Goal: Transaction & Acquisition: Purchase product/service

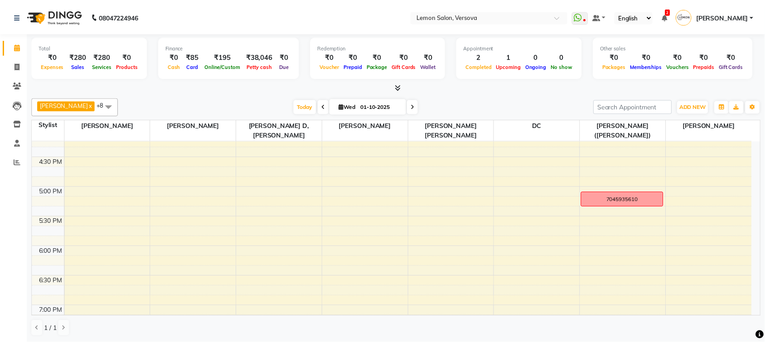
scroll to position [397, 0]
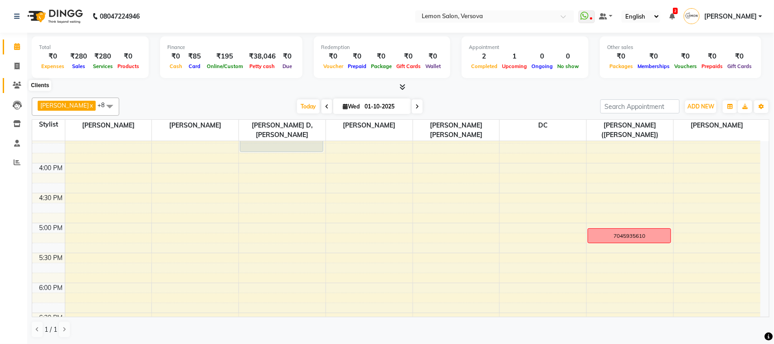
drag, startPoint x: 9, startPoint y: 87, endPoint x: 22, endPoint y: 96, distance: 15.6
click at [9, 87] on span at bounding box center [17, 85] width 16 height 10
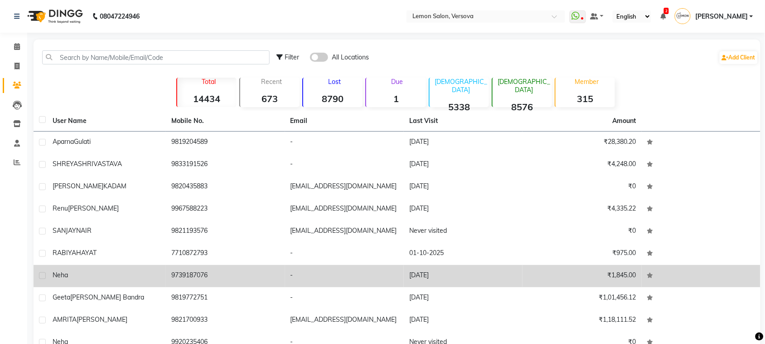
scroll to position [49, 0]
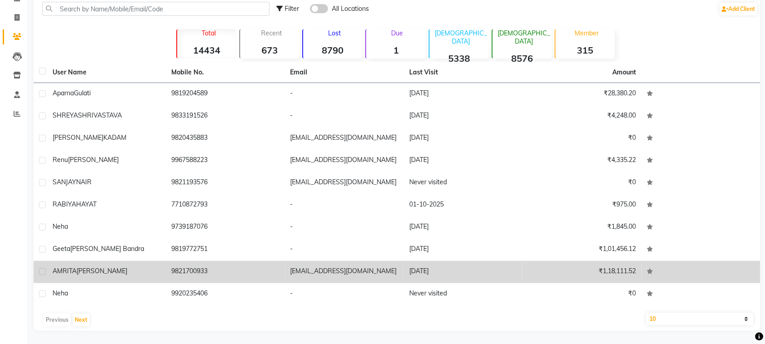
click at [146, 261] on td "AMRITA BHARGAV" at bounding box center [106, 272] width 119 height 22
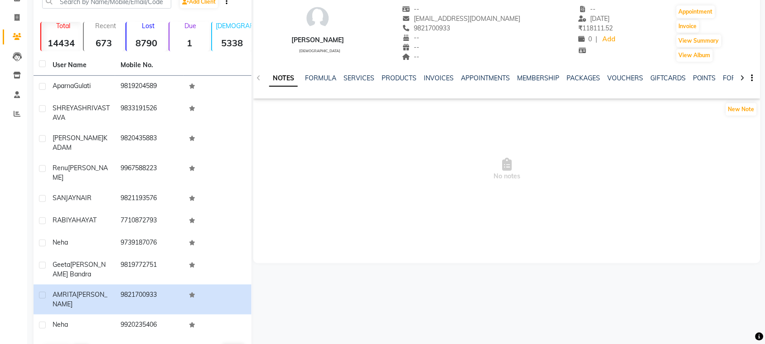
click at [365, 82] on div "SERVICES" at bounding box center [359, 78] width 31 height 10
click at [365, 76] on link "SERVICES" at bounding box center [359, 78] width 31 height 8
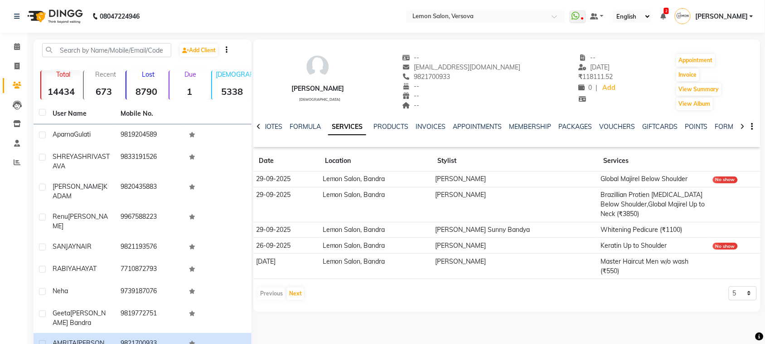
click at [0, 35] on div "Calendar Invoice Clients Leads Inventory Staff Reports Completed InProgress Upc…" at bounding box center [61, 218] width 122 height 384
click at [14, 41] on link "Calendar" at bounding box center [14, 46] width 22 height 15
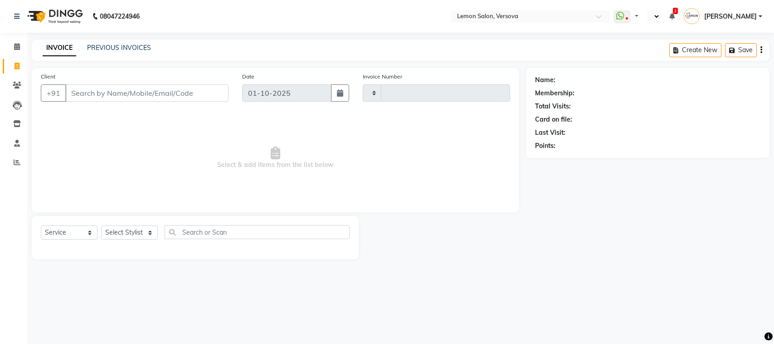
select select "service"
type input "2787"
select select "en"
select select "564"
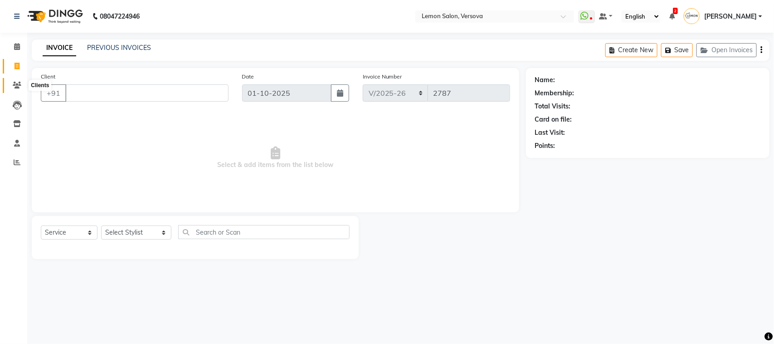
drag, startPoint x: 10, startPoint y: 83, endPoint x: 130, endPoint y: 27, distance: 132.7
click at [9, 83] on span at bounding box center [17, 85] width 16 height 10
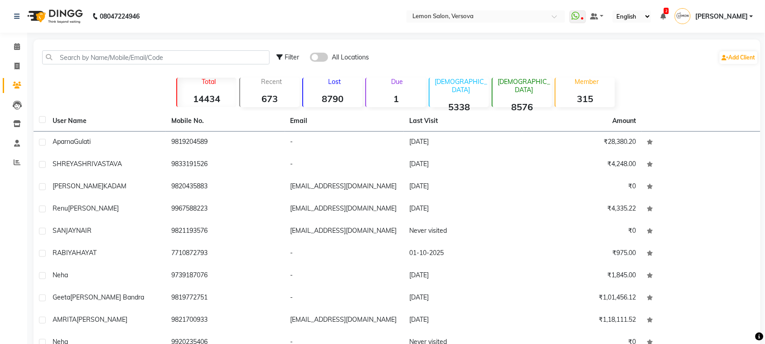
click at [118, 49] on div "Filter All Locations Add Client" at bounding box center [397, 57] width 724 height 29
click at [121, 55] on input "text" at bounding box center [156, 57] width 228 height 14
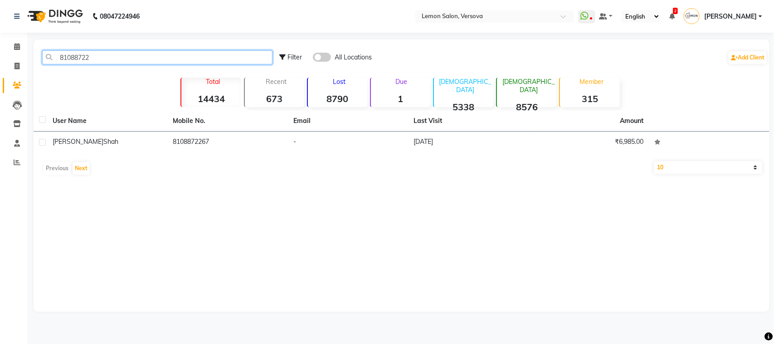
type input "81088722"
click at [401, 121] on th "Email" at bounding box center [348, 121] width 121 height 21
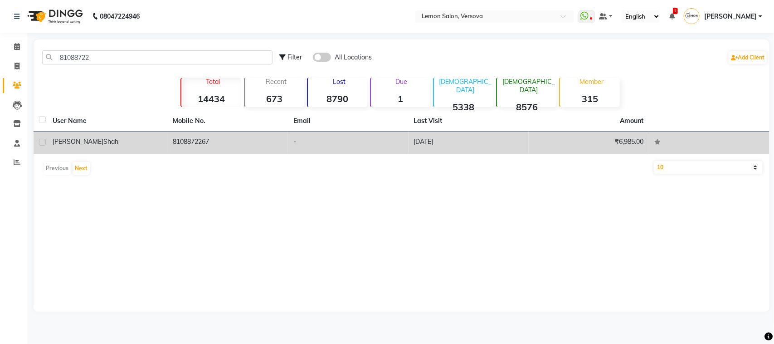
click at [420, 145] on td "27-11-2024" at bounding box center [468, 142] width 121 height 22
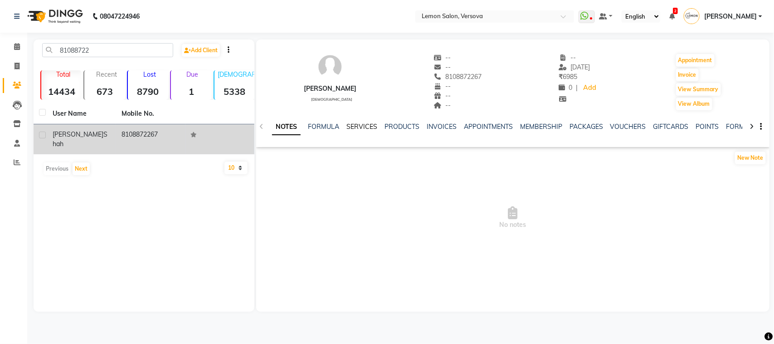
click at [354, 122] on link "SERVICES" at bounding box center [361, 126] width 31 height 8
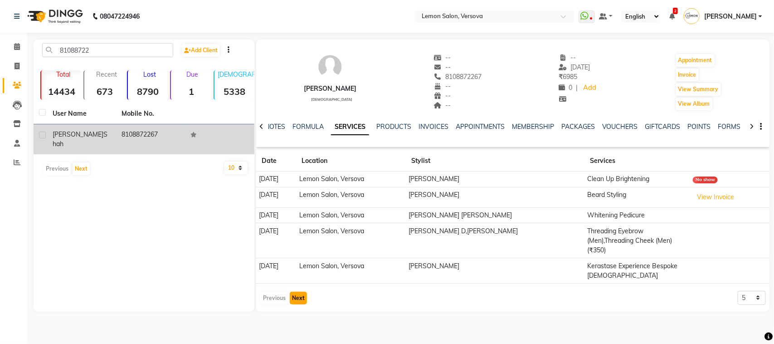
click at [302, 298] on button "Next" at bounding box center [298, 298] width 17 height 13
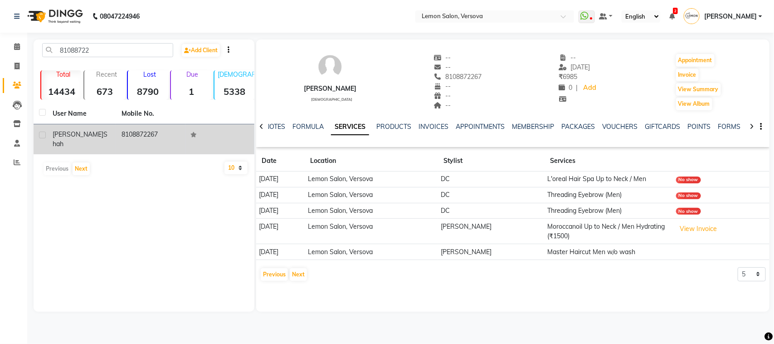
click at [301, 285] on div "krish shah male -- -- 8108872267 -- -- -- -- 27-11-2024 ₹ 6985 0 | Add Appointm…" at bounding box center [512, 162] width 513 height 246
click at [301, 277] on button "Next" at bounding box center [298, 274] width 17 height 13
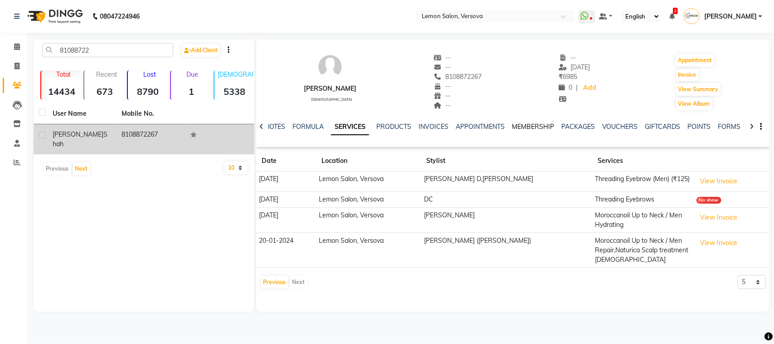
click at [524, 125] on link "MEMBERSHIP" at bounding box center [533, 126] width 42 height 8
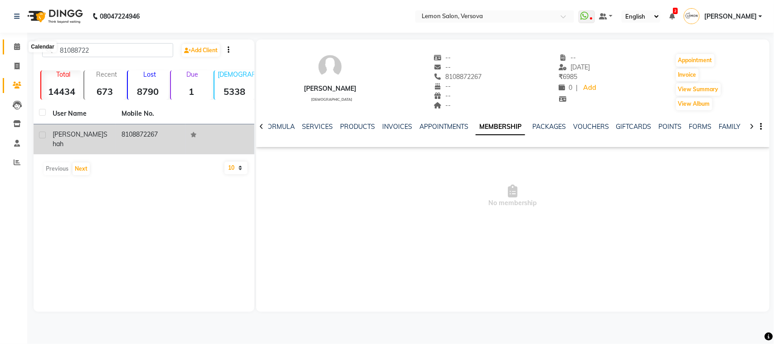
click at [14, 43] on icon at bounding box center [17, 46] width 6 height 7
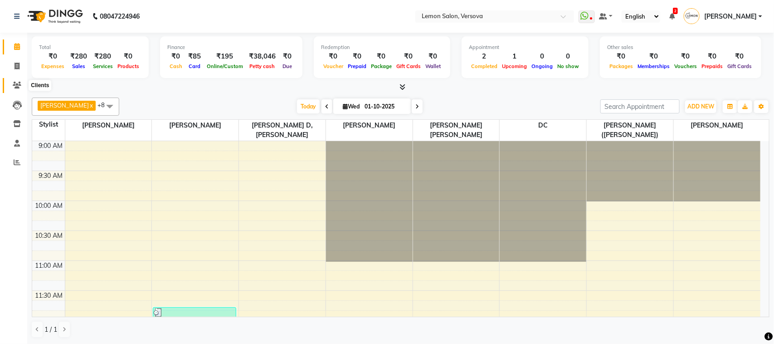
click at [14, 80] on span at bounding box center [17, 85] width 16 height 10
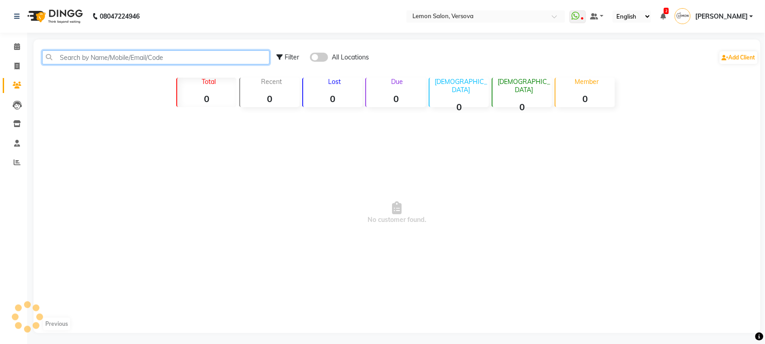
click at [55, 62] on input "text" at bounding box center [156, 57] width 228 height 14
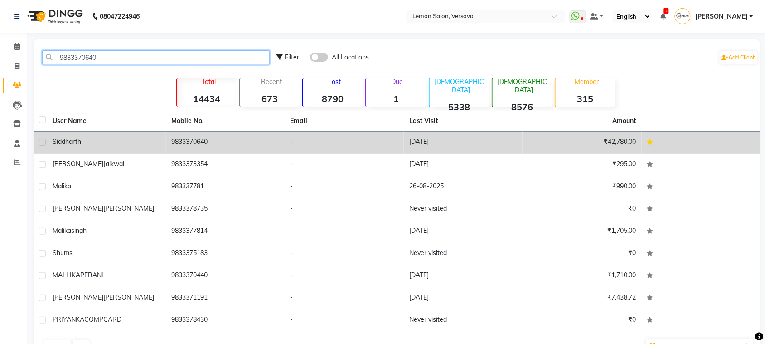
type input "9833370640"
click at [387, 141] on td "-" at bounding box center [344, 142] width 119 height 22
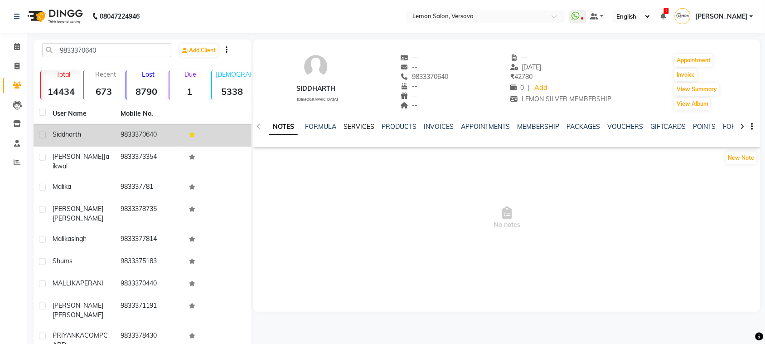
click at [358, 125] on link "SERVICES" at bounding box center [359, 126] width 31 height 8
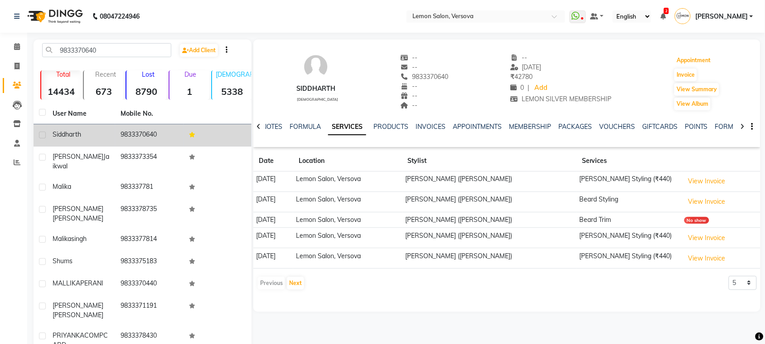
drag, startPoint x: 708, startPoint y: 48, endPoint x: 721, endPoint y: 80, distance: 34.8
click at [721, 80] on div "Siddharth male -- -- 9833370640 -- -- -- -- 24-09-2025 ₹ 42780 0 | Add LEMON SI…" at bounding box center [506, 77] width 507 height 67
click at [679, 81] on button "Invoice" at bounding box center [686, 74] width 23 height 13
select select "564"
select select "service"
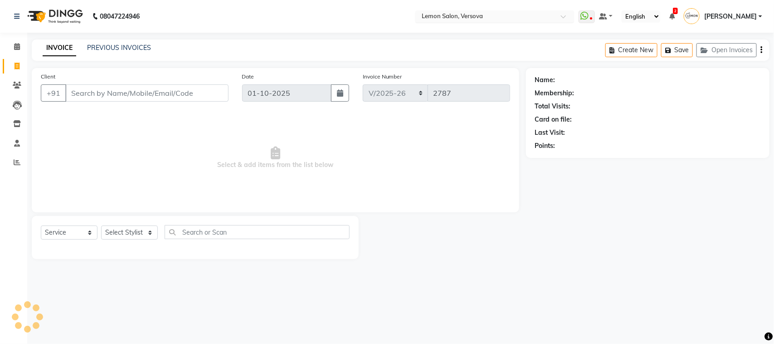
type input "9833370640"
select select "1: Object"
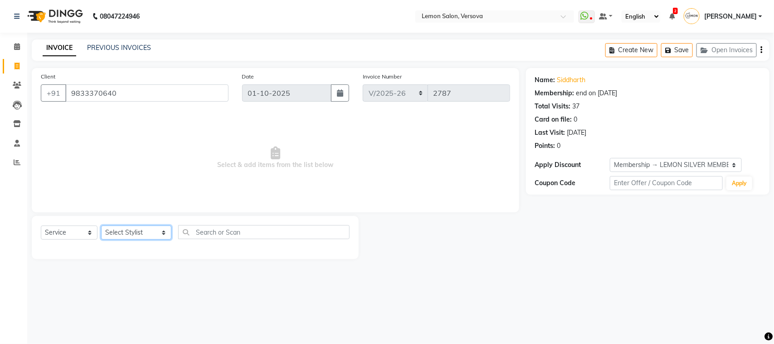
click at [119, 228] on select "Select Stylist Alim Shah Asif Salmani DC Kassar Sahil Margaret Marshak D,souza …" at bounding box center [136, 232] width 70 height 14
select select "7886"
click at [101, 225] on select "Select Stylist Alim Shah Asif Salmani DC Kassar Sahil Margaret Marshak D,souza …" at bounding box center [136, 232] width 70 height 14
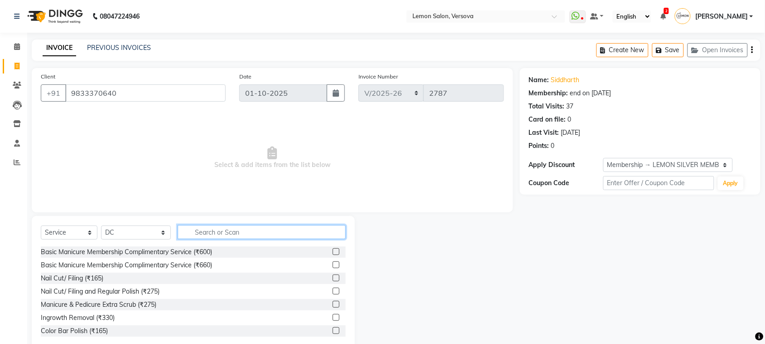
click at [273, 230] on input "text" at bounding box center [262, 232] width 168 height 14
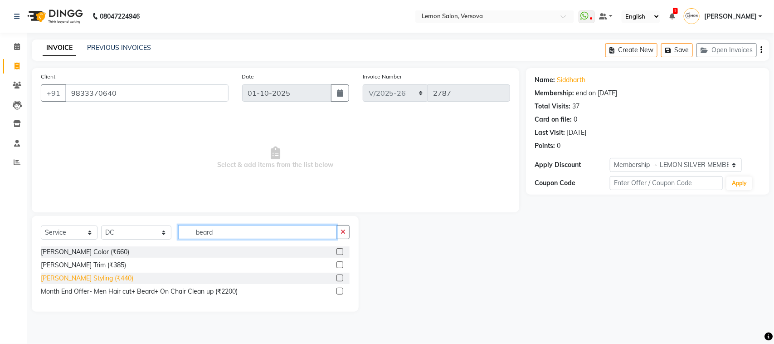
type input "beard"
click at [84, 277] on div "Beard Styling (₹440)" at bounding box center [87, 278] width 92 height 10
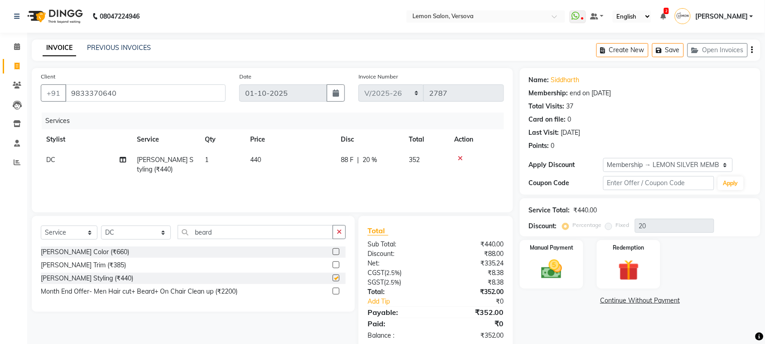
checkbox input "false"
click at [138, 228] on select "Select Stylist Alim Shah Asif Salmani DC Kassar Sahil Margaret Marshak D,souza …" at bounding box center [136, 232] width 70 height 14
click at [692, 111] on div "Total Visits: 37" at bounding box center [640, 107] width 223 height 10
drag, startPoint x: 78, startPoint y: 151, endPoint x: 78, endPoint y: 164, distance: 12.7
click at [78, 164] on td "DC" at bounding box center [86, 165] width 91 height 30
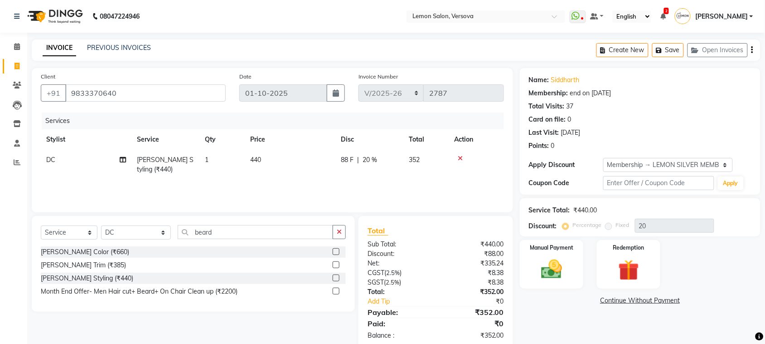
select select "7886"
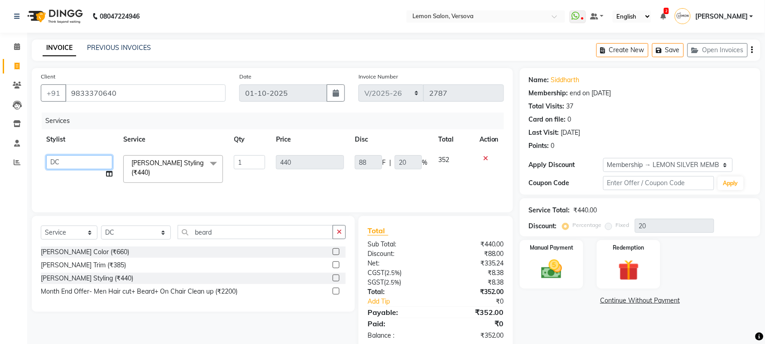
click at [76, 162] on select "Alim Shah Asif Salmani DC Kassar Sahil Margaret Marshak D,souza Milind Kumar Ra…" at bounding box center [79, 162] width 66 height 14
select select "20640"
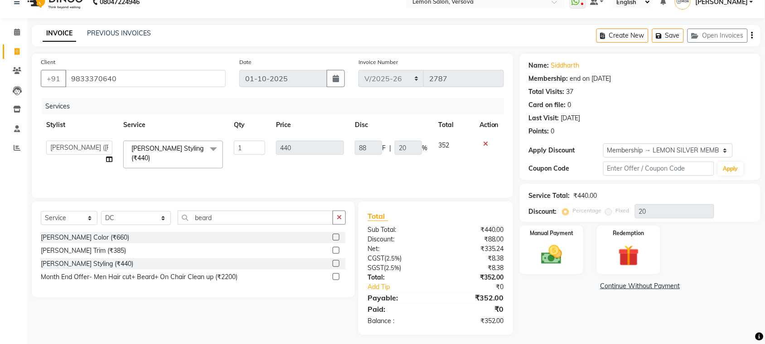
scroll to position [19, 0]
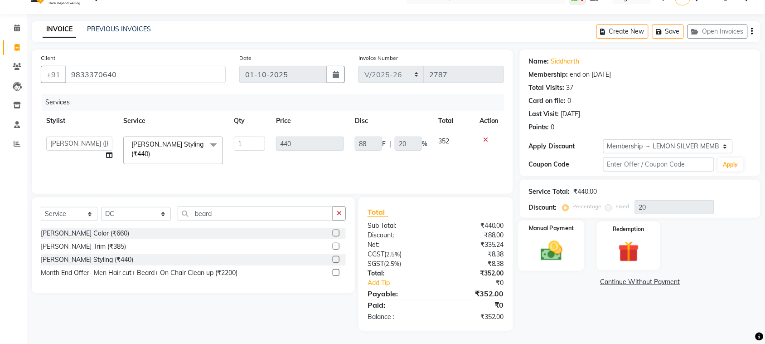
click at [561, 256] on img at bounding box center [551, 250] width 35 height 25
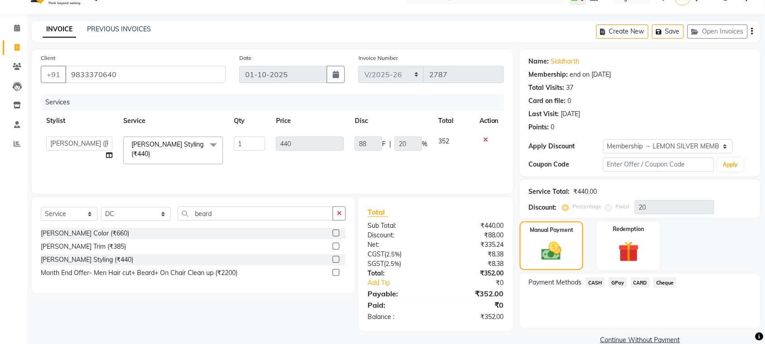
click at [620, 281] on span "GPay" at bounding box center [618, 282] width 19 height 10
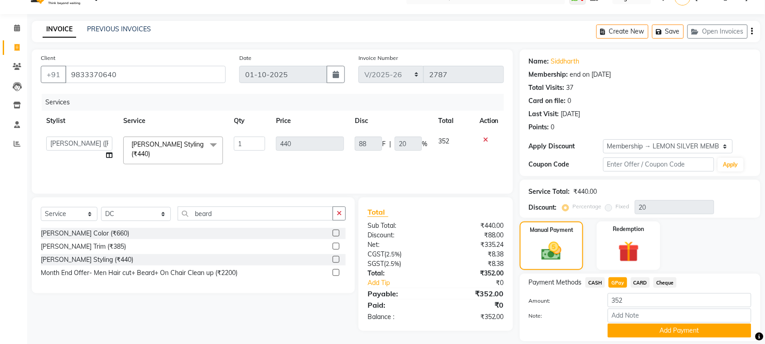
drag, startPoint x: 645, startPoint y: 329, endPoint x: 634, endPoint y: 322, distance: 12.8
click at [644, 329] on button "Add Payment" at bounding box center [680, 330] width 144 height 14
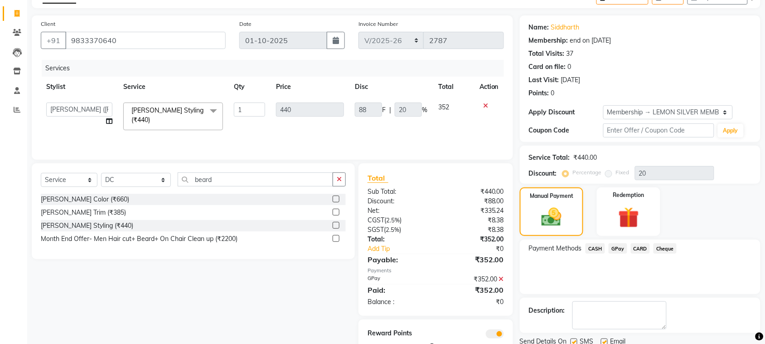
scroll to position [87, 0]
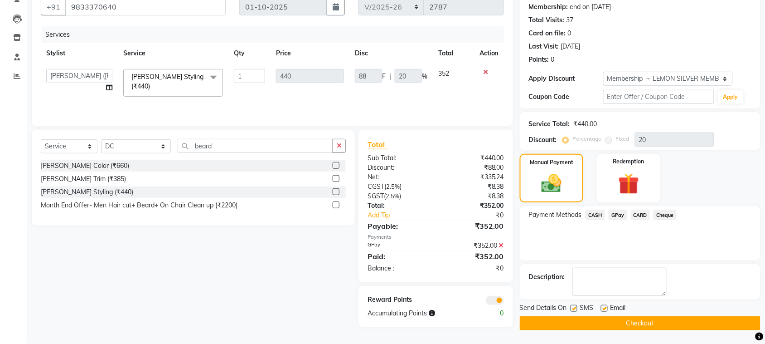
click at [571, 306] on label at bounding box center [574, 308] width 7 height 7
click at [571, 306] on input "checkbox" at bounding box center [574, 309] width 6 height 6
checkbox input "false"
click at [603, 305] on label at bounding box center [604, 308] width 7 height 7
click at [603, 306] on input "checkbox" at bounding box center [604, 309] width 6 height 6
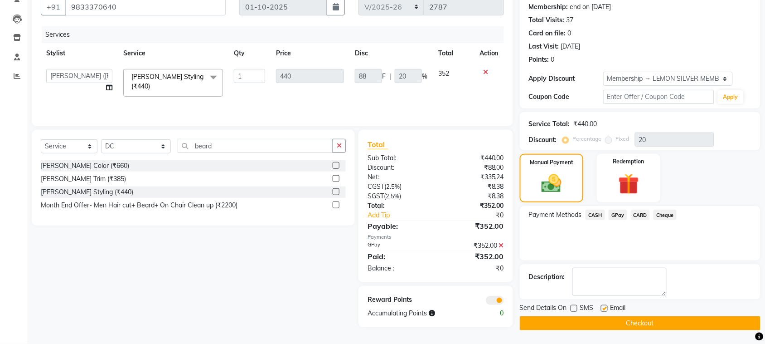
checkbox input "false"
drag, startPoint x: 603, startPoint y: 321, endPoint x: 594, endPoint y: 320, distance: 9.1
click at [602, 321] on button "Checkout" at bounding box center [640, 323] width 241 height 14
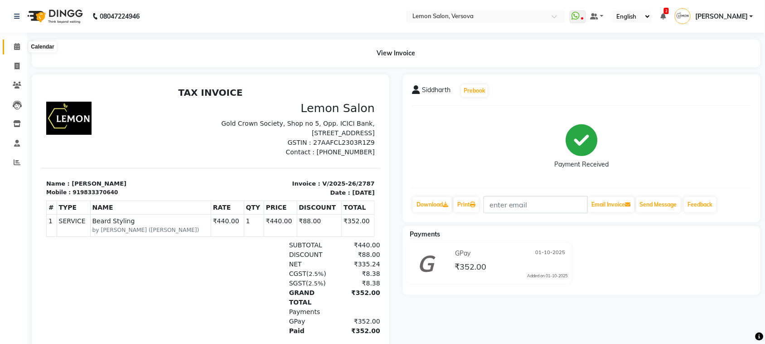
click at [12, 42] on span at bounding box center [17, 47] width 16 height 10
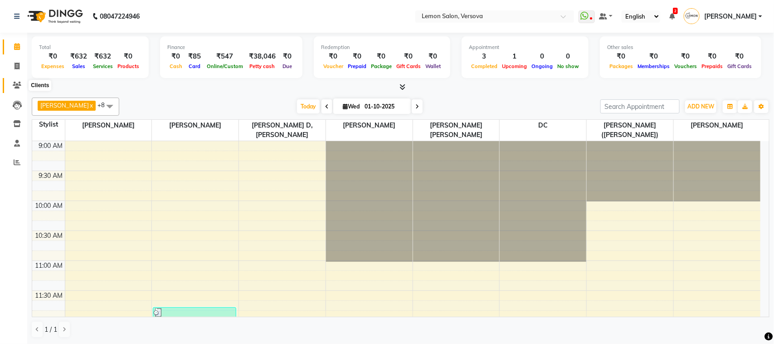
click at [16, 82] on icon at bounding box center [17, 85] width 9 height 7
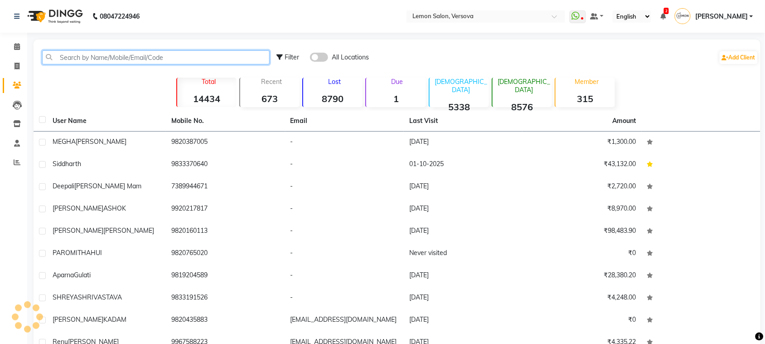
click at [102, 53] on input "text" at bounding box center [156, 57] width 228 height 14
click at [212, 58] on input "text" at bounding box center [156, 57] width 228 height 14
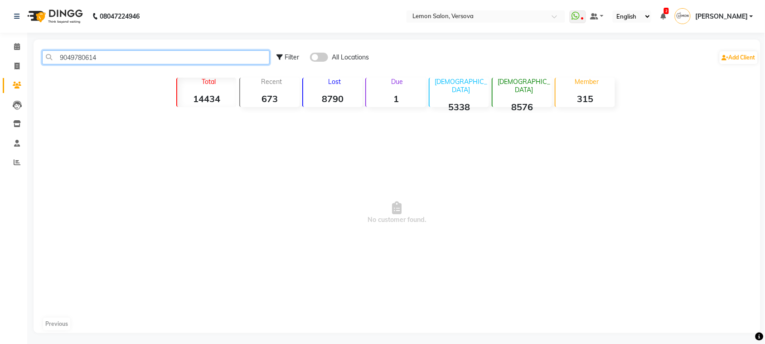
type input "9049780614"
click at [324, 54] on span at bounding box center [319, 57] width 18 height 9
click at [310, 58] on input "checkbox" at bounding box center [310, 58] width 0 height 0
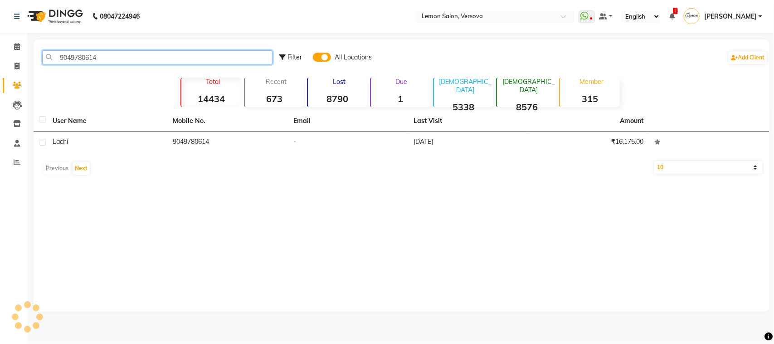
drag, startPoint x: 205, startPoint y: 60, endPoint x: 211, endPoint y: 63, distance: 7.1
click at [203, 56] on input "9049780614" at bounding box center [157, 57] width 230 height 14
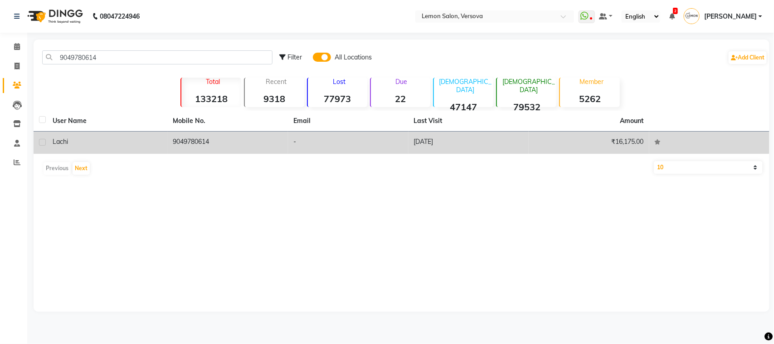
click at [196, 137] on td "9049780614" at bounding box center [228, 142] width 121 height 22
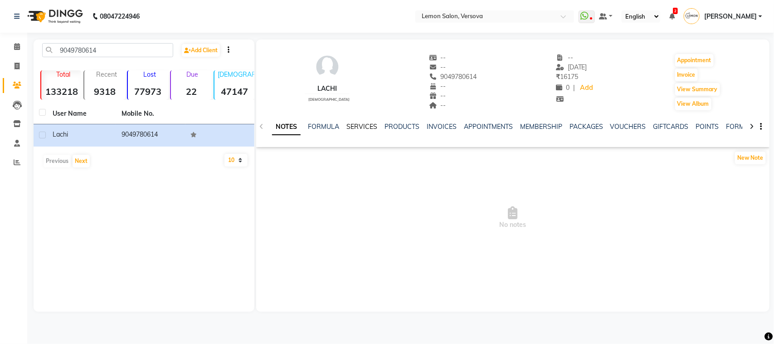
click at [350, 126] on link "SERVICES" at bounding box center [361, 126] width 31 height 8
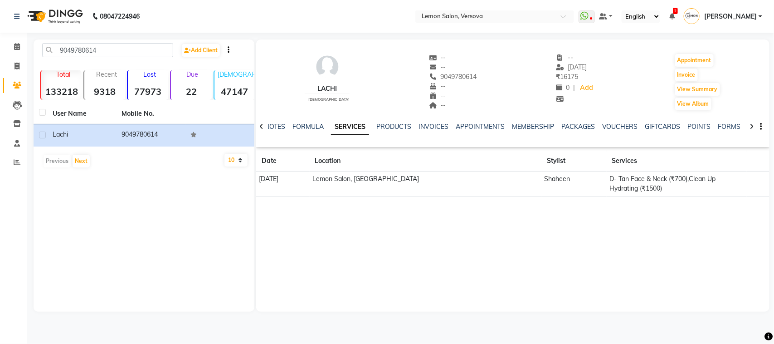
click at [384, 122] on div "PRODUCTS" at bounding box center [393, 127] width 35 height 10
click at [386, 129] on link "PRODUCTS" at bounding box center [393, 126] width 35 height 8
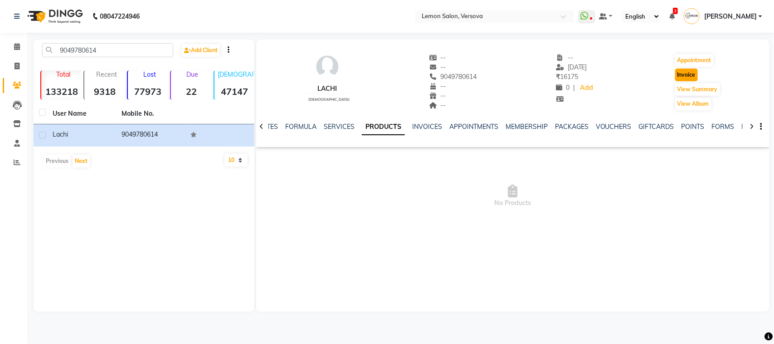
click at [689, 70] on button "Invoice" at bounding box center [686, 74] width 23 height 13
select select "service"
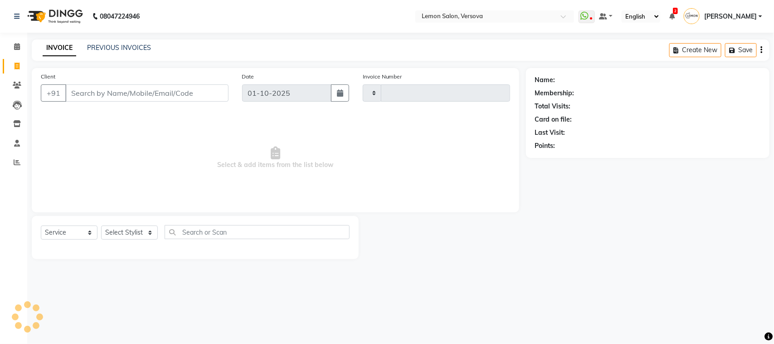
type input "2788"
select select "564"
click at [139, 234] on select "Select Stylist" at bounding box center [129, 232] width 57 height 14
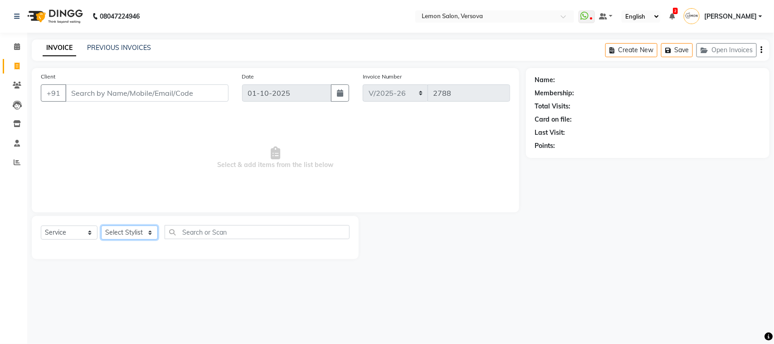
type input "9049780614"
select select "7886"
click at [101, 225] on select "Select Stylist Alim Shah Asif Salmani DC Kassar Sahil Margaret Marshak D,souza …" at bounding box center [136, 232] width 70 height 14
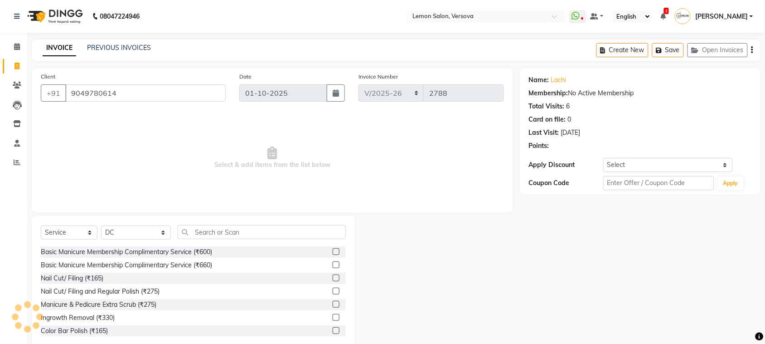
click at [206, 180] on span "Select & add items from the list below" at bounding box center [272, 157] width 463 height 91
click at [171, 167] on span "Select & add items from the list below" at bounding box center [272, 157] width 463 height 91
click at [218, 232] on input "text" at bounding box center [262, 232] width 168 height 14
click at [163, 88] on input "9049780614" at bounding box center [145, 92] width 160 height 17
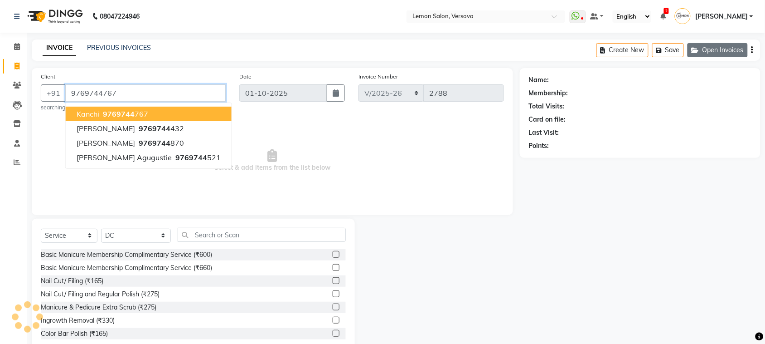
type input "9769744767"
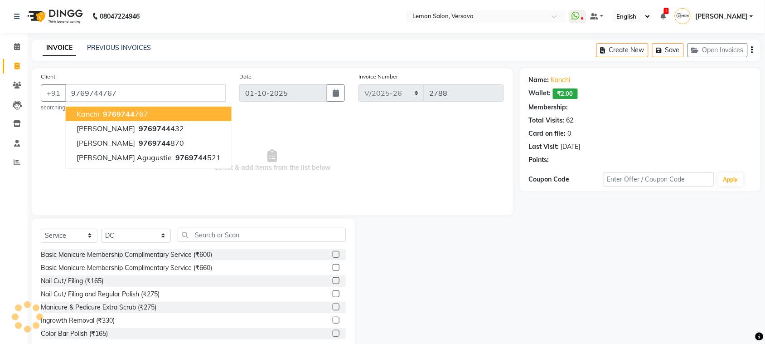
select select "1: Object"
click at [297, 134] on span "Select & add items from the list below" at bounding box center [272, 160] width 463 height 91
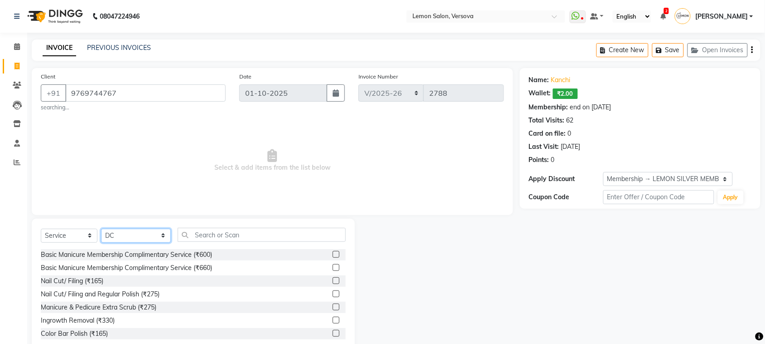
click at [127, 234] on select "Select Stylist Alim Shah Asif Salmani DC Kassar Sahil Margaret Marshak D,souza …" at bounding box center [136, 235] width 70 height 14
select select "7408"
click at [101, 228] on select "Select Stylist Alim Shah Asif Salmani DC Kassar Sahil Margaret Marshak D,souza …" at bounding box center [136, 235] width 70 height 14
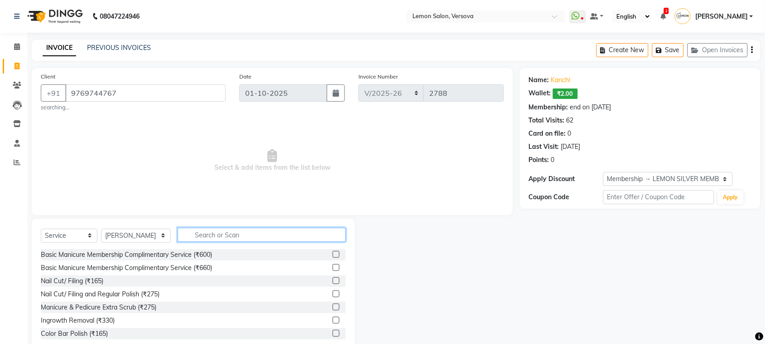
drag, startPoint x: 224, startPoint y: 238, endPoint x: 277, endPoint y: 279, distance: 66.6
click at [227, 238] on input "text" at bounding box center [262, 235] width 168 height 14
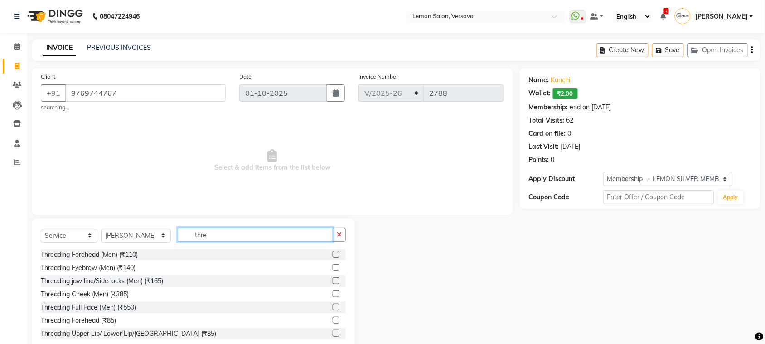
type input "thre"
click at [161, 166] on span "Select & add items from the list below" at bounding box center [272, 160] width 463 height 91
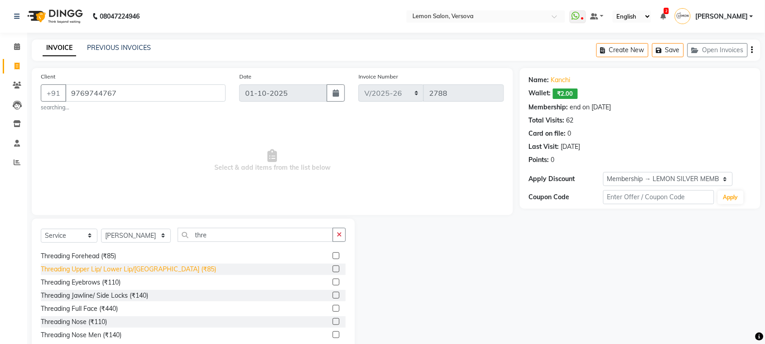
scroll to position [67, 0]
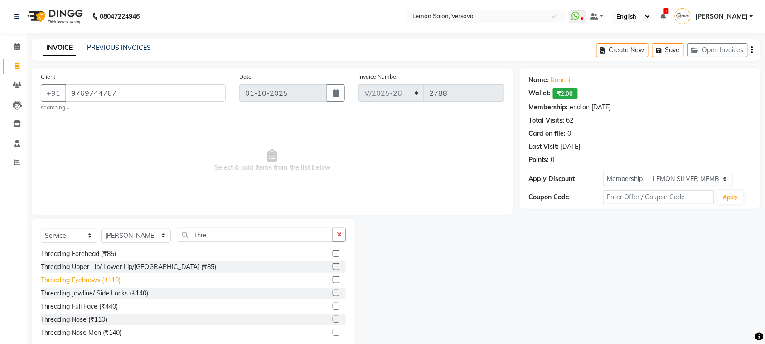
click at [112, 280] on div "Threading Eyebrows (₹110)" at bounding box center [81, 280] width 80 height 10
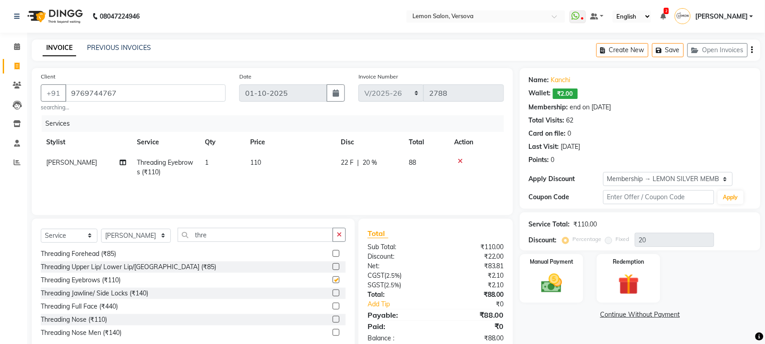
checkbox input "false"
click at [650, 113] on div "Name: Kanchi Wallet: ₹2.00 Membership: end on 21-02-2026 Total Visits: 62 Card …" at bounding box center [640, 118] width 223 height 93
click at [558, 281] on img at bounding box center [551, 283] width 35 height 25
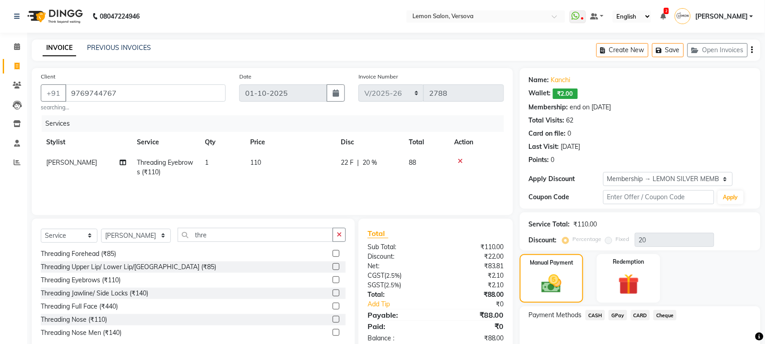
click at [592, 316] on span "CASH" at bounding box center [595, 315] width 19 height 10
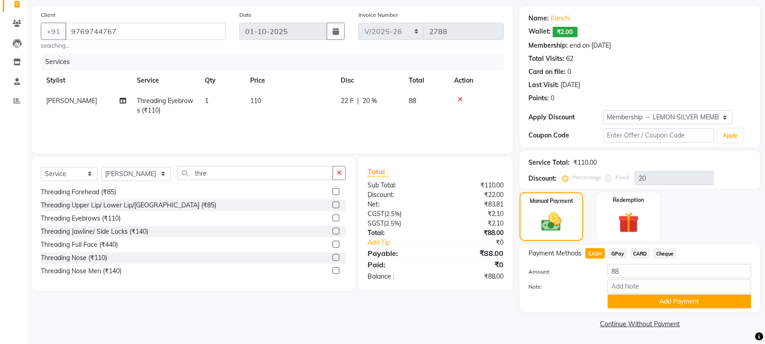
click at [657, 298] on button "Add Payment" at bounding box center [680, 301] width 144 height 14
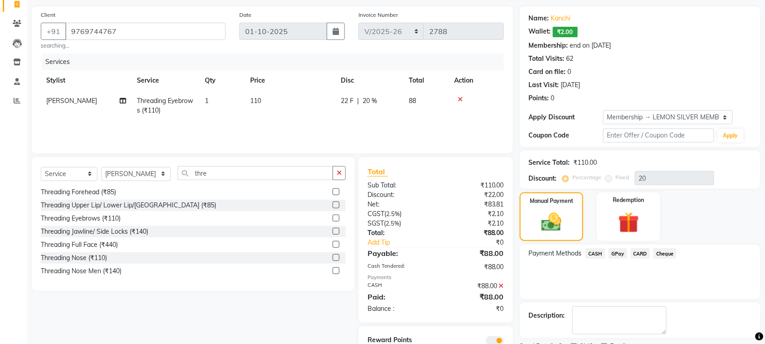
scroll to position [100, 0]
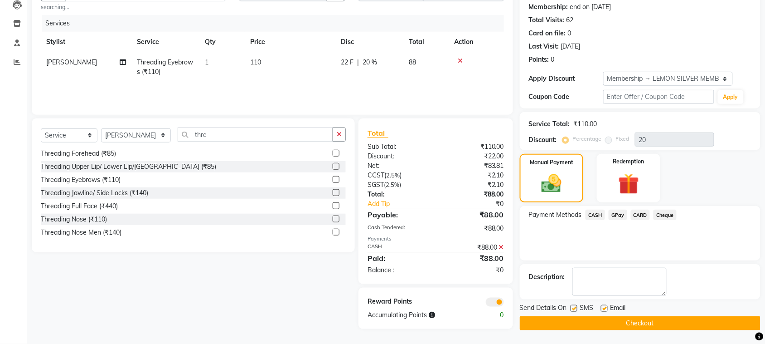
click at [573, 309] on label at bounding box center [574, 308] width 7 height 7
click at [573, 309] on input "checkbox" at bounding box center [574, 309] width 6 height 6
checkbox input "false"
click at [603, 308] on label at bounding box center [604, 308] width 7 height 7
click at [603, 308] on input "checkbox" at bounding box center [604, 309] width 6 height 6
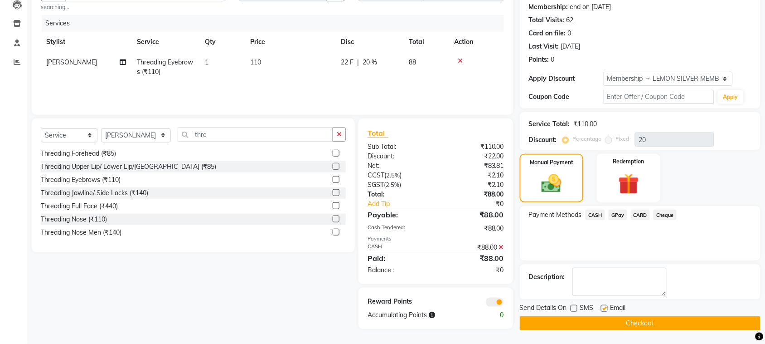
checkbox input "false"
click at [608, 322] on button "Checkout" at bounding box center [640, 323] width 241 height 14
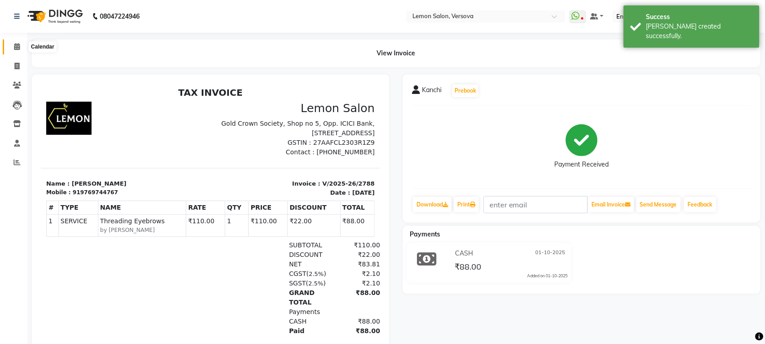
click at [14, 50] on span at bounding box center [17, 47] width 16 height 10
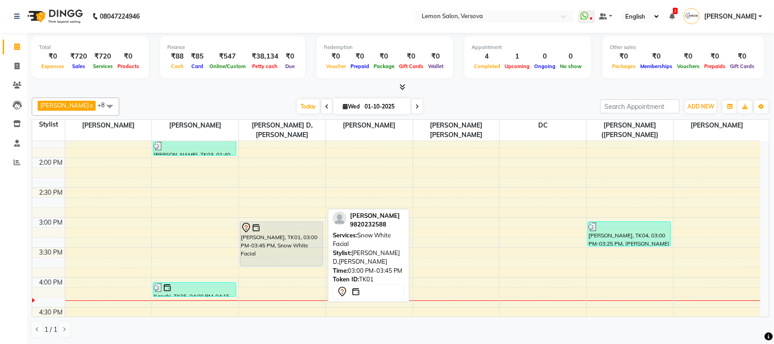
scroll to position [283, 0]
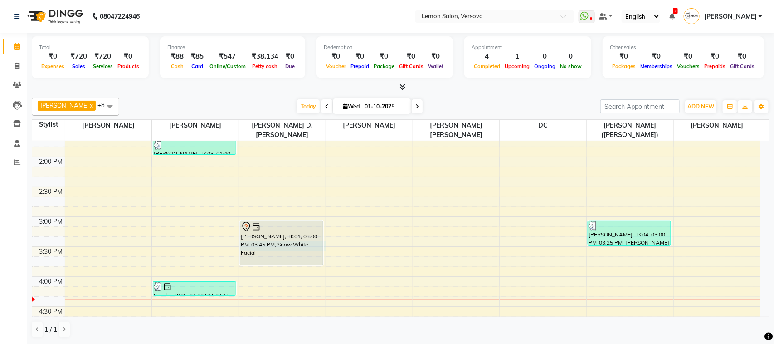
click at [323, 238] on div "9:00 AM 9:30 AM 10:00 AM 10:30 AM 11:00 AM 11:30 AM 12:00 PM 12:30 PM 1:00 PM 1…" at bounding box center [396, 276] width 728 height 837
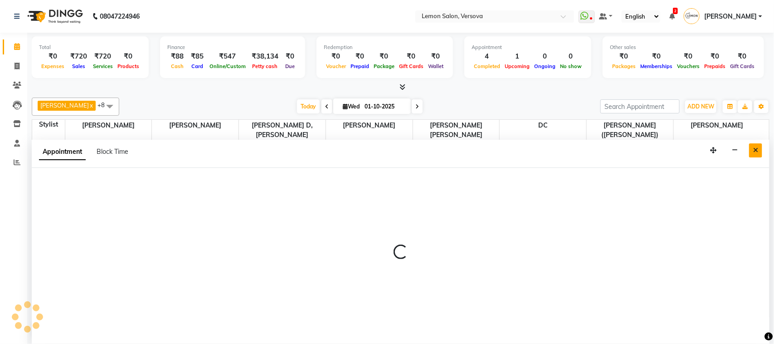
click at [760, 151] on button "Close" at bounding box center [755, 150] width 13 height 14
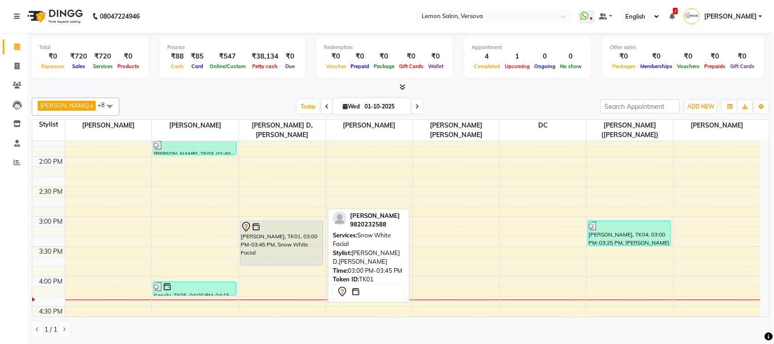
click at [286, 236] on div "Himani, TK01, 03:00 PM-03:45 PM, Snow White Facial" at bounding box center [281, 243] width 83 height 44
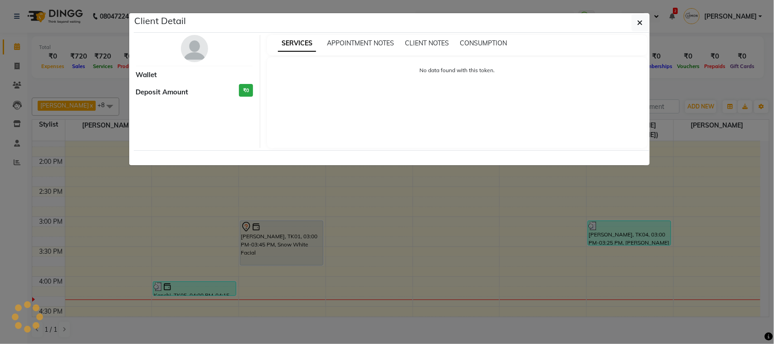
select select "7"
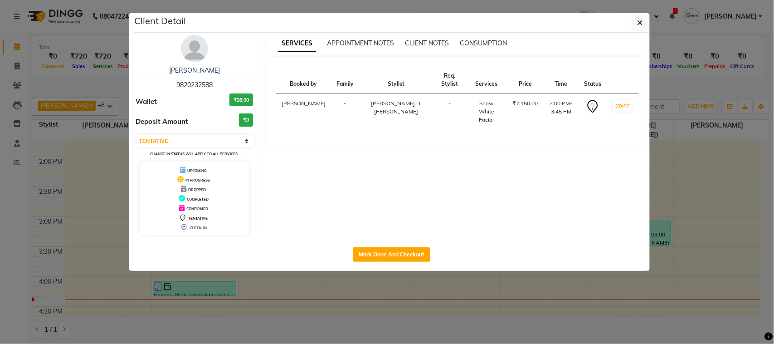
click at [195, 62] on img at bounding box center [194, 48] width 27 height 27
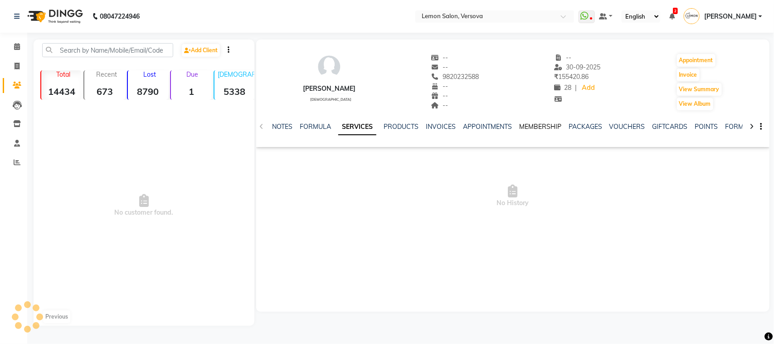
click at [542, 125] on link "MEMBERSHIP" at bounding box center [540, 126] width 42 height 8
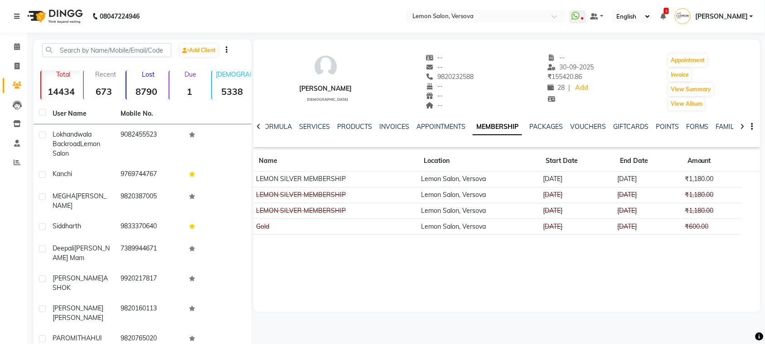
drag, startPoint x: 564, startPoint y: 182, endPoint x: 731, endPoint y: 171, distance: 168.1
click at [731, 171] on tr "LEMON SILVER MEMBERSHIP Lemon Salon, Versova 25-01-2025 25-01-2026 ₹1,180.00" at bounding box center [506, 179] width 507 height 16
click at [307, 122] on link "SERVICES" at bounding box center [314, 126] width 31 height 8
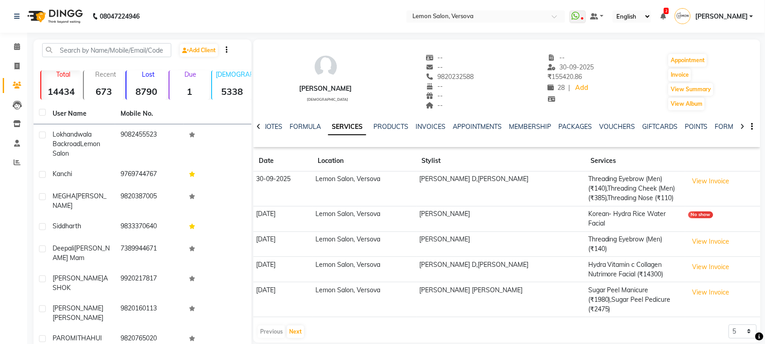
click at [723, 262] on td "View Invoice" at bounding box center [722, 269] width 75 height 25
click at [719, 260] on button "View Invoice" at bounding box center [711, 267] width 45 height 14
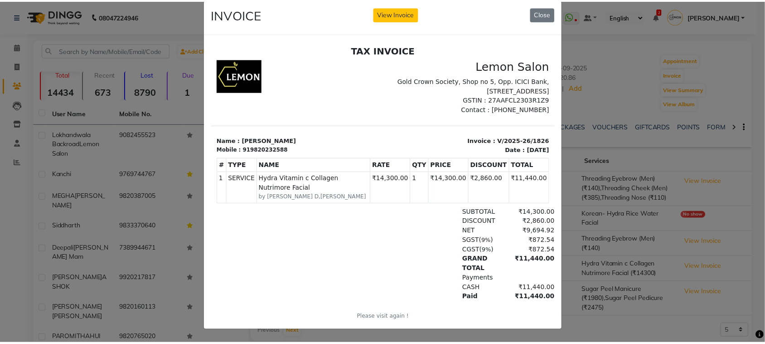
scroll to position [22, 0]
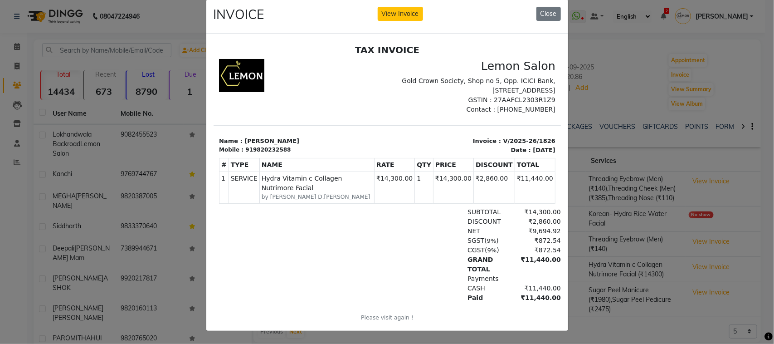
click at [631, 212] on ngb-modal-window "INVOICE View Invoice Close" at bounding box center [387, 172] width 774 height 344
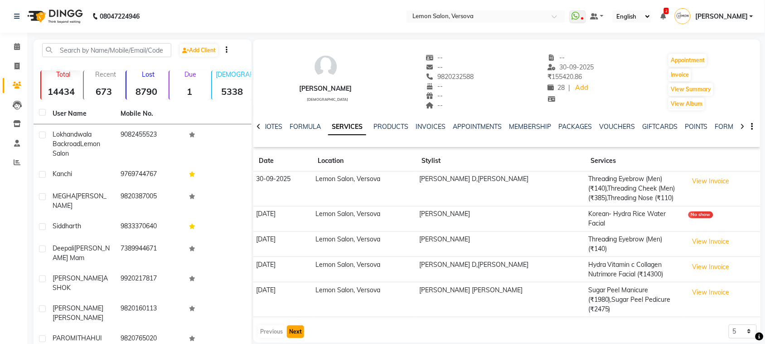
click at [296, 325] on button "Next" at bounding box center [295, 331] width 17 height 13
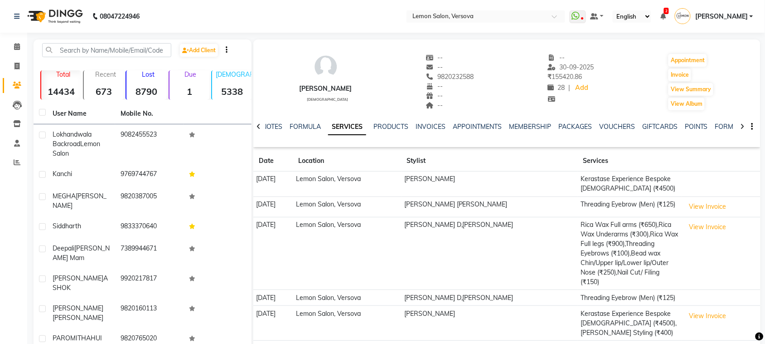
scroll to position [73, 0]
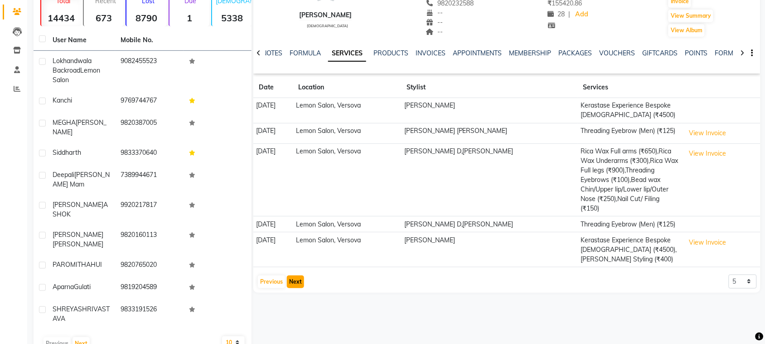
click at [302, 275] on button "Next" at bounding box center [295, 281] width 17 height 13
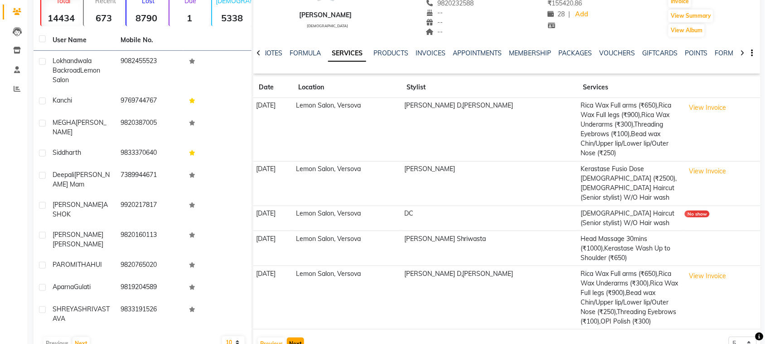
click at [296, 337] on button "Next" at bounding box center [295, 343] width 17 height 13
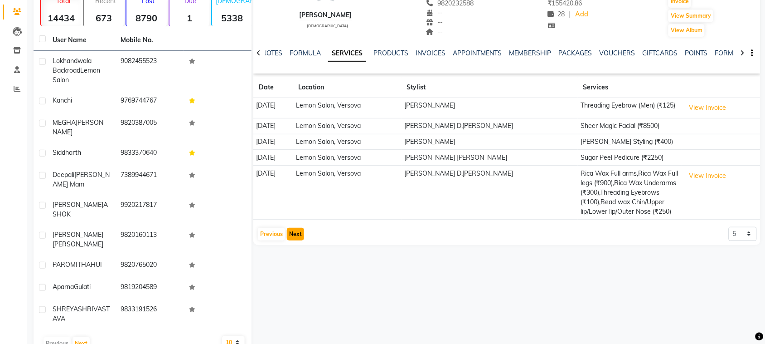
click at [301, 234] on button "Next" at bounding box center [295, 234] width 17 height 13
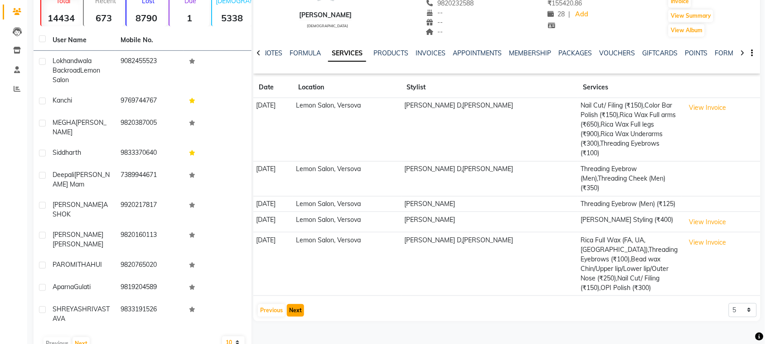
click at [300, 304] on button "Next" at bounding box center [295, 310] width 17 height 13
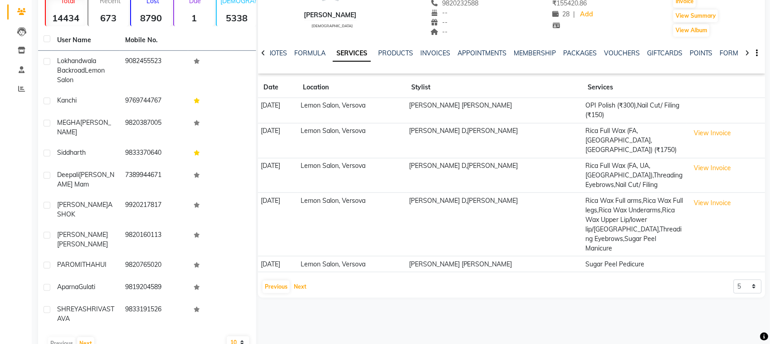
scroll to position [0, 0]
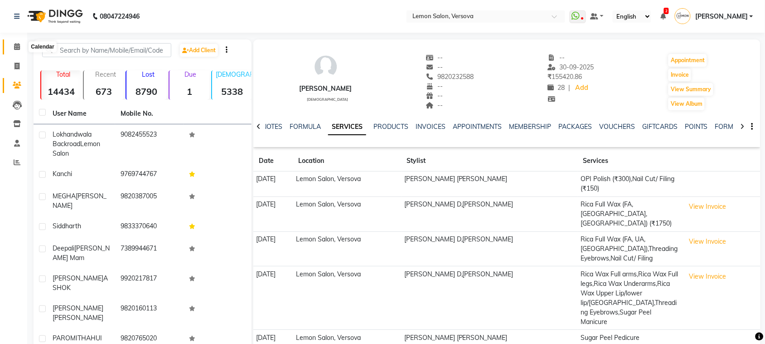
click at [21, 45] on span at bounding box center [17, 47] width 16 height 10
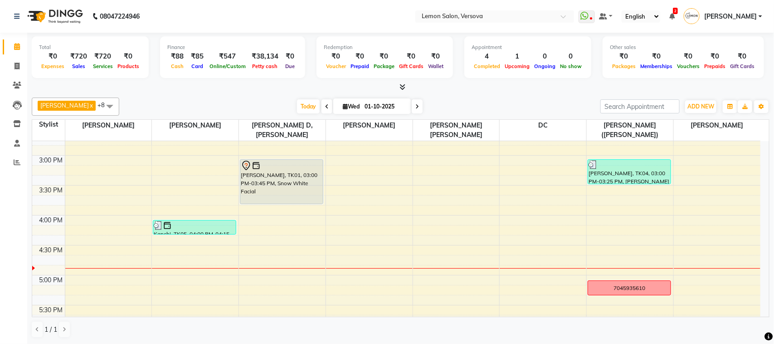
scroll to position [340, 0]
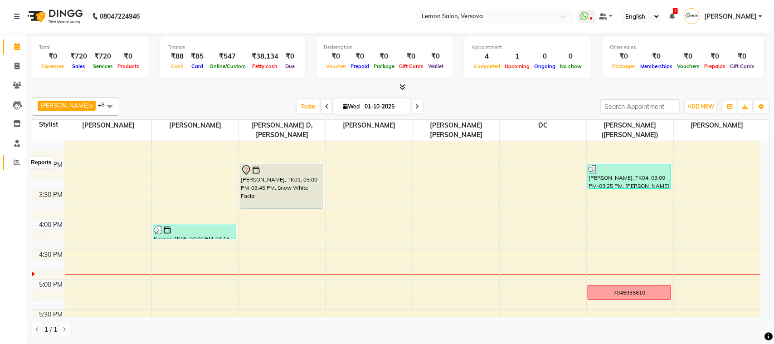
click at [10, 161] on span at bounding box center [17, 162] width 16 height 10
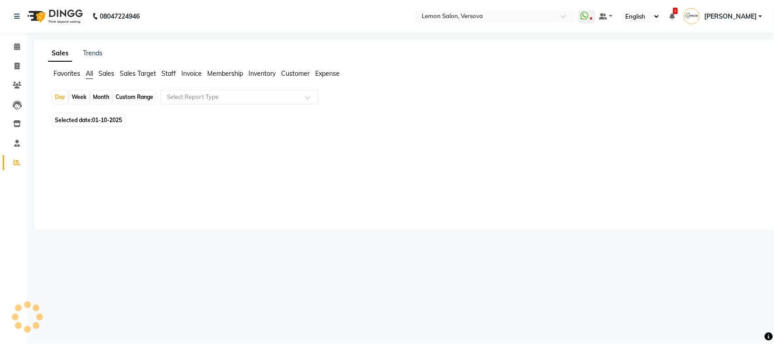
click at [19, 36] on div "Calendar Invoice Clients Leads Inventory Staff Reports Completed InProgress Upc…" at bounding box center [61, 178] width 122 height 304
click at [19, 39] on link "Calendar" at bounding box center [14, 46] width 22 height 15
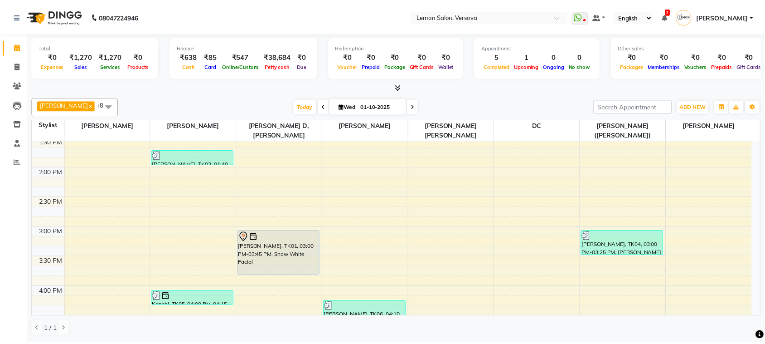
scroll to position [340, 0]
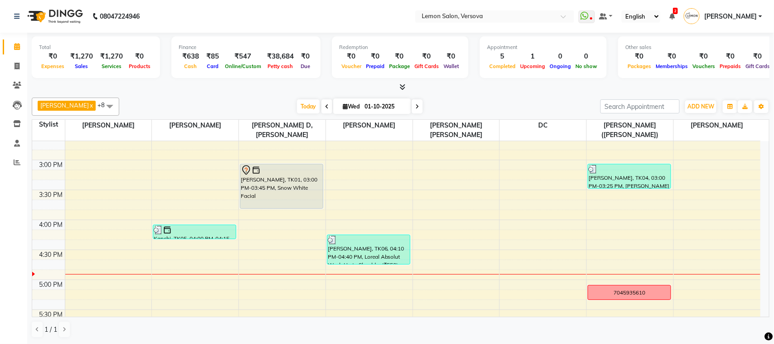
drag, startPoint x: 618, startPoint y: 157, endPoint x: 551, endPoint y: 250, distance: 114.3
click at [607, 261] on div "9:00 AM 9:30 AM 10:00 AM 10:30 AM 11:00 AM 11:30 AM 12:00 PM 12:30 PM 1:00 PM 1…" at bounding box center [396, 219] width 728 height 837
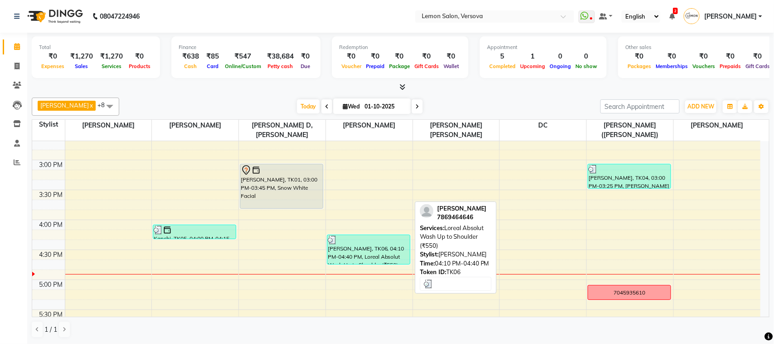
click at [375, 247] on div "Kartar Singh-Oshiwara, TK06, 04:10 PM-04:40 PM, Loreal Absolut Wash Up to Shoul…" at bounding box center [368, 249] width 83 height 29
select select "3"
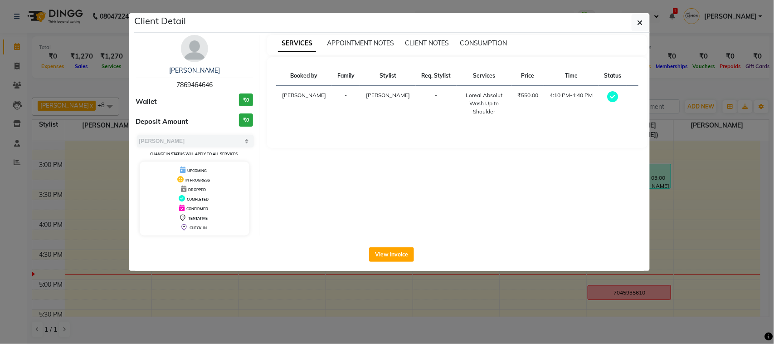
click at [194, 51] on img at bounding box center [194, 48] width 27 height 27
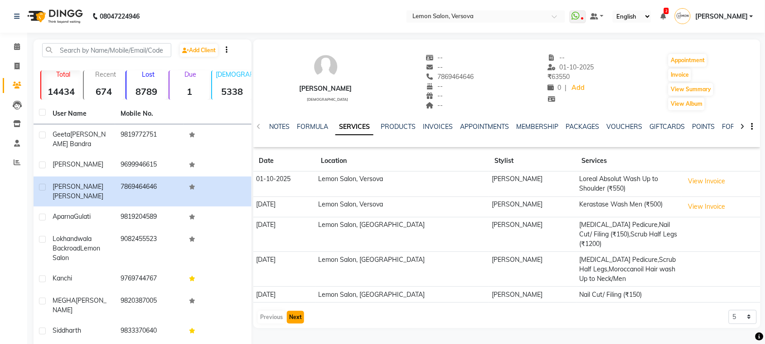
click at [296, 311] on button "Next" at bounding box center [295, 317] width 17 height 13
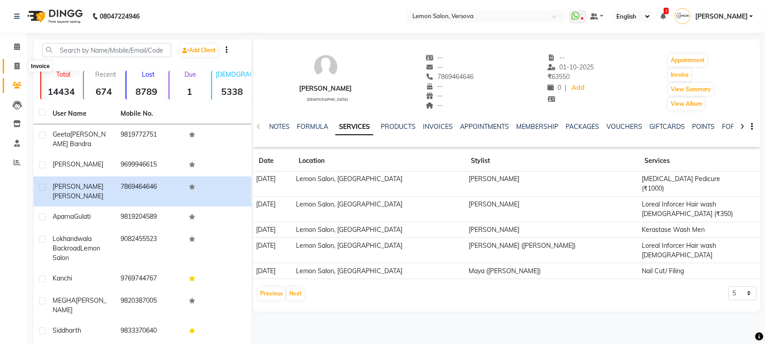
click at [15, 61] on span at bounding box center [17, 66] width 16 height 10
select select "564"
select select "service"
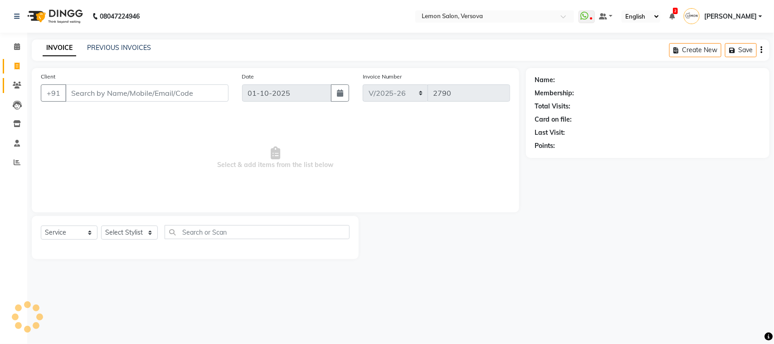
click at [11, 78] on link "Clients" at bounding box center [14, 85] width 22 height 15
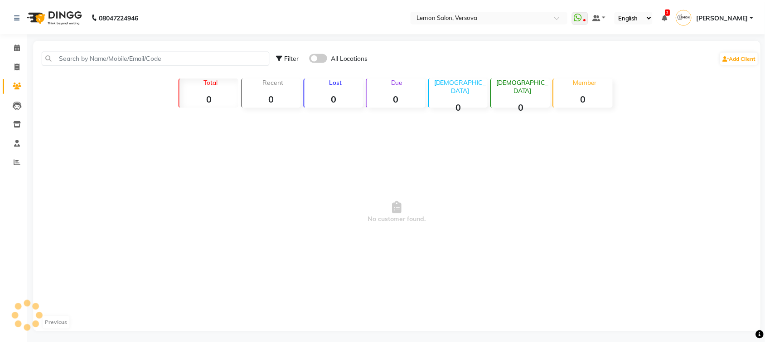
scroll to position [2, 0]
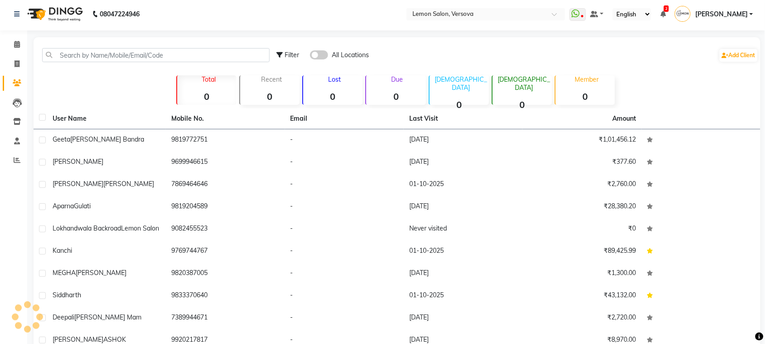
drag, startPoint x: 76, startPoint y: 64, endPoint x: 82, endPoint y: 58, distance: 8.7
click at [78, 62] on div "Filter All Locations Add Client" at bounding box center [397, 55] width 724 height 29
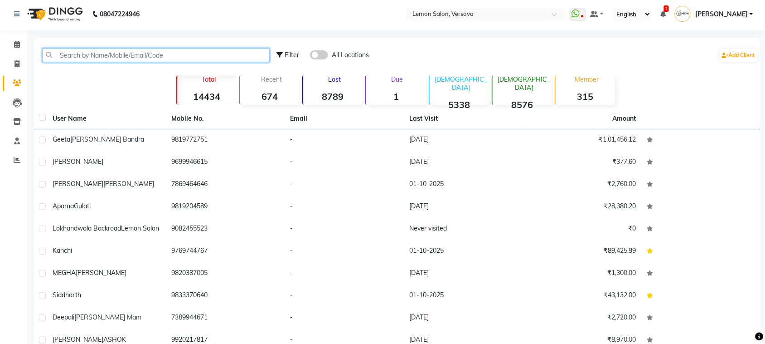
click at [84, 58] on input "text" at bounding box center [156, 55] width 228 height 14
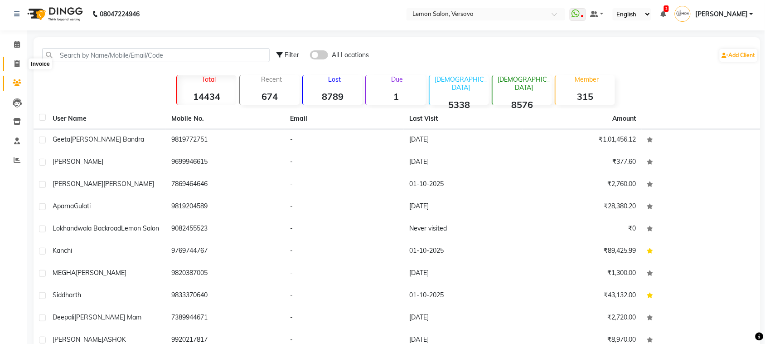
click at [9, 68] on span at bounding box center [17, 64] width 16 height 10
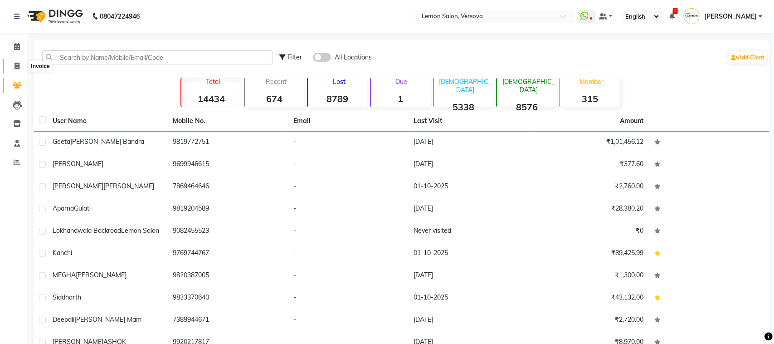
select select "564"
select select "service"
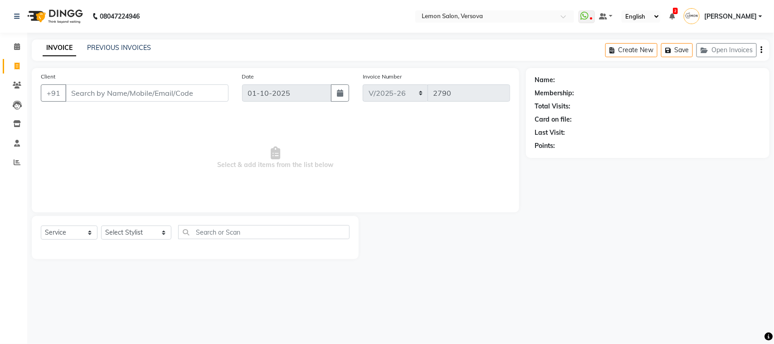
click at [101, 96] on input "Client" at bounding box center [146, 92] width 163 height 17
click at [10, 79] on link "Clients" at bounding box center [14, 85] width 22 height 15
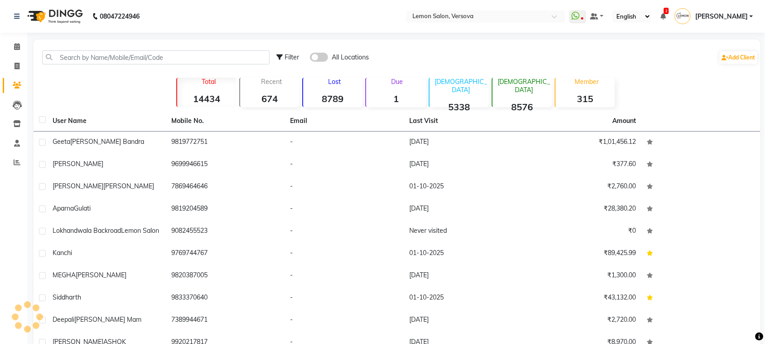
drag, startPoint x: 66, startPoint y: 67, endPoint x: 69, endPoint y: 62, distance: 6.2
click at [66, 67] on div "Filter All Locations Add Client" at bounding box center [397, 57] width 724 height 29
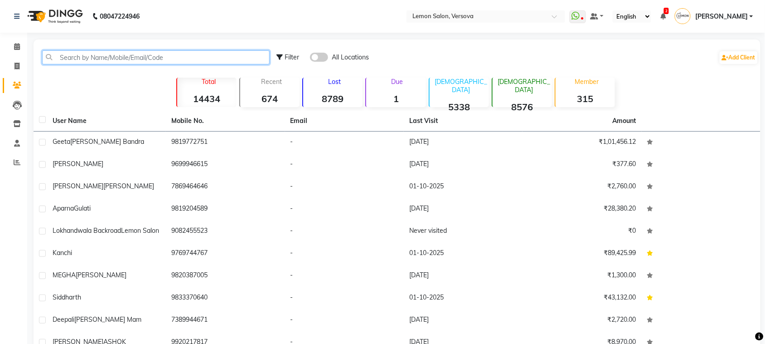
click at [73, 55] on input "text" at bounding box center [156, 57] width 228 height 14
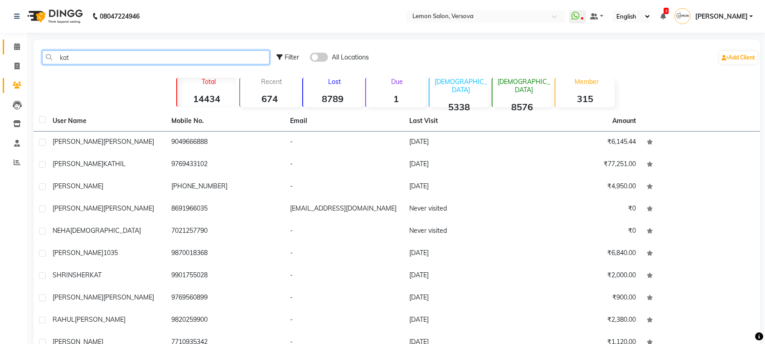
type input "kat"
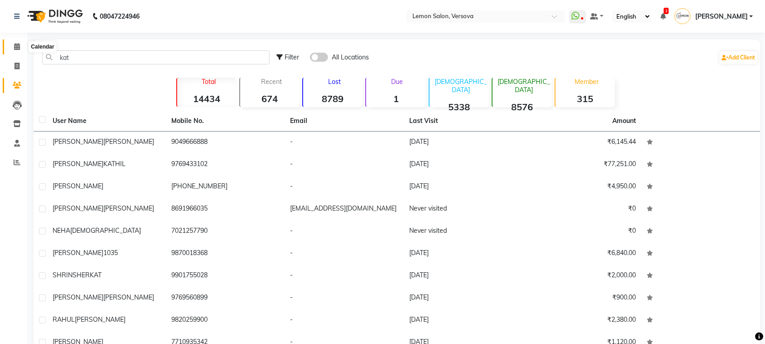
click at [19, 46] on icon at bounding box center [17, 46] width 6 height 7
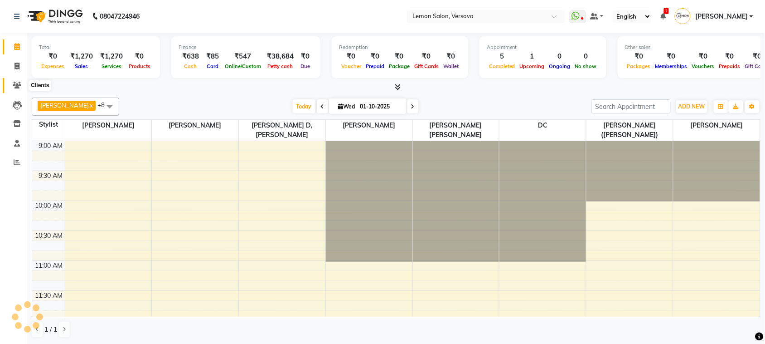
click at [18, 84] on icon at bounding box center [17, 85] width 9 height 7
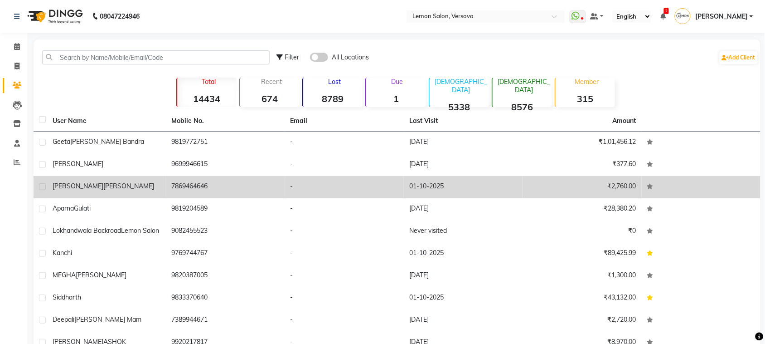
click at [148, 197] on td "Kartar Singh-Oshiwara" at bounding box center [106, 187] width 119 height 22
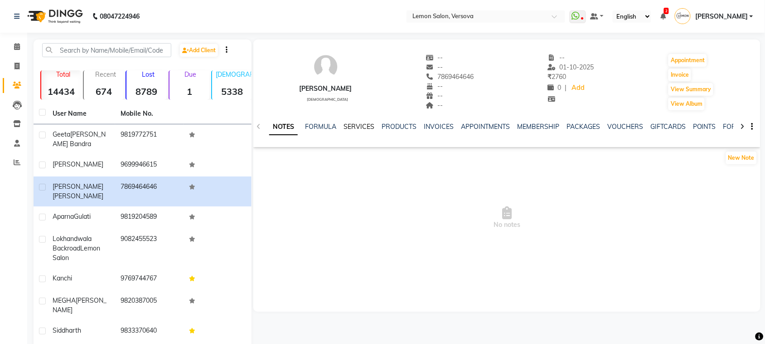
click at [352, 126] on link "SERVICES" at bounding box center [359, 126] width 31 height 8
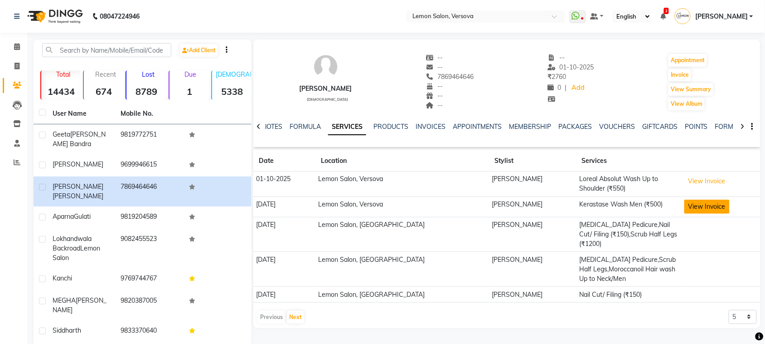
click at [702, 207] on button "View Invoice" at bounding box center [707, 206] width 45 height 14
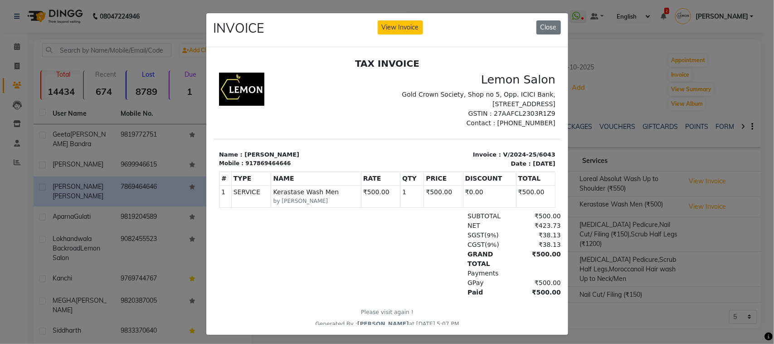
click at [735, 186] on ngb-modal-window "INVOICE View Invoice Close" at bounding box center [387, 172] width 774 height 344
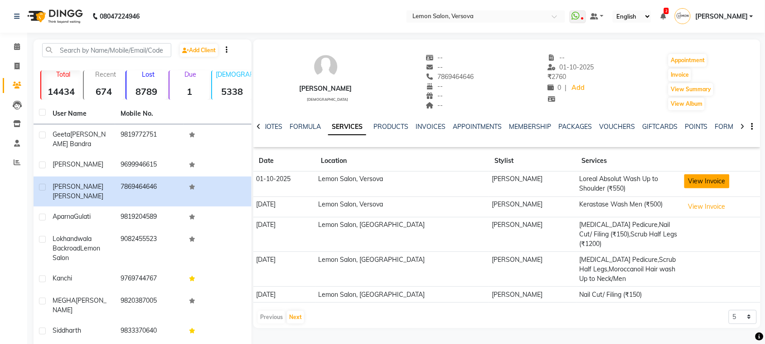
click at [693, 180] on button "View Invoice" at bounding box center [707, 181] width 45 height 14
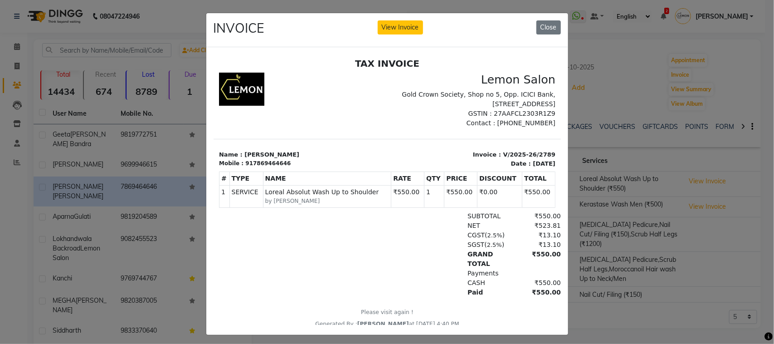
drag, startPoint x: 607, startPoint y: 178, endPoint x: 610, endPoint y: 185, distance: 7.2
click at [608, 179] on ngb-modal-window "INVOICE View Invoice Close" at bounding box center [387, 172] width 774 height 344
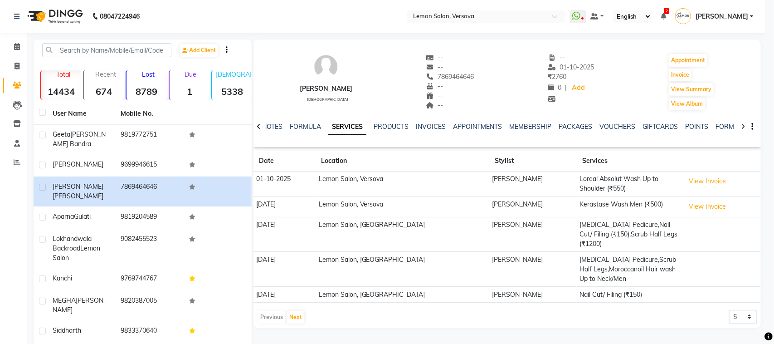
scroll to position [8, 0]
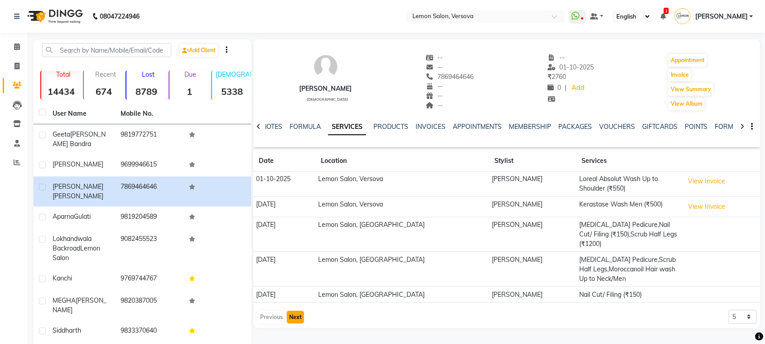
click at [287, 311] on button "Next" at bounding box center [295, 317] width 17 height 13
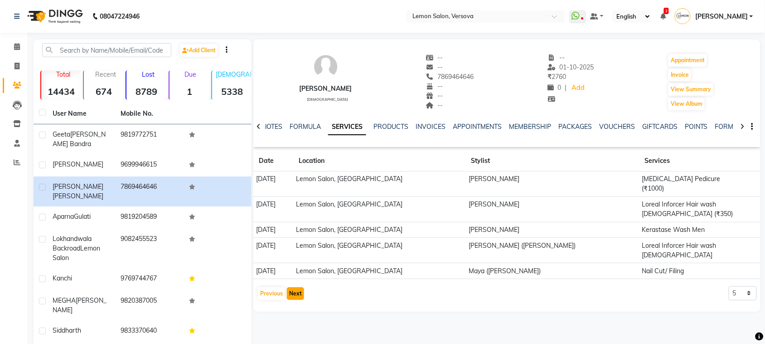
click at [287, 287] on button "Next" at bounding box center [295, 293] width 17 height 13
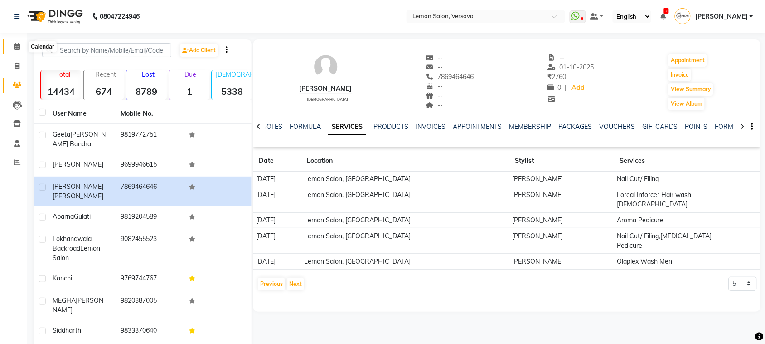
click at [24, 45] on span at bounding box center [17, 47] width 16 height 10
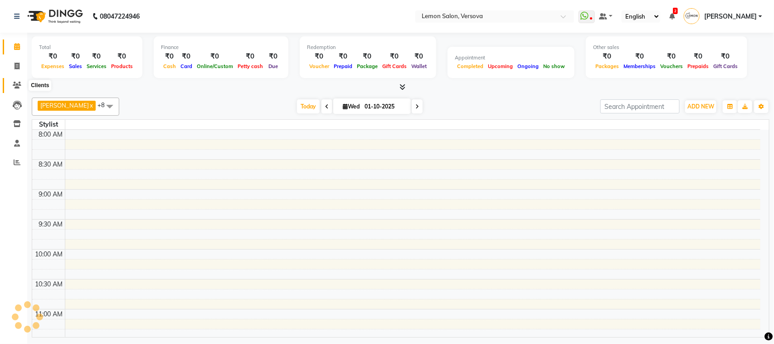
click at [19, 88] on icon at bounding box center [17, 85] width 9 height 7
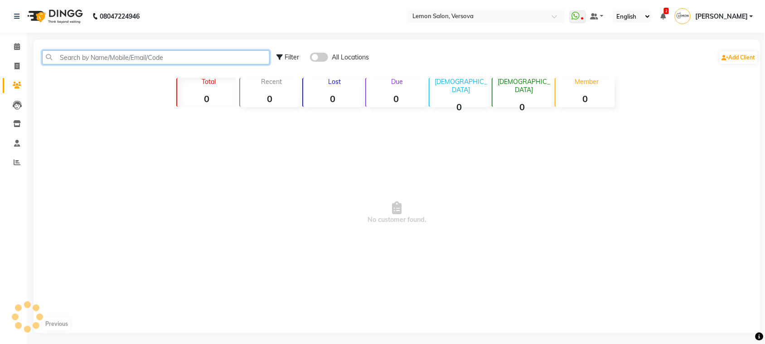
click at [84, 58] on input "text" at bounding box center [156, 57] width 228 height 14
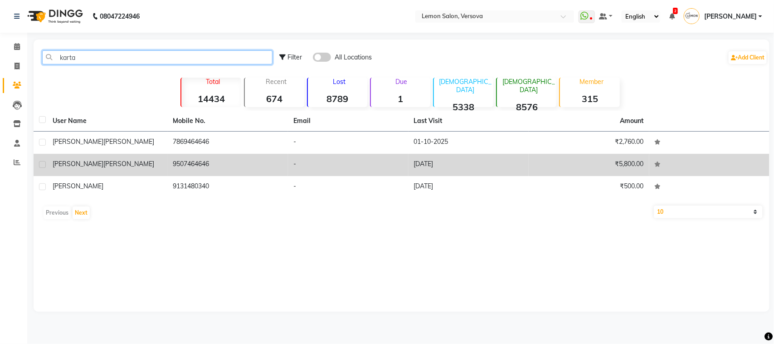
type input "karta"
click at [144, 169] on td "Kartar Singh" at bounding box center [107, 165] width 121 height 22
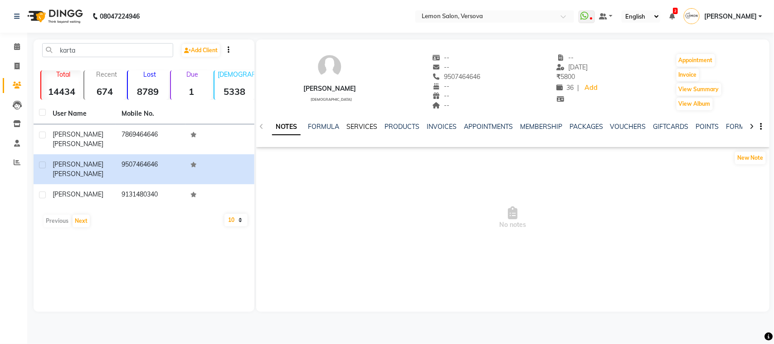
click at [361, 126] on link "SERVICES" at bounding box center [361, 126] width 31 height 8
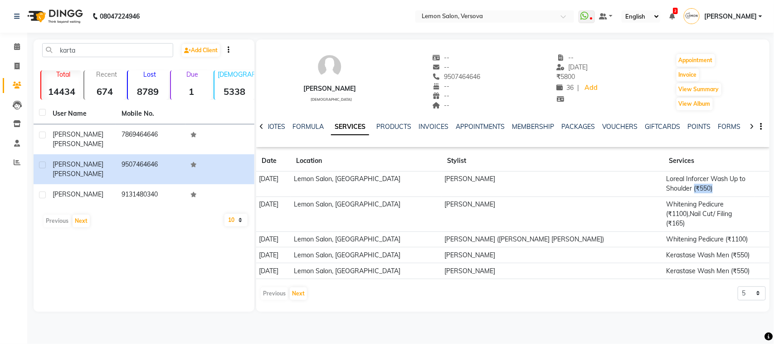
drag, startPoint x: 641, startPoint y: 190, endPoint x: 666, endPoint y: 191, distance: 25.9
click at [666, 191] on td "Loreal Inforcer Wash Up to Shoulder (₹550)" at bounding box center [708, 183] width 91 height 25
click at [273, 186] on td "18-09-2025" at bounding box center [273, 183] width 34 height 25
click at [272, 186] on td "18-09-2025" at bounding box center [273, 183] width 34 height 25
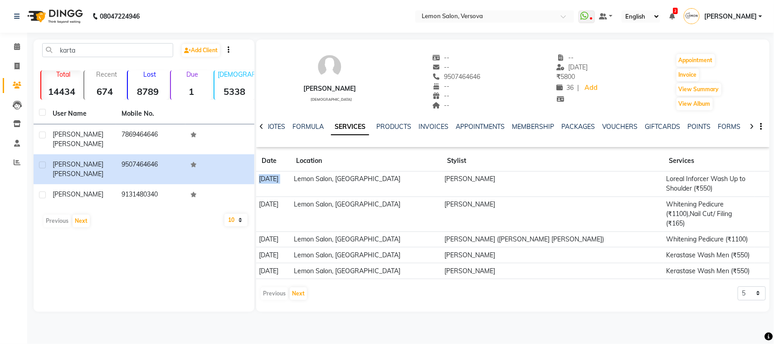
click at [272, 186] on td "18-09-2025" at bounding box center [273, 183] width 34 height 25
drag, startPoint x: 456, startPoint y: 180, endPoint x: 525, endPoint y: 182, distance: 68.5
click at [525, 182] on td "Wasim Mansoori" at bounding box center [553, 183] width 222 height 25
drag, startPoint x: 649, startPoint y: 243, endPoint x: 676, endPoint y: 240, distance: 27.4
click at [689, 248] on td "Kerastase Wash Men (₹550)" at bounding box center [708, 255] width 91 height 16
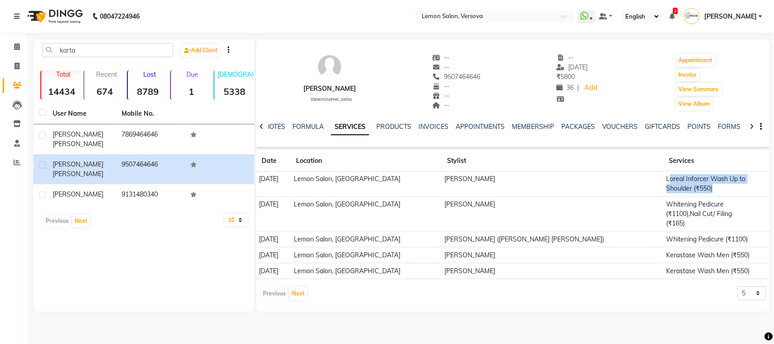
drag, startPoint x: 646, startPoint y: 180, endPoint x: 666, endPoint y: 195, distance: 25.3
click at [666, 195] on td "Loreal Inforcer Wash Up to Shoulder (₹550)" at bounding box center [708, 183] width 91 height 25
click at [663, 190] on td "Loreal Inforcer Wash Up to Shoulder (₹550)" at bounding box center [708, 183] width 91 height 25
click at [663, 185] on td "Loreal Inforcer Wash Up to Shoulder (₹550)" at bounding box center [708, 183] width 91 height 25
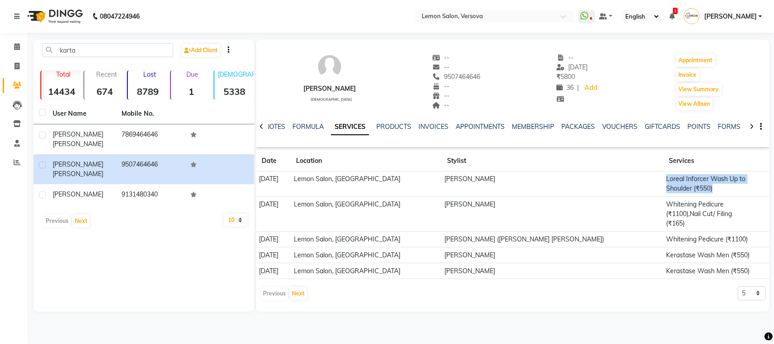
click at [663, 185] on td "Loreal Inforcer Wash Up to Shoulder (₹550)" at bounding box center [708, 183] width 91 height 25
click at [663, 187] on td "Loreal Inforcer Wash Up to Shoulder (₹550)" at bounding box center [708, 183] width 91 height 25
click at [663, 186] on td "Loreal Inforcer Wash Up to Shoulder (₹550)" at bounding box center [708, 183] width 91 height 25
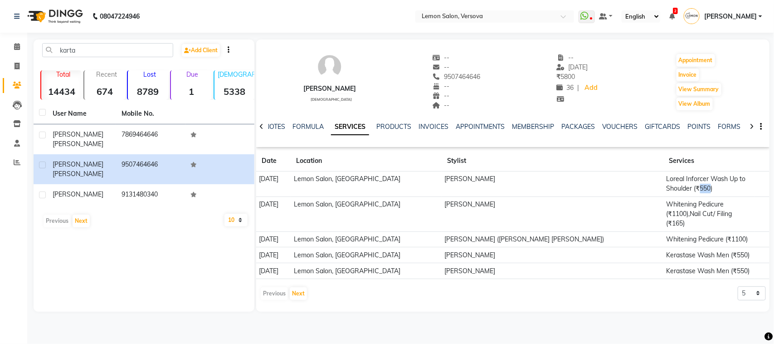
click at [663, 186] on td "Loreal Inforcer Wash Up to Shoulder (₹550)" at bounding box center [708, 183] width 91 height 25
drag, startPoint x: 257, startPoint y: 178, endPoint x: 403, endPoint y: 184, distance: 146.1
click at [403, 184] on tr "18-09-2025 Lemon Salon, Oshiwara Wasim Mansoori Loreal Inforcer Wash Up to Shou…" at bounding box center [512, 183] width 513 height 25
click at [627, 175] on td "Wasim Mansoori" at bounding box center [553, 183] width 222 height 25
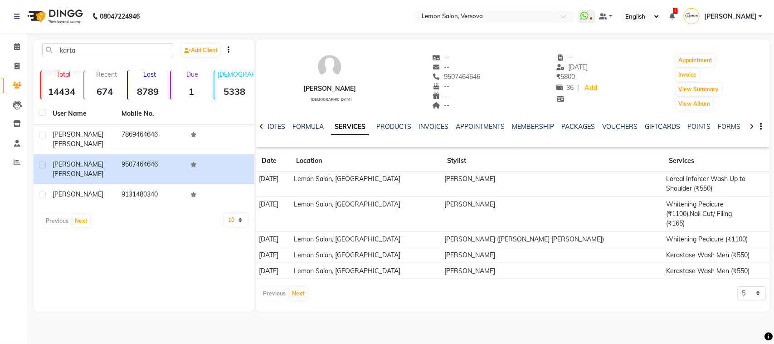
drag, startPoint x: 633, startPoint y: 190, endPoint x: 710, endPoint y: 190, distance: 77.1
click at [710, 190] on tr "18-09-2025 Lemon Salon, Oshiwara Wasim Mansoori Loreal Inforcer Wash Up to Shou…" at bounding box center [512, 183] width 513 height 25
click at [13, 53] on link "Calendar" at bounding box center [14, 46] width 22 height 15
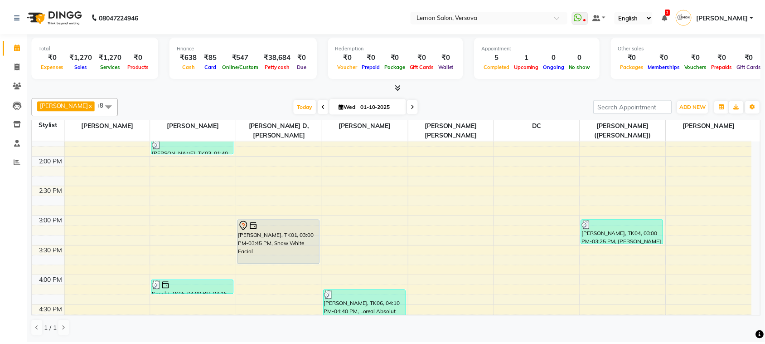
scroll to position [283, 0]
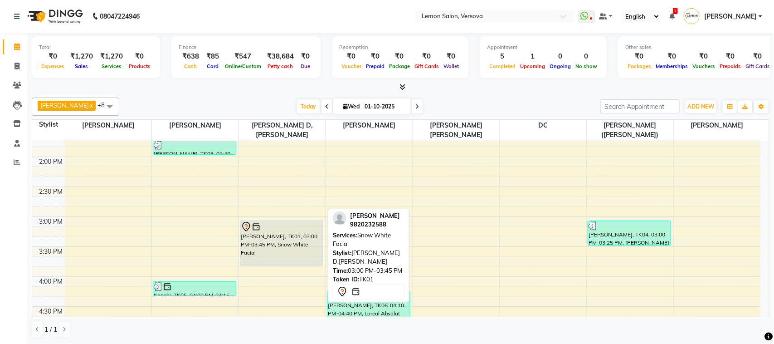
click at [296, 230] on div "Himani, TK01, 03:00 PM-03:45 PM, Snow White Facial" at bounding box center [281, 243] width 83 height 44
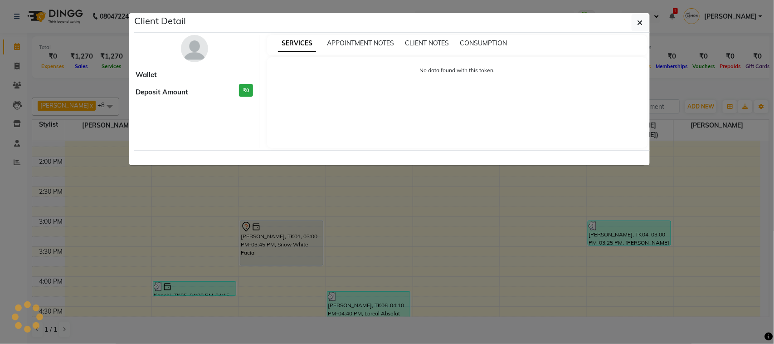
select select "7"
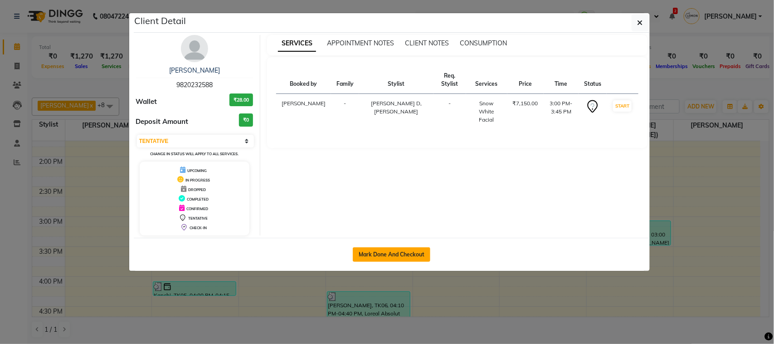
click at [397, 256] on button "Mark Done And Checkout" at bounding box center [392, 254] width 78 height 15
select select "service"
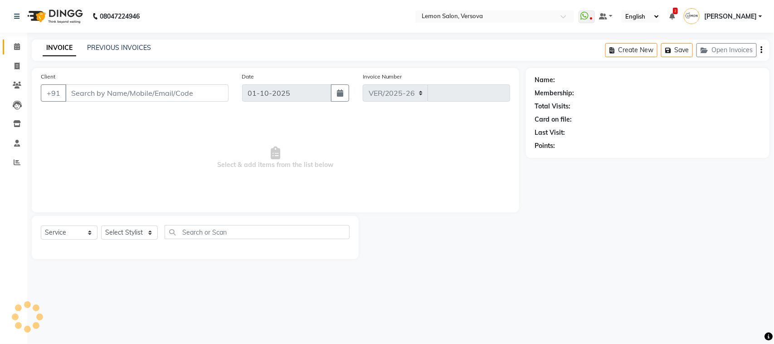
select select "564"
type input "2790"
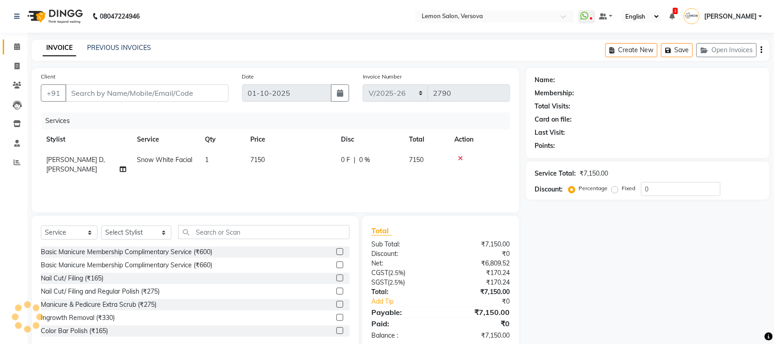
type input "9820232588"
select select "7410"
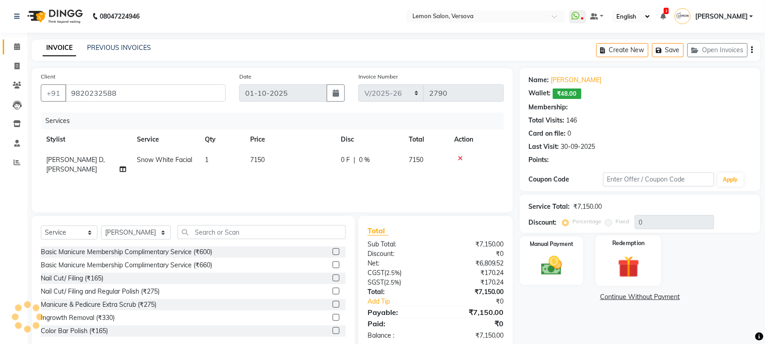
select select "1: Object"
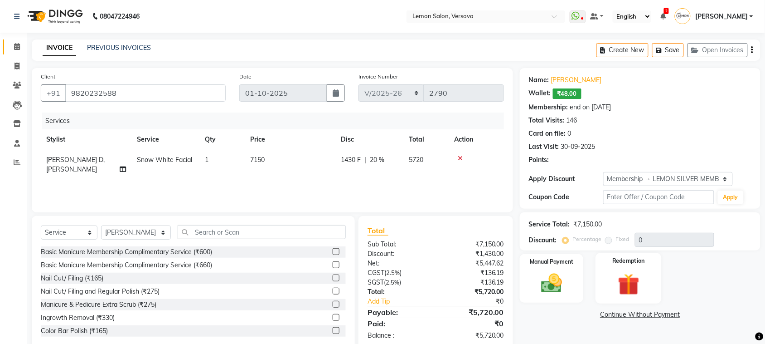
type input "20"
click at [459, 155] on icon at bounding box center [460, 158] width 5 height 6
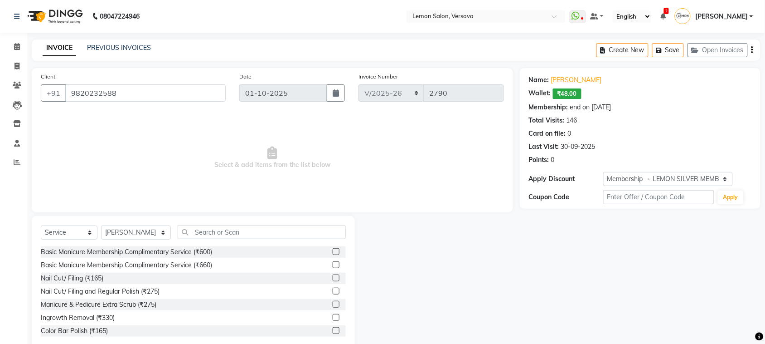
click at [252, 223] on div "Select Service Product Membership Package Voucher Prepaid Gift Card Select Styl…" at bounding box center [193, 283] width 323 height 134
drag, startPoint x: 256, startPoint y: 228, endPoint x: 263, endPoint y: 266, distance: 38.8
click at [263, 266] on div "Select Service Product Membership Package Voucher Prepaid Gift Card Select Styl…" at bounding box center [193, 283] width 323 height 134
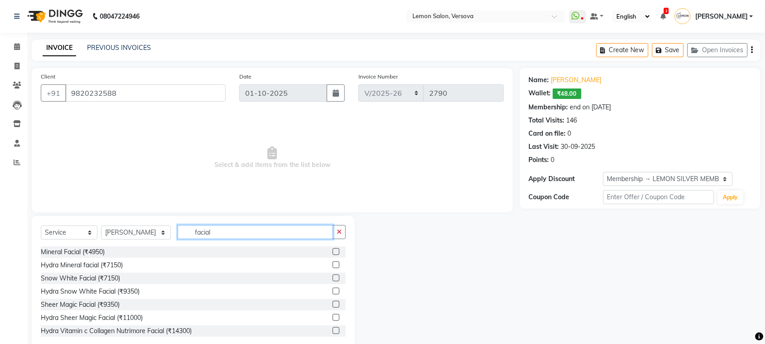
scroll to position [57, 0]
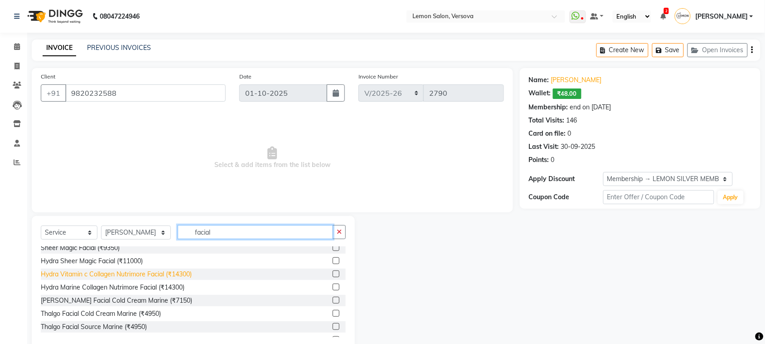
type input "facial"
click at [159, 272] on div "Hydra Vitamin c Collagen Nutrimore Facial (₹14300)" at bounding box center [116, 274] width 151 height 10
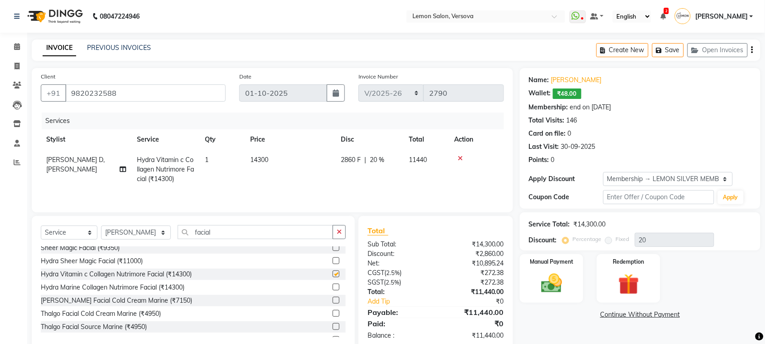
checkbox input "false"
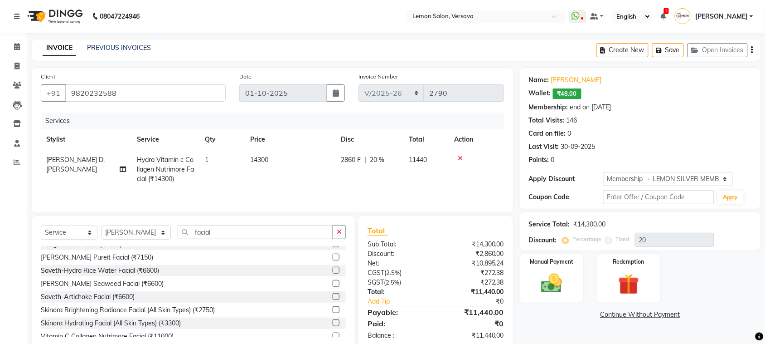
scroll to position [170, 0]
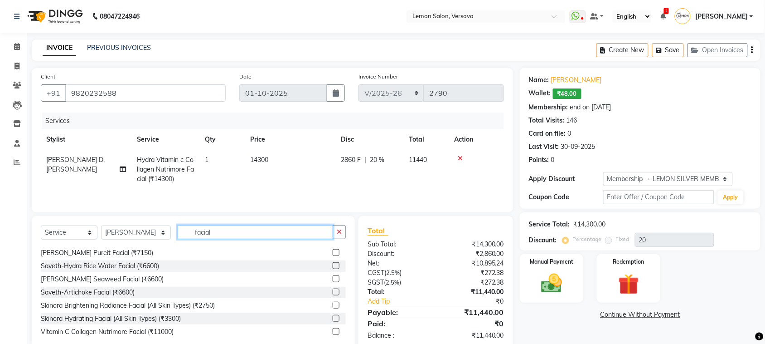
click at [238, 228] on input "facial" at bounding box center [255, 232] width 155 height 14
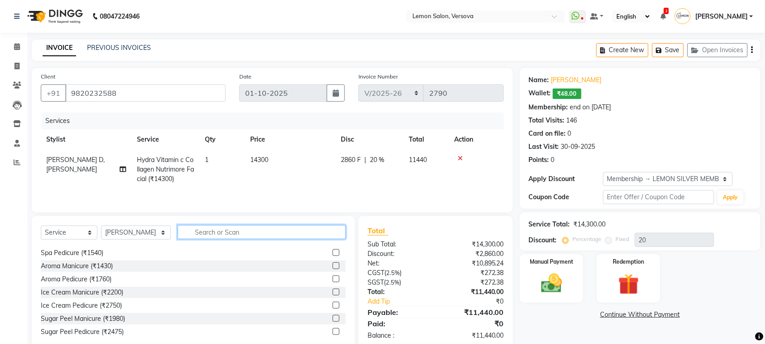
type input "s"
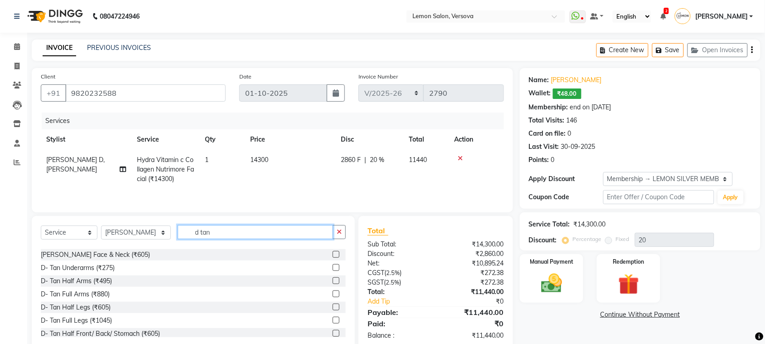
scroll to position [0, 0]
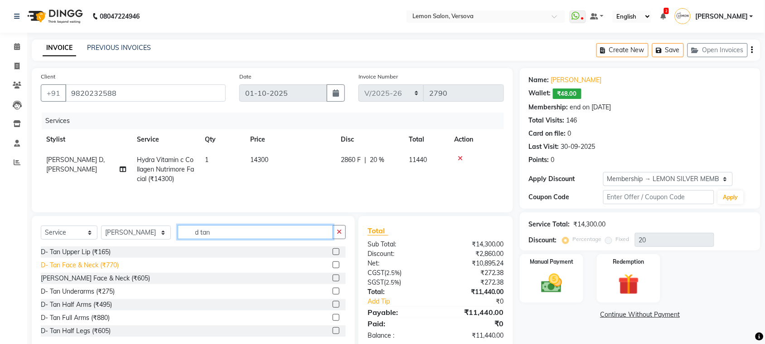
type input "d tan"
click at [102, 263] on div "D- Tan Face & Neck (₹770)" at bounding box center [80, 265] width 78 height 10
checkbox input "false"
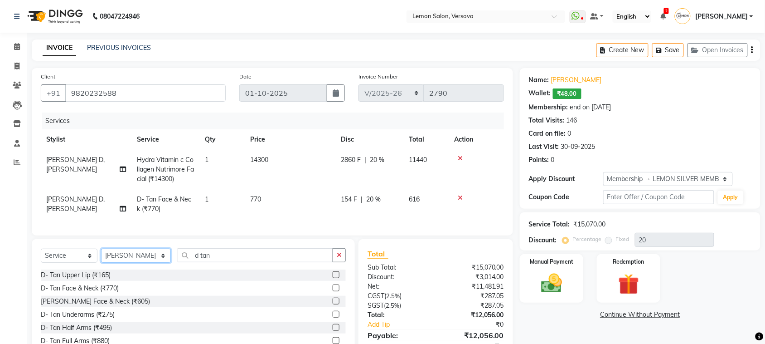
click at [139, 262] on select "Select Stylist Alim Shah Asif Salmani DC Kassar Sahil Margaret Marshak D,souza …" at bounding box center [136, 255] width 70 height 14
select select "7405"
click at [101, 257] on select "Select Stylist Alim Shah Asif Salmani DC Kassar Sahil Margaret Marshak D,souza …" at bounding box center [136, 255] width 70 height 14
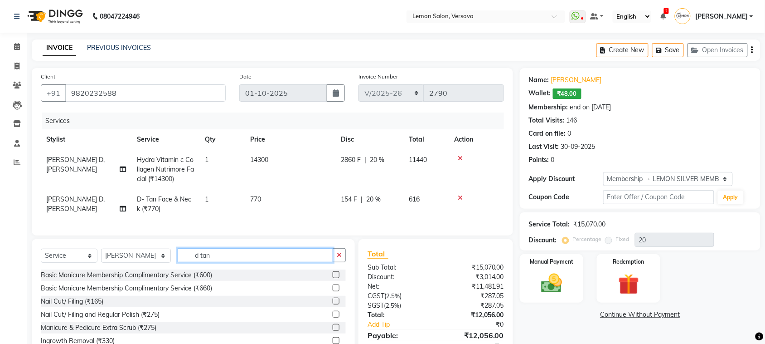
click at [245, 262] on input "d tan" at bounding box center [255, 255] width 155 height 14
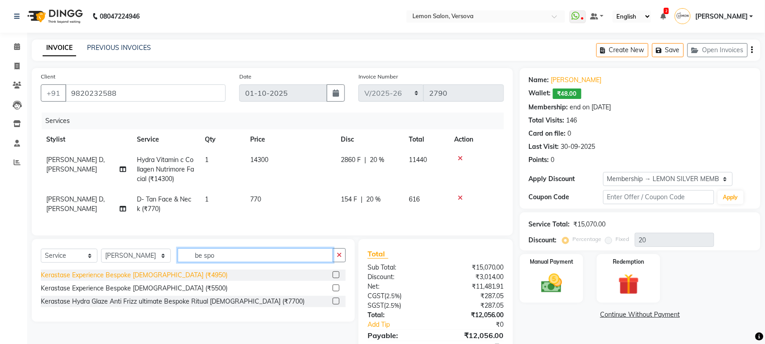
type input "be spo"
click at [155, 280] on div "Kerastase Experience Bespoke Male (₹4950)" at bounding box center [134, 275] width 187 height 10
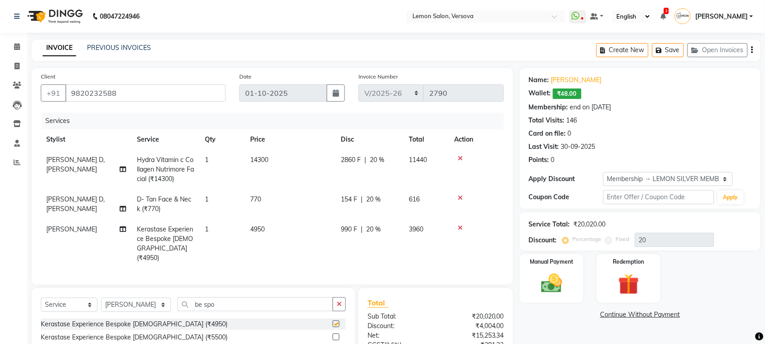
checkbox input "false"
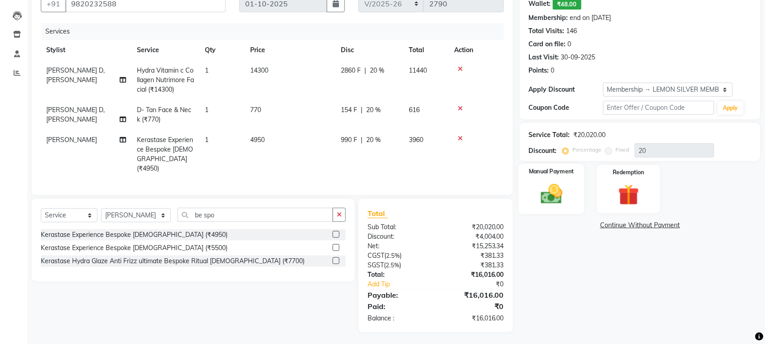
click at [554, 194] on img at bounding box center [551, 193] width 35 height 25
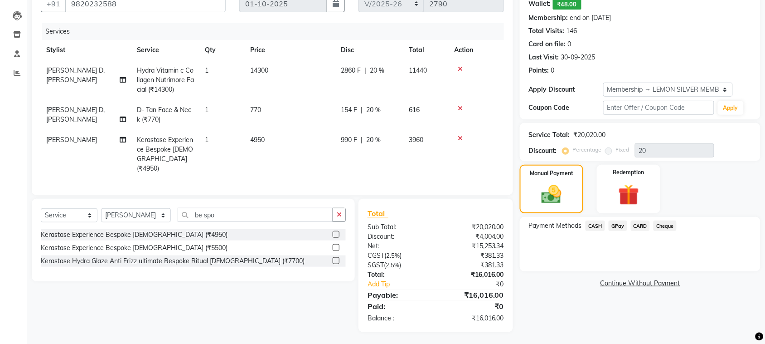
click at [596, 227] on span "CASH" at bounding box center [595, 225] width 19 height 10
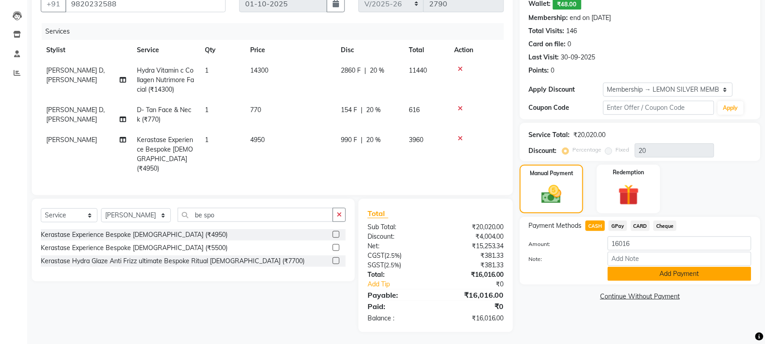
click at [623, 274] on button "Add Payment" at bounding box center [680, 274] width 144 height 14
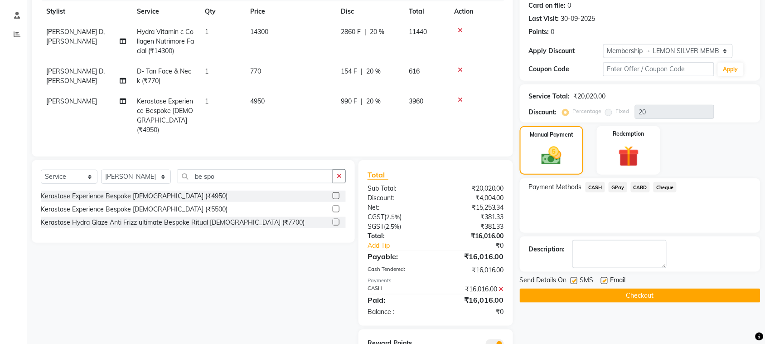
scroll to position [166, 0]
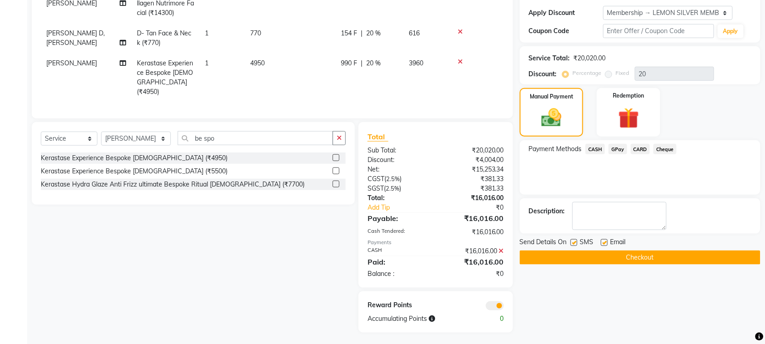
click at [576, 244] on label at bounding box center [574, 242] width 7 height 7
click at [576, 244] on input "checkbox" at bounding box center [574, 243] width 6 height 6
checkbox input "false"
click at [600, 244] on div "SMS" at bounding box center [586, 242] width 30 height 11
click at [603, 243] on label at bounding box center [604, 242] width 7 height 7
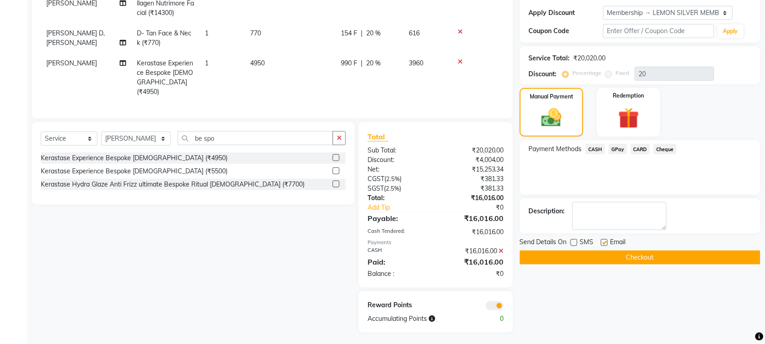
click at [603, 243] on input "checkbox" at bounding box center [604, 243] width 6 height 6
checkbox input "false"
click at [552, 261] on button "Checkout" at bounding box center [640, 257] width 241 height 14
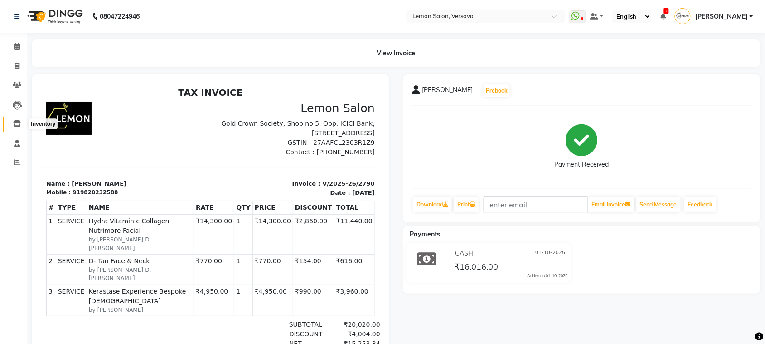
click at [19, 126] on icon at bounding box center [17, 123] width 8 height 7
select select
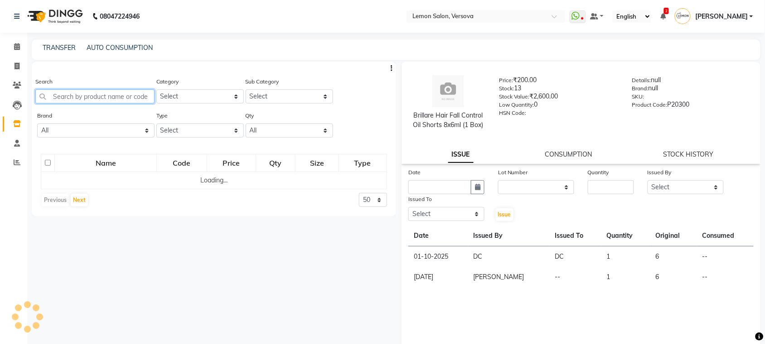
click at [101, 92] on input "text" at bounding box center [94, 96] width 119 height 14
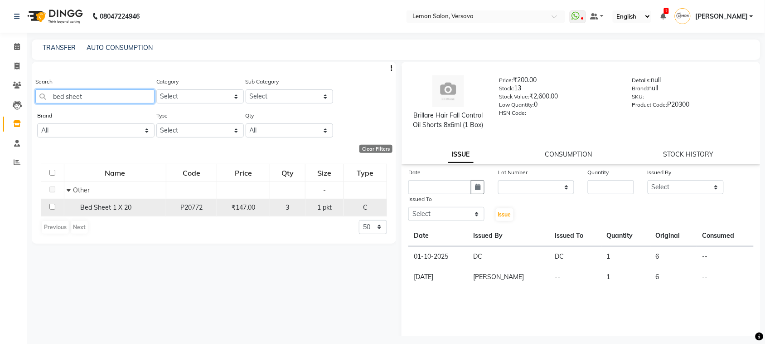
type input "bed sheet"
click at [128, 203] on span "Bed Sheet 1 X 20" at bounding box center [105, 207] width 51 height 8
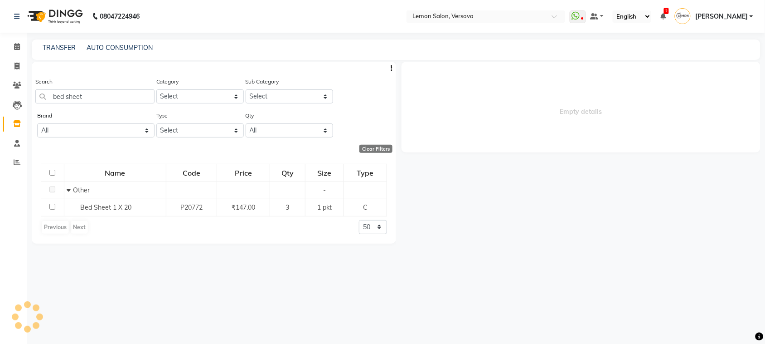
select select
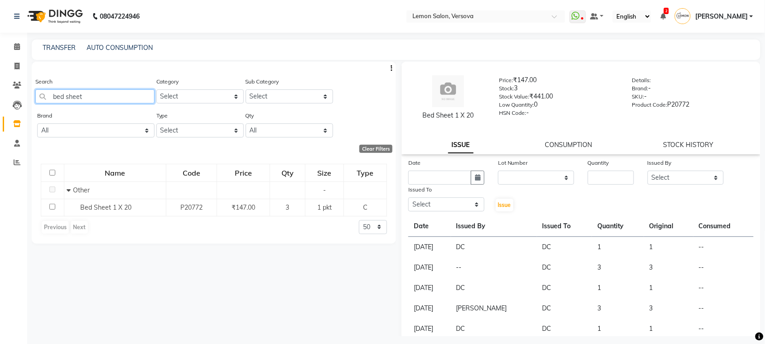
click at [132, 93] on input "bed sheet" at bounding box center [94, 96] width 119 height 14
type input "bed"
click at [23, 48] on span at bounding box center [17, 47] width 16 height 10
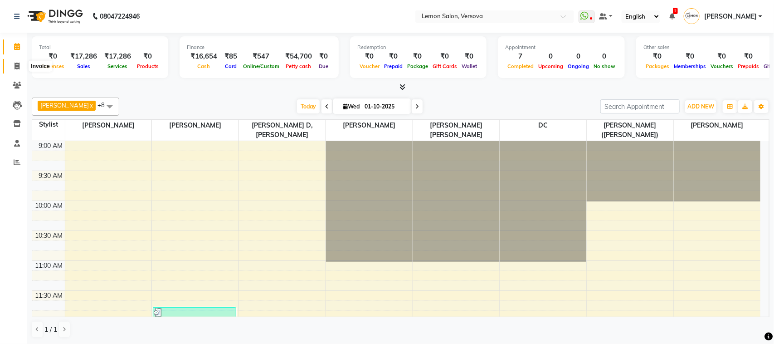
click at [14, 64] on span at bounding box center [17, 66] width 16 height 10
select select "service"
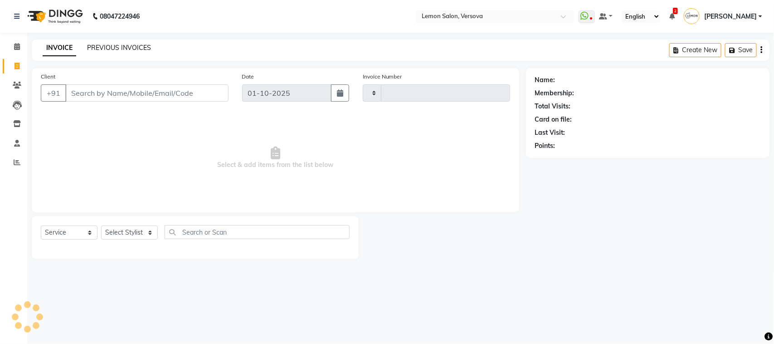
click at [135, 47] on link "PREVIOUS INVOICES" at bounding box center [119, 48] width 64 height 8
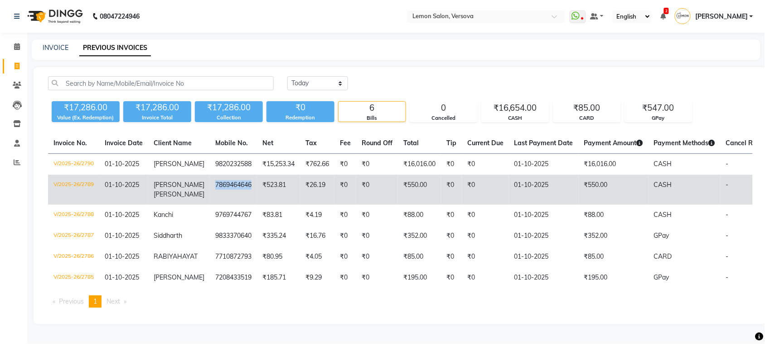
copy td "7869464646"
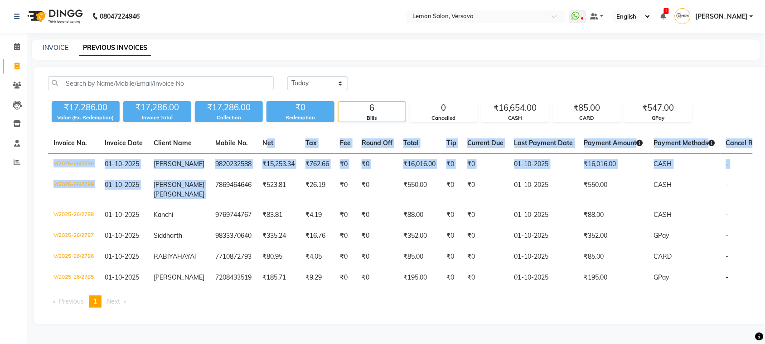
drag, startPoint x: 203, startPoint y: 184, endPoint x: 248, endPoint y: 99, distance: 95.9
click at [252, 134] on table "Invoice No. Invoice Date Client Name Mobile No. Net Tax Fee Round Off Total Tip…" at bounding box center [400, 210] width 705 height 155
click at [24, 85] on span at bounding box center [17, 85] width 16 height 10
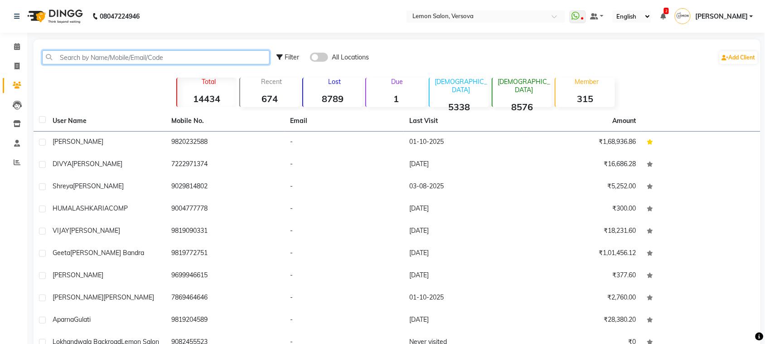
click at [115, 53] on input "text" at bounding box center [156, 57] width 228 height 14
paste input "7869464646"
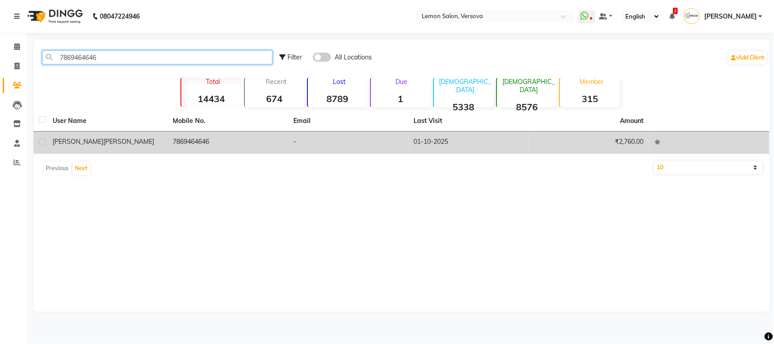
type input "7869464646"
click at [185, 143] on td "7869464646" at bounding box center [228, 142] width 121 height 22
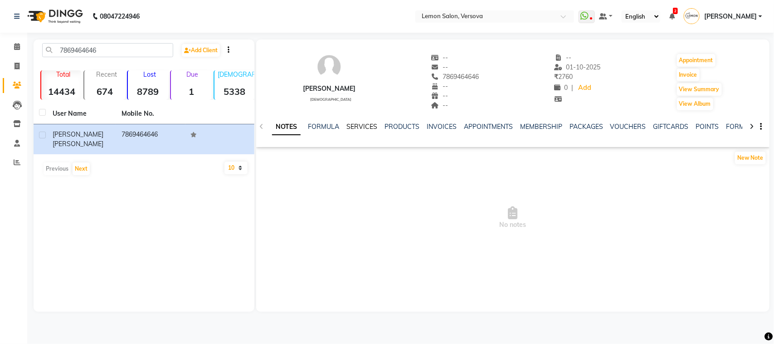
click at [355, 127] on link "SERVICES" at bounding box center [361, 126] width 31 height 8
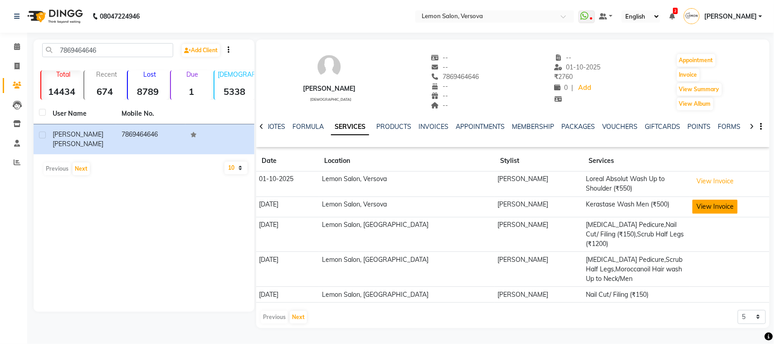
click at [692, 210] on button "View Invoice" at bounding box center [714, 206] width 45 height 14
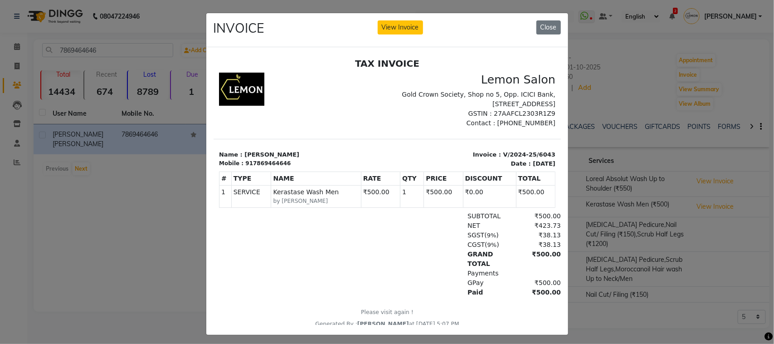
scroll to position [7, 0]
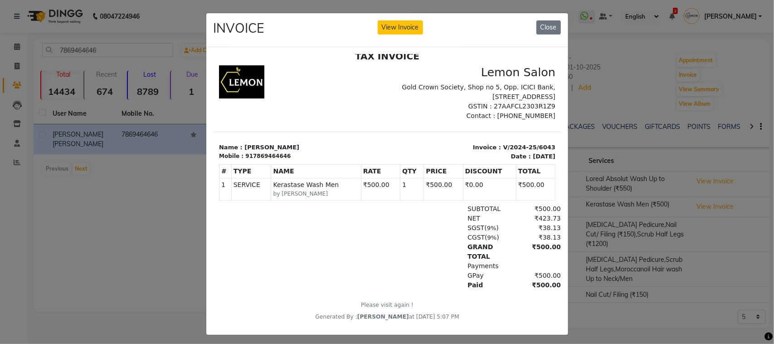
click at [647, 260] on ngb-modal-window "INVOICE View Invoice Close" at bounding box center [387, 172] width 774 height 344
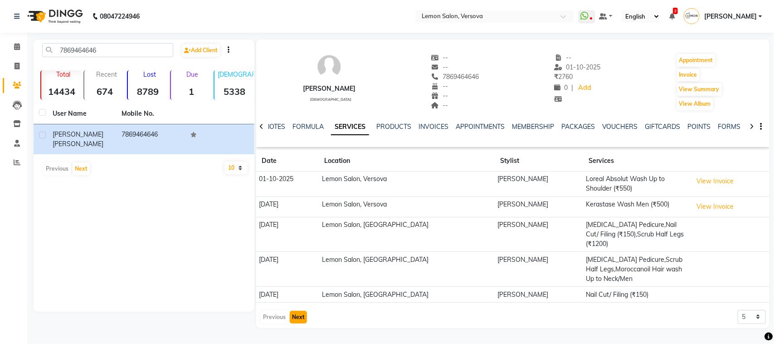
click at [290, 311] on button "Next" at bounding box center [298, 317] width 17 height 13
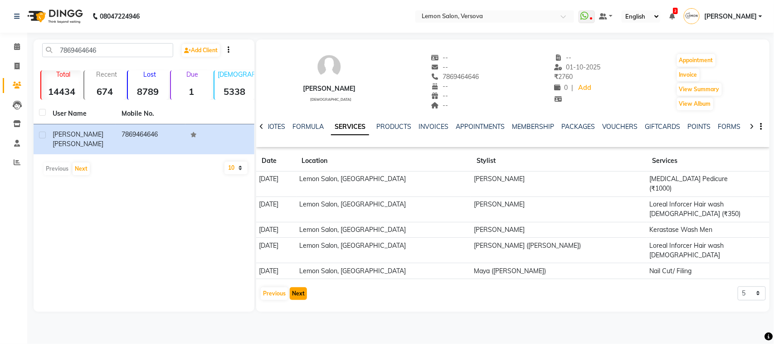
click at [298, 287] on button "Next" at bounding box center [298, 293] width 17 height 13
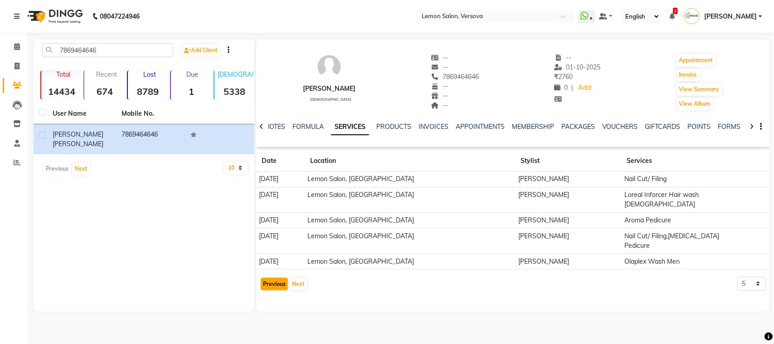
click at [282, 277] on button "Previous" at bounding box center [274, 283] width 27 height 13
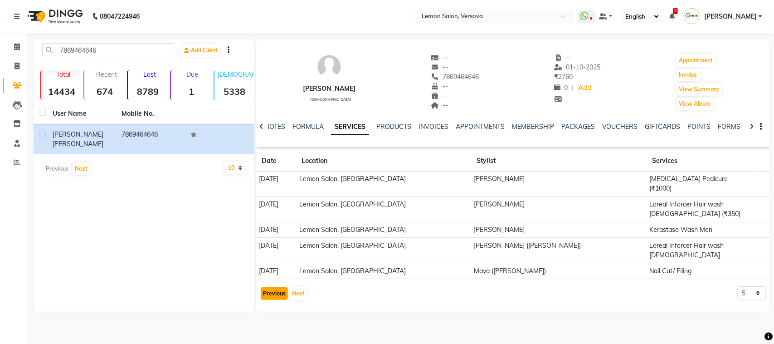
click at [275, 287] on button "Previous" at bounding box center [274, 293] width 27 height 13
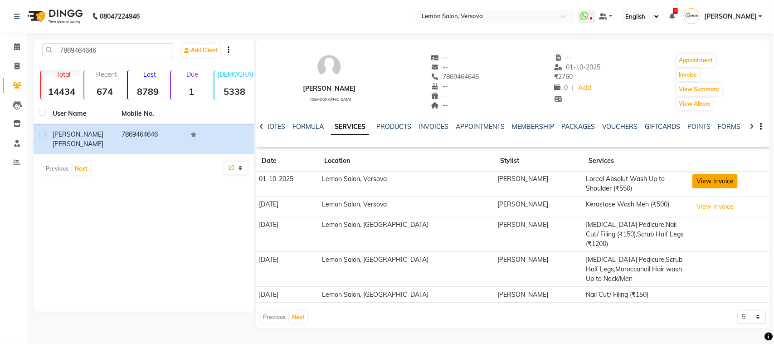
click at [704, 182] on button "View Invoice" at bounding box center [714, 181] width 45 height 14
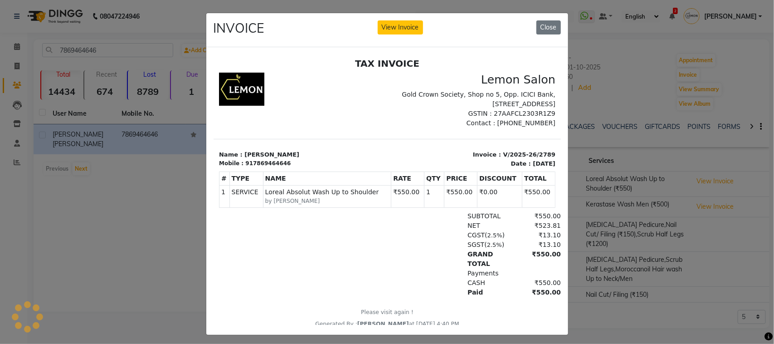
scroll to position [0, 0]
click at [651, 239] on ngb-modal-window "INVOICE View Invoice Close" at bounding box center [387, 172] width 774 height 344
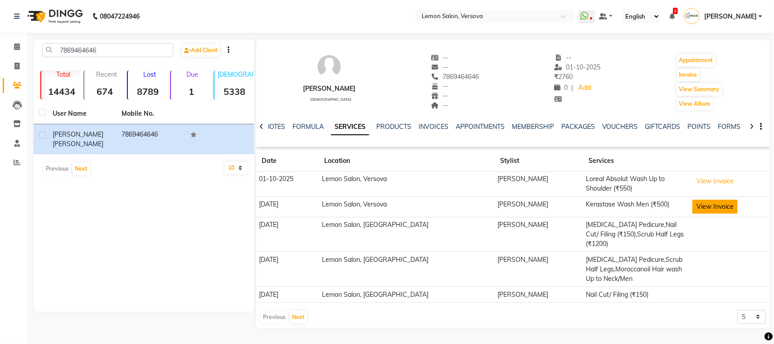
click at [707, 205] on button "View Invoice" at bounding box center [714, 206] width 45 height 14
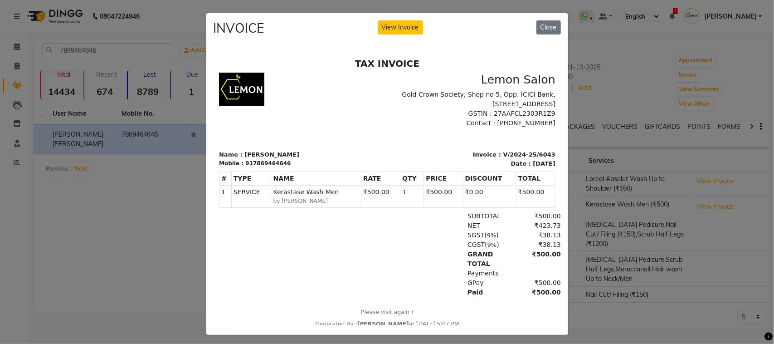
click at [611, 213] on ngb-modal-window "INVOICE View Invoice Close" at bounding box center [387, 172] width 774 height 344
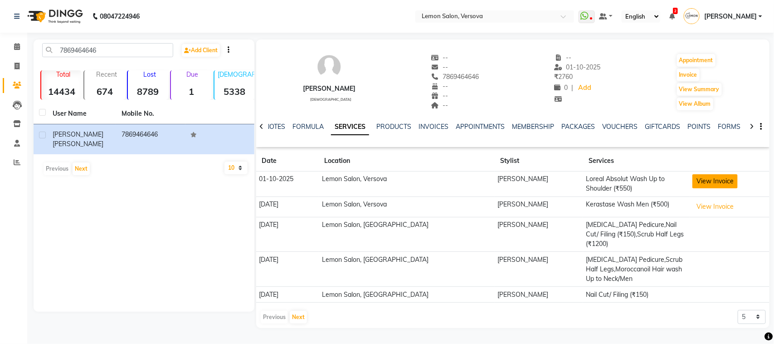
click at [698, 186] on button "View Invoice" at bounding box center [714, 181] width 45 height 14
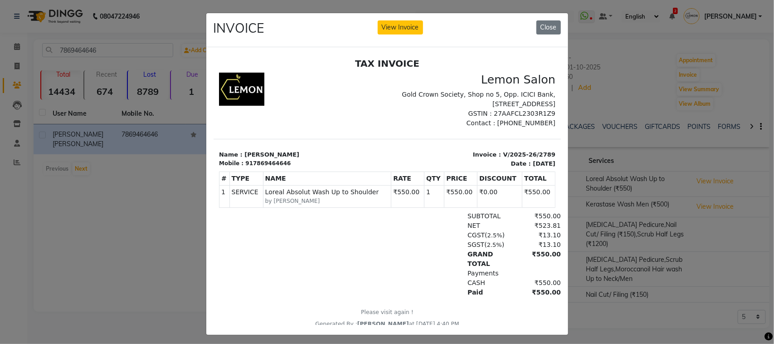
click at [608, 216] on ngb-modal-window "INVOICE View Invoice Close" at bounding box center [387, 172] width 774 height 344
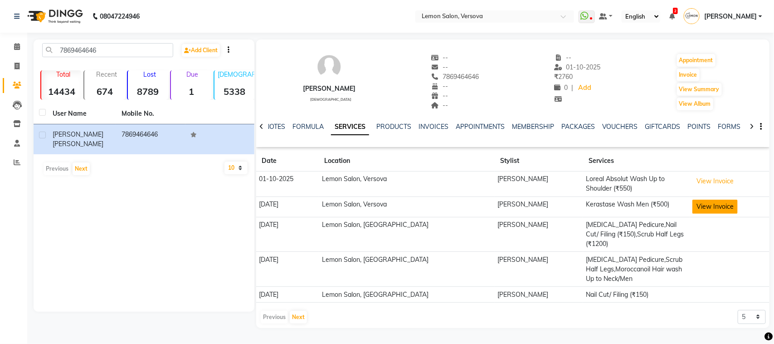
click at [697, 205] on button "View Invoice" at bounding box center [714, 206] width 45 height 14
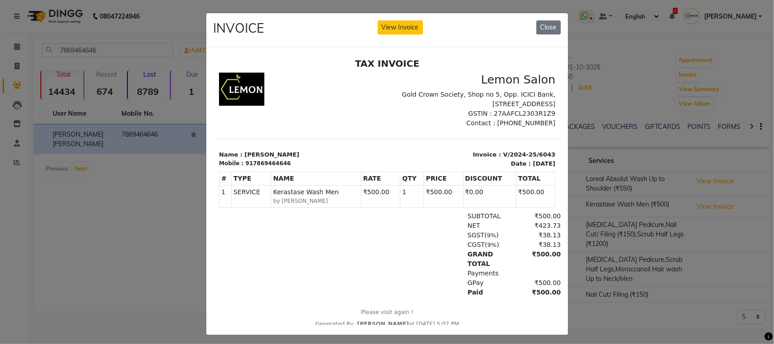
click at [633, 93] on ngb-modal-window "INVOICE View Invoice Close" at bounding box center [387, 172] width 774 height 344
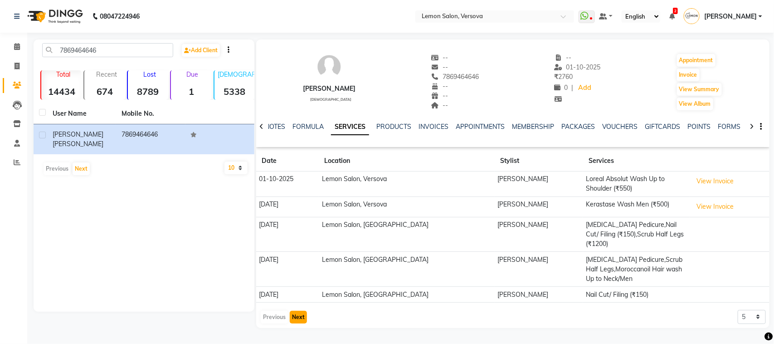
click at [301, 311] on button "Next" at bounding box center [298, 317] width 17 height 13
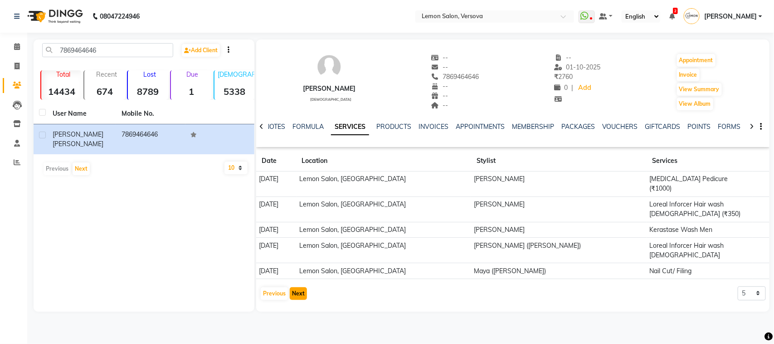
click at [294, 287] on button "Next" at bounding box center [298, 293] width 17 height 13
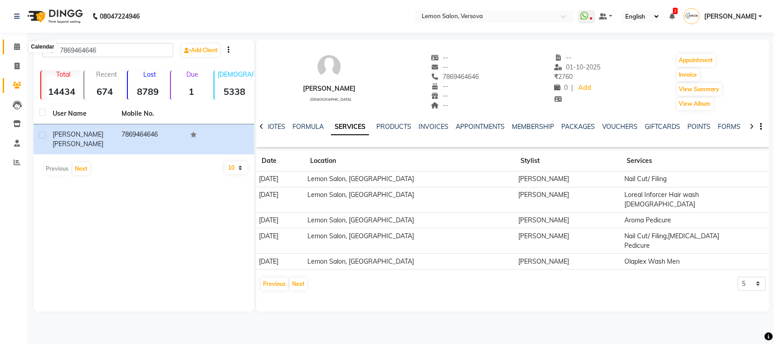
click at [14, 46] on icon at bounding box center [17, 46] width 6 height 7
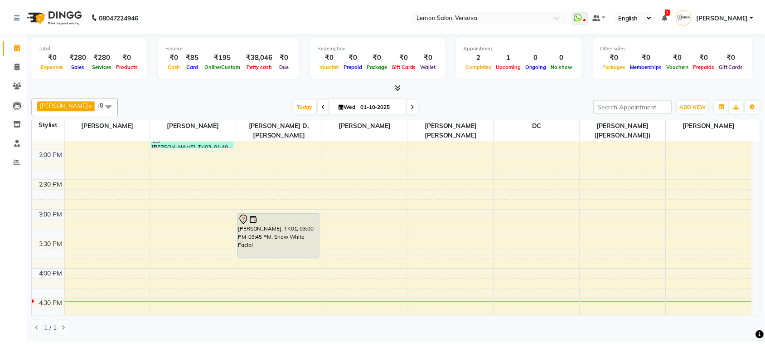
scroll to position [283, 0]
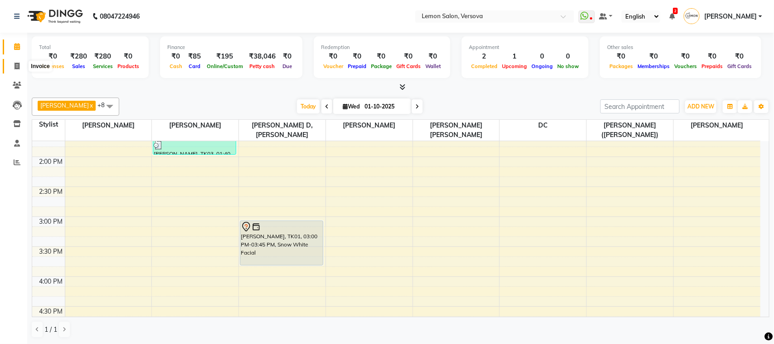
click at [13, 70] on span at bounding box center [17, 66] width 16 height 10
select select "service"
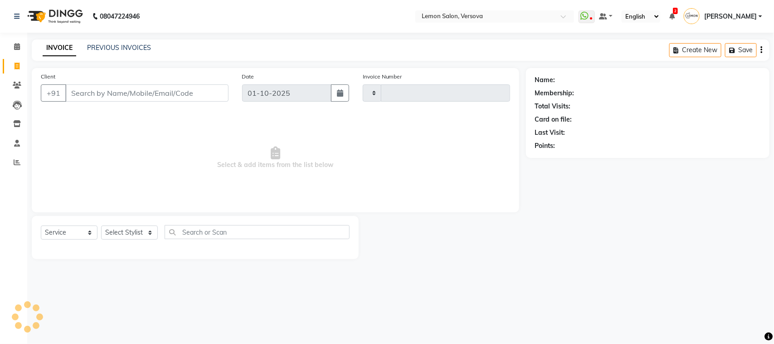
type input "2789"
select select "564"
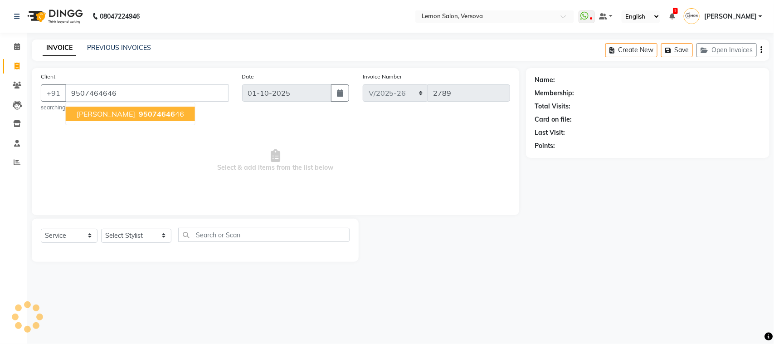
type input "9507464646"
click at [160, 112] on ngb-highlight "95074646 46" at bounding box center [160, 113] width 47 height 9
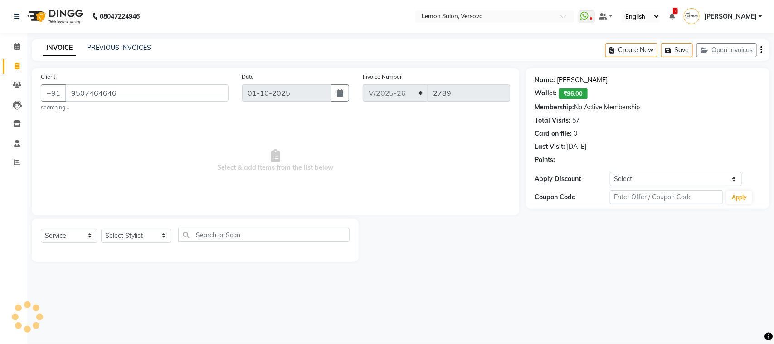
click at [583, 83] on link "[PERSON_NAME]" at bounding box center [582, 80] width 51 height 10
click at [126, 238] on select "Select Stylist Alim Shah Asif Salmani DC Kassar Sahil Margaret Marshak D,souza …" at bounding box center [136, 235] width 70 height 14
select select "7474"
click at [101, 228] on select "Select Stylist Alim Shah Asif Salmani DC Kassar Sahil Margaret Marshak D,souza …" at bounding box center [136, 235] width 70 height 14
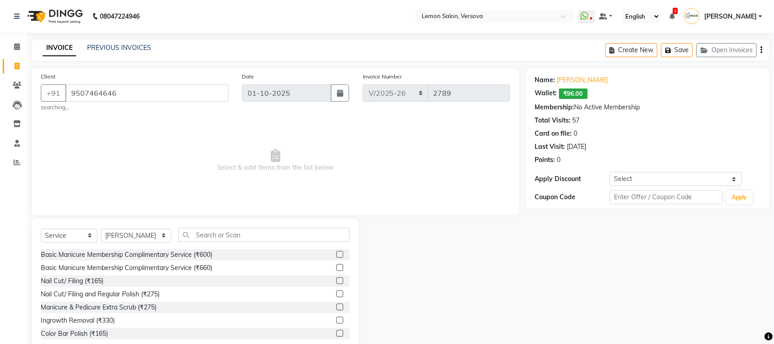
click at [219, 227] on div "Select Service Product Membership Package Voucher Prepaid Gift Card Select Styl…" at bounding box center [195, 286] width 327 height 134
click at [235, 232] on input "text" at bounding box center [262, 235] width 168 height 14
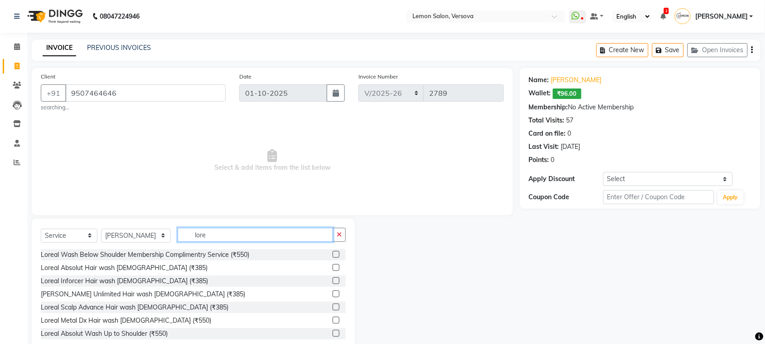
type input "lore"
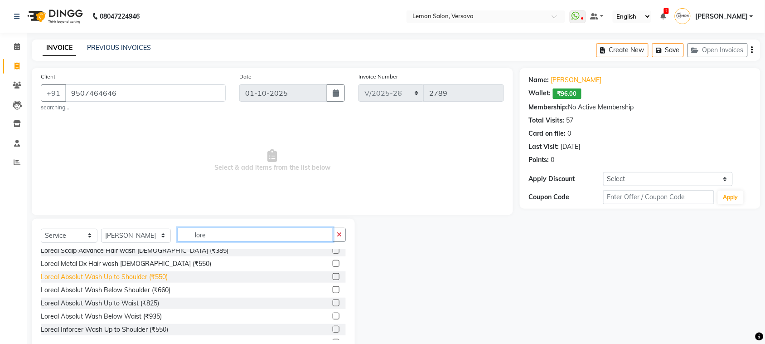
scroll to position [22, 0]
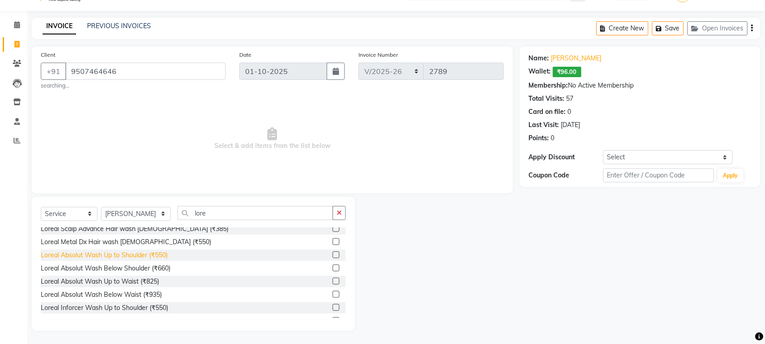
click at [153, 257] on div "Loreal Absolut Wash Up to Shoulder (₹550)" at bounding box center [104, 255] width 127 height 10
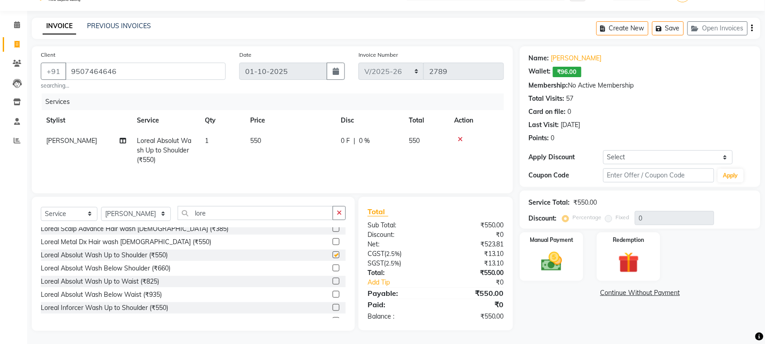
checkbox input "false"
click at [151, 63] on input "9507464646" at bounding box center [145, 70] width 160 height 17
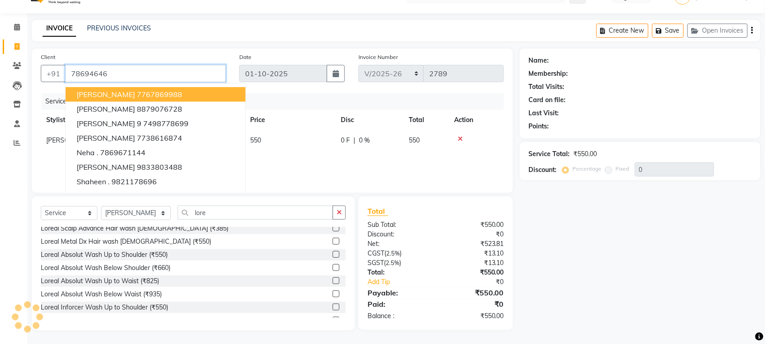
scroll to position [21, 0]
type input "7869464646"
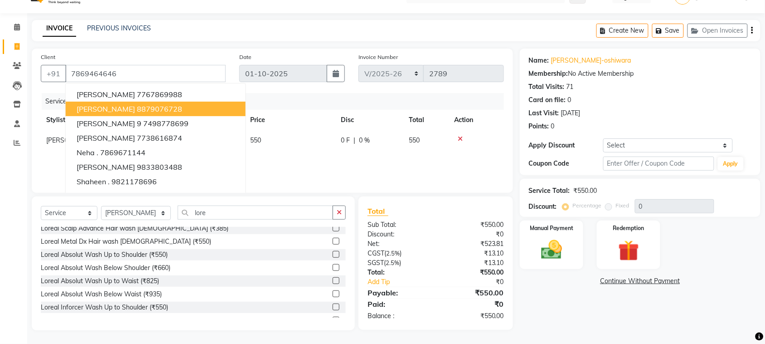
drag, startPoint x: 567, startPoint y: 305, endPoint x: 187, endPoint y: 47, distance: 459.5
click at [564, 305] on div "Name: Kartar Singh-oshiwara Membership: No Active Membership Total Visits: 71 C…" at bounding box center [644, 190] width 248 height 282
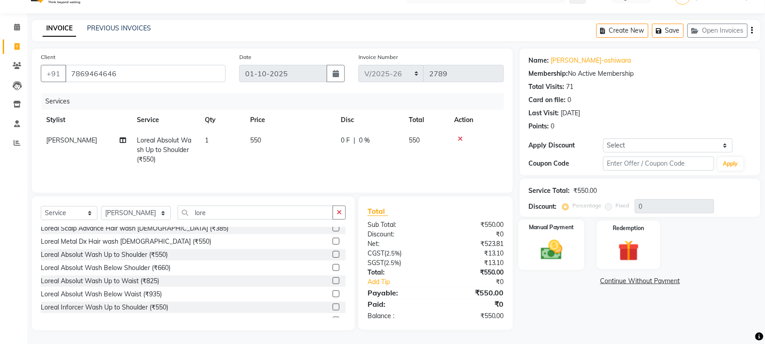
click at [564, 245] on img at bounding box center [551, 249] width 35 height 25
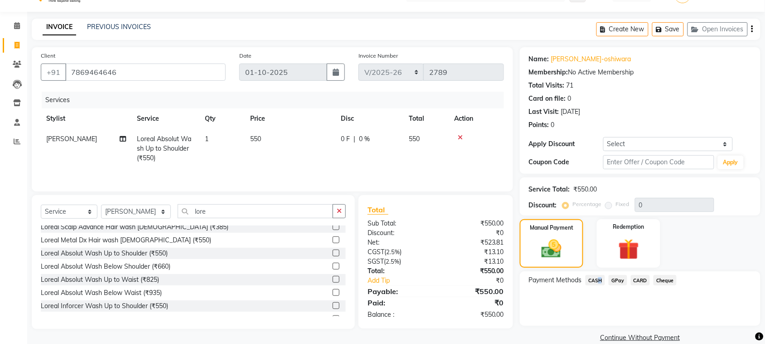
drag, startPoint x: 597, startPoint y: 282, endPoint x: 600, endPoint y: 287, distance: 6.1
click at [596, 282] on span "CASH" at bounding box center [595, 280] width 19 height 10
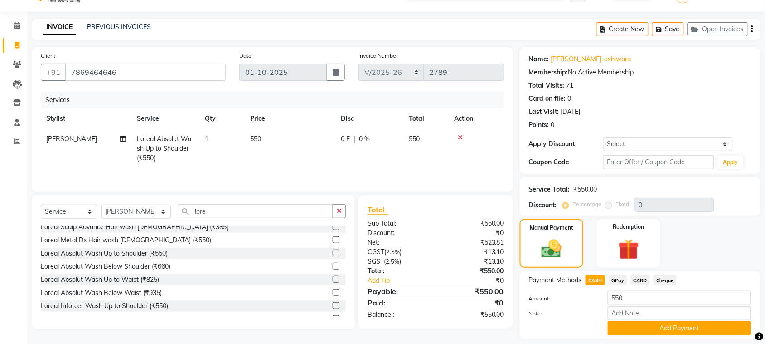
click at [642, 335] on div "Payment Methods CASH GPay CARD Cheque Amount: 550 Note: Add Payment" at bounding box center [640, 305] width 241 height 68
click at [630, 321] on button "Add Payment" at bounding box center [680, 328] width 144 height 14
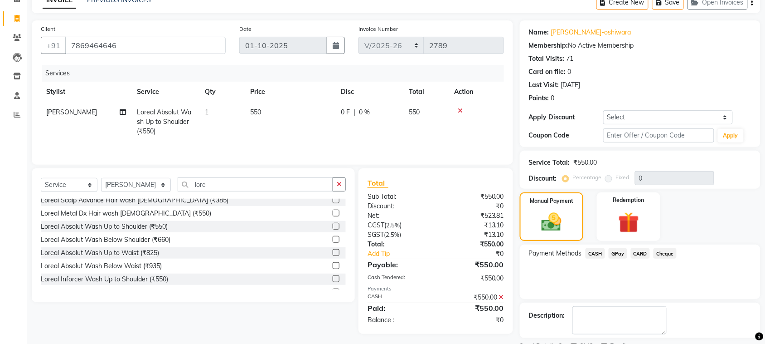
scroll to position [87, 0]
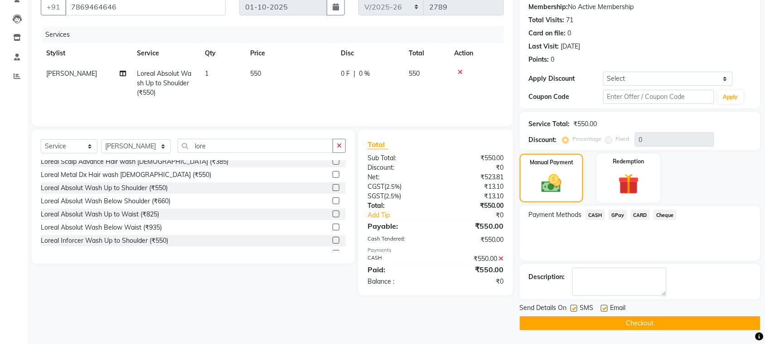
click at [571, 305] on label at bounding box center [574, 308] width 7 height 7
click at [571, 306] on input "checkbox" at bounding box center [574, 309] width 6 height 6
checkbox input "false"
click at [604, 307] on label at bounding box center [604, 308] width 7 height 7
click at [604, 307] on input "checkbox" at bounding box center [604, 309] width 6 height 6
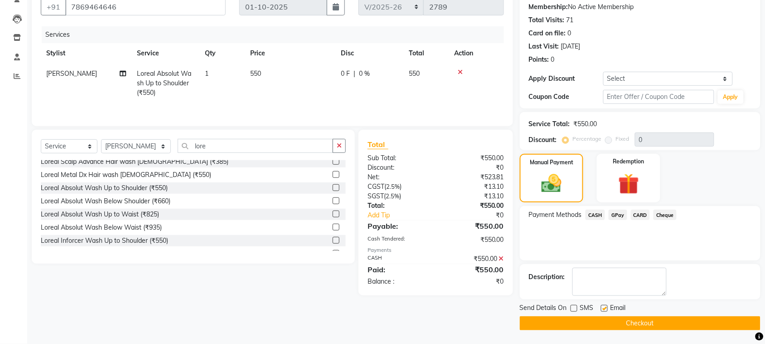
checkbox input "false"
drag, startPoint x: 552, startPoint y: 324, endPoint x: 560, endPoint y: 325, distance: 8.2
click at [560, 325] on button "Checkout" at bounding box center [640, 323] width 241 height 14
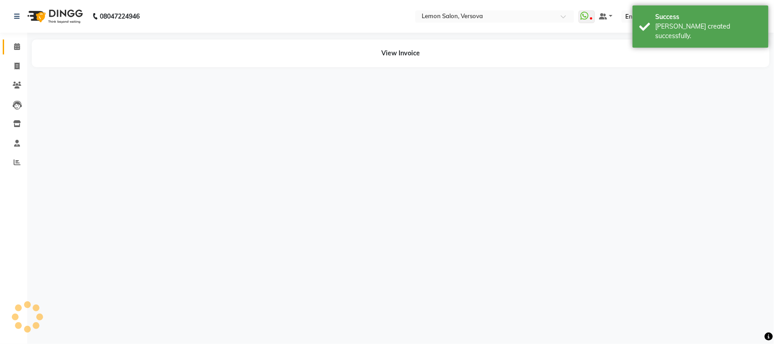
click at [13, 41] on link "Calendar" at bounding box center [14, 46] width 22 height 15
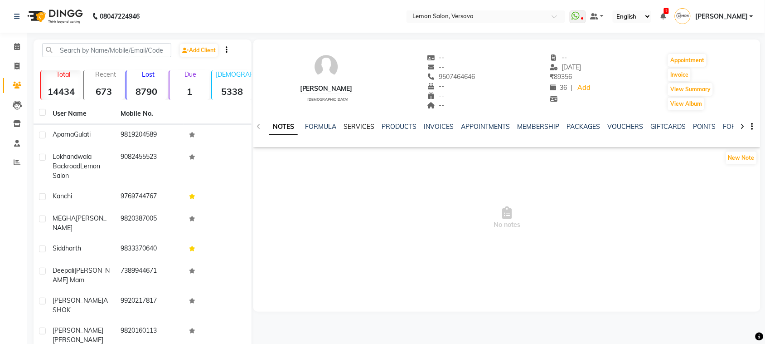
click at [366, 126] on link "SERVICES" at bounding box center [359, 126] width 31 height 8
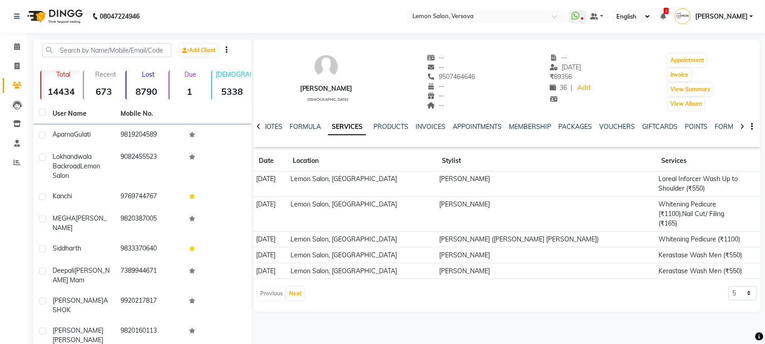
drag, startPoint x: 626, startPoint y: 172, endPoint x: 717, endPoint y: 185, distance: 91.9
click at [717, 185] on tr "[DATE] [GEOGRAPHIC_DATA], [PERSON_NAME] Loreal Inforcer Wash Up to Shoulder (₹5…" at bounding box center [506, 183] width 507 height 25
click at [544, 123] on link "MEMBERSHIP" at bounding box center [530, 126] width 42 height 8
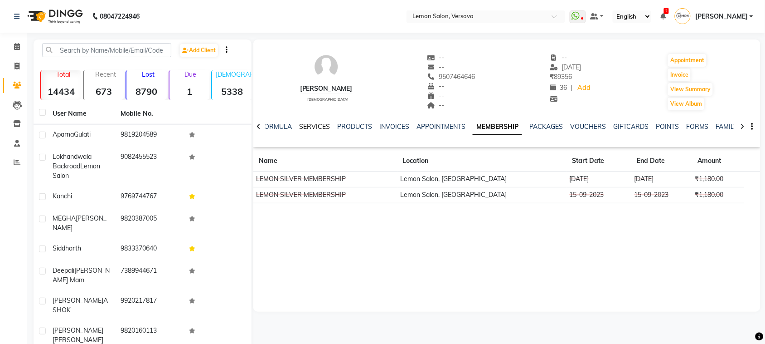
click at [318, 125] on link "SERVICES" at bounding box center [314, 126] width 31 height 8
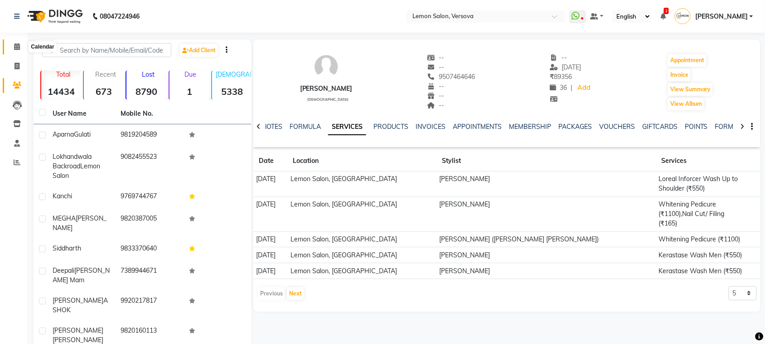
click at [18, 46] on icon at bounding box center [17, 46] width 6 height 7
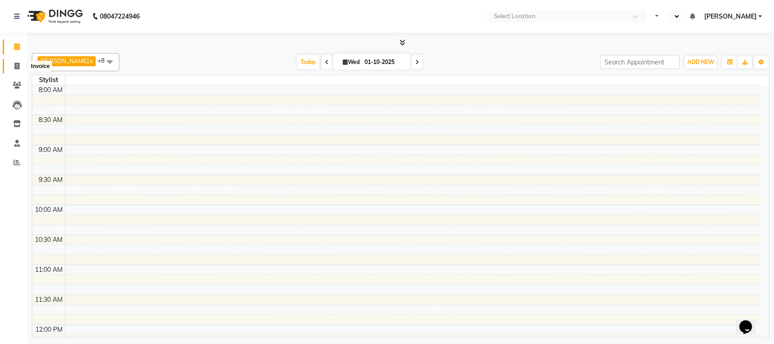
click at [14, 67] on span at bounding box center [17, 66] width 16 height 10
select select "service"
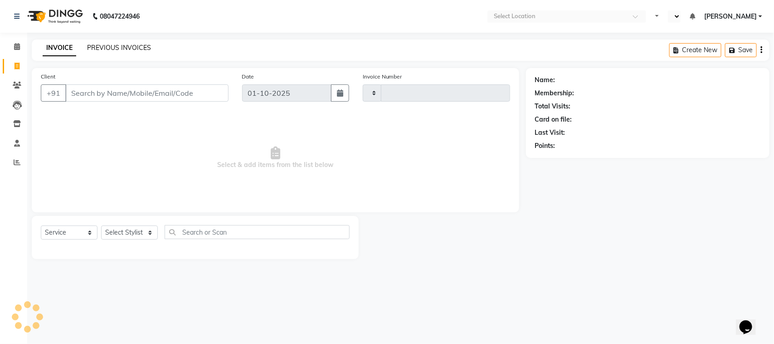
click at [141, 45] on link "PREVIOUS INVOICES" at bounding box center [119, 48] width 64 height 8
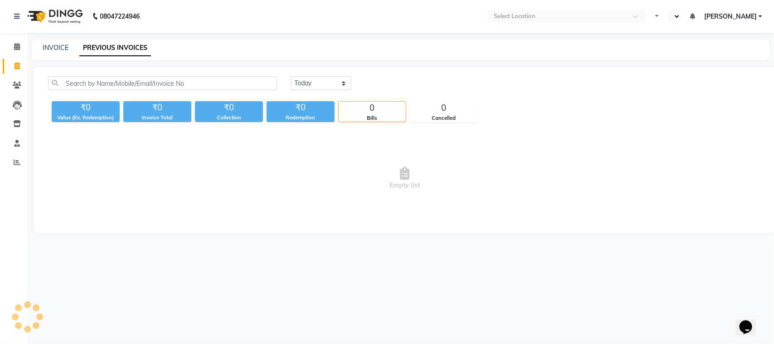
select select "en"
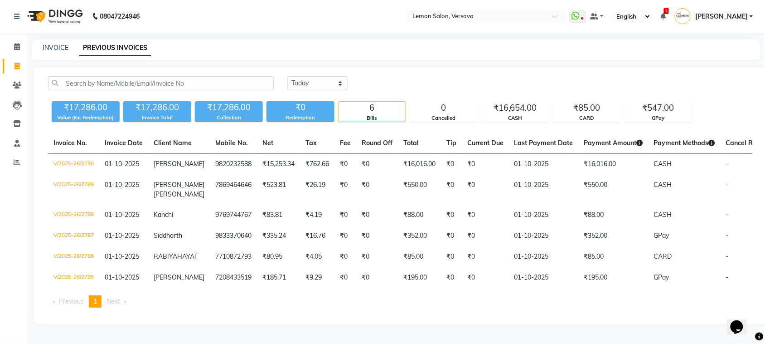
scroll to position [19, 0]
click at [9, 42] on span at bounding box center [17, 47] width 16 height 10
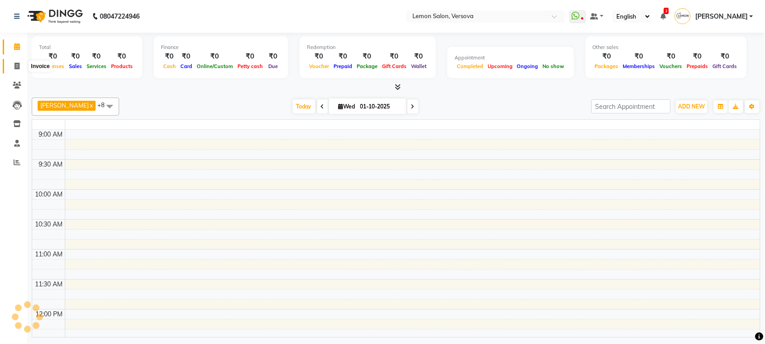
click at [10, 68] on span at bounding box center [17, 66] width 16 height 10
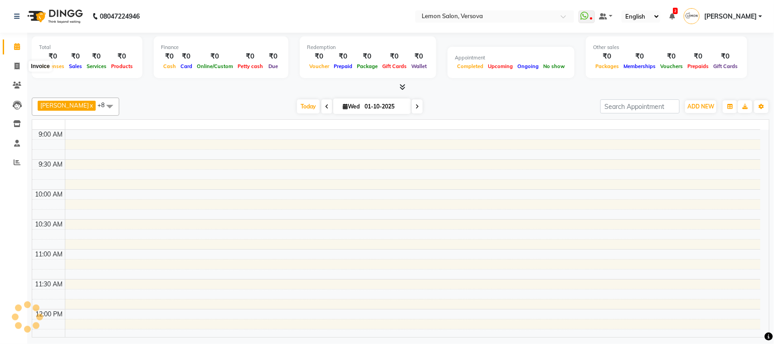
select select "service"
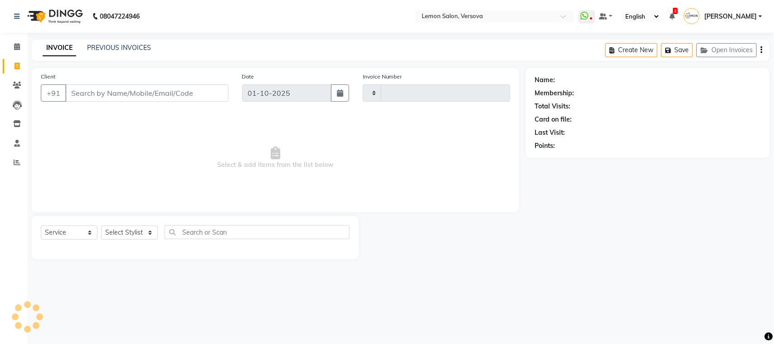
type input "2791"
select select "564"
click at [8, 85] on link "Clients" at bounding box center [14, 85] width 22 height 15
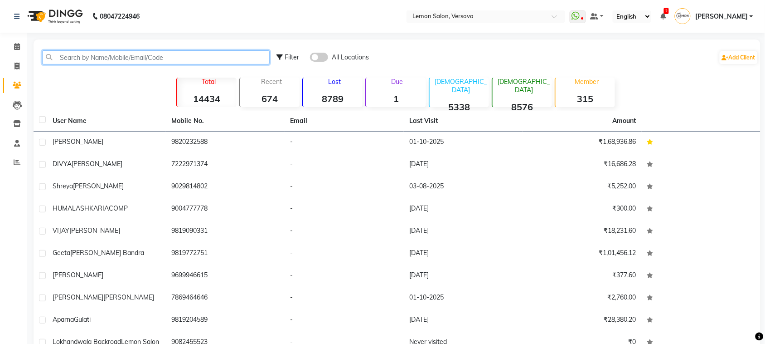
click at [87, 60] on input "text" at bounding box center [156, 57] width 228 height 14
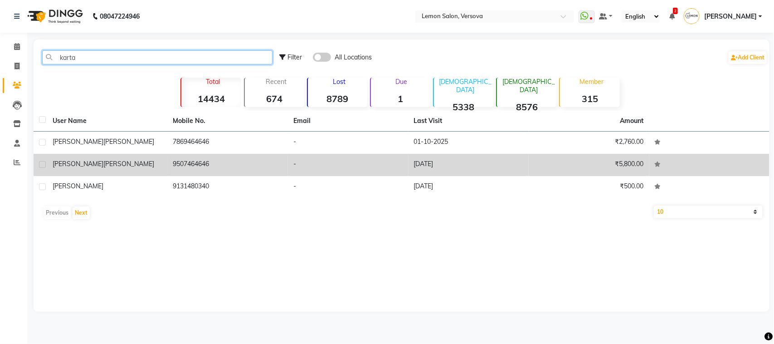
type input "karta"
drag, startPoint x: 92, startPoint y: 155, endPoint x: 253, endPoint y: 188, distance: 163.8
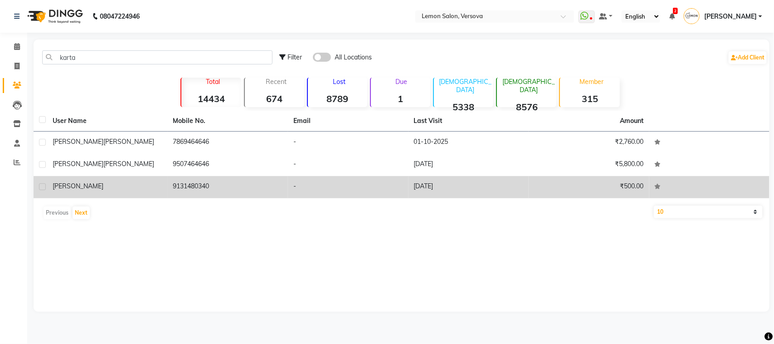
click at [93, 155] on td "[PERSON_NAME]" at bounding box center [107, 165] width 121 height 22
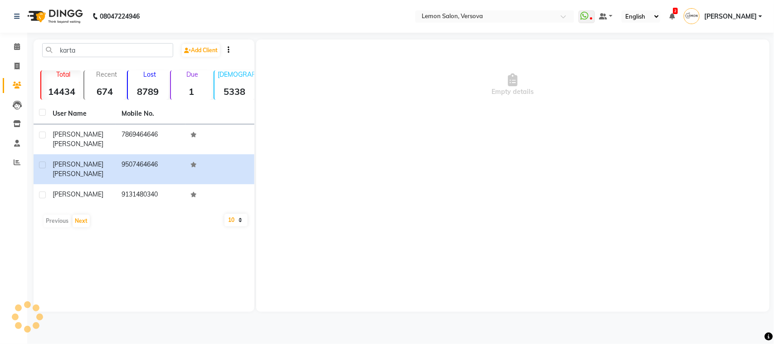
drag, startPoint x: 390, startPoint y: 134, endPoint x: 379, endPoint y: 139, distance: 12.0
click at [389, 134] on div "Empty details" at bounding box center [512, 175] width 513 height 272
click at [358, 155] on div "Empty details" at bounding box center [512, 175] width 513 height 272
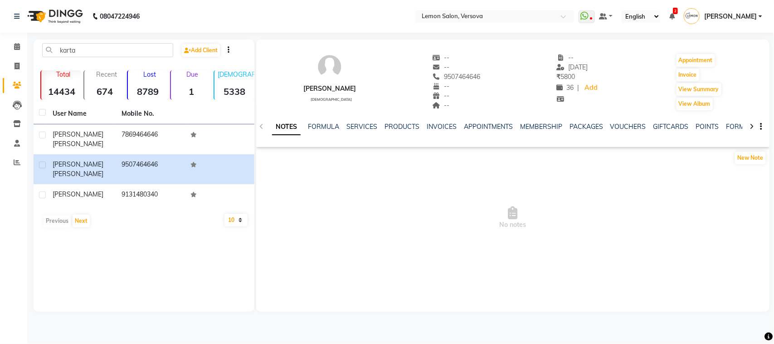
drag, startPoint x: 352, startPoint y: 155, endPoint x: 330, endPoint y: 148, distance: 23.8
click at [350, 155] on div "New Note" at bounding box center [512, 160] width 513 height 18
drag, startPoint x: 356, startPoint y: 129, endPoint x: 465, endPoint y: 112, distance: 110.6
click at [357, 129] on link "SERVICES" at bounding box center [361, 126] width 31 height 8
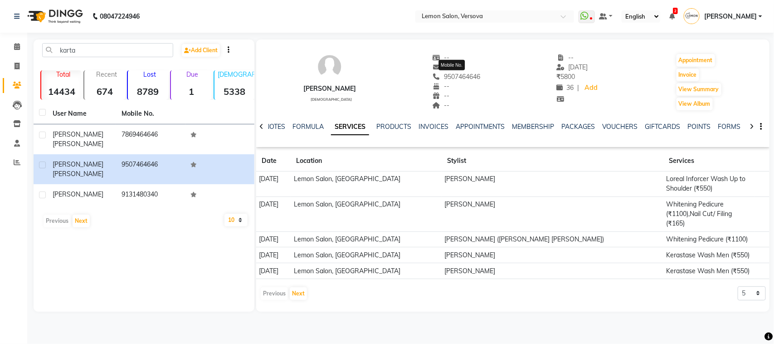
click at [462, 73] on span "9507464646" at bounding box center [456, 77] width 48 height 8
copy span "9507464646"
drag, startPoint x: 588, startPoint y: 178, endPoint x: 593, endPoint y: 180, distance: 5.3
click at [593, 180] on td "Wasim Mansoori" at bounding box center [553, 183] width 222 height 25
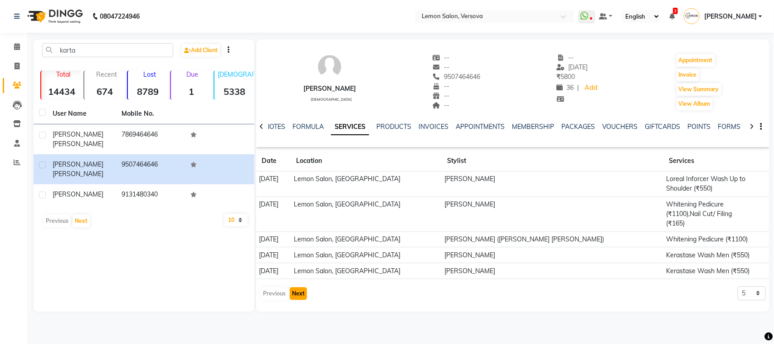
click at [298, 287] on button "Next" at bounding box center [298, 293] width 17 height 13
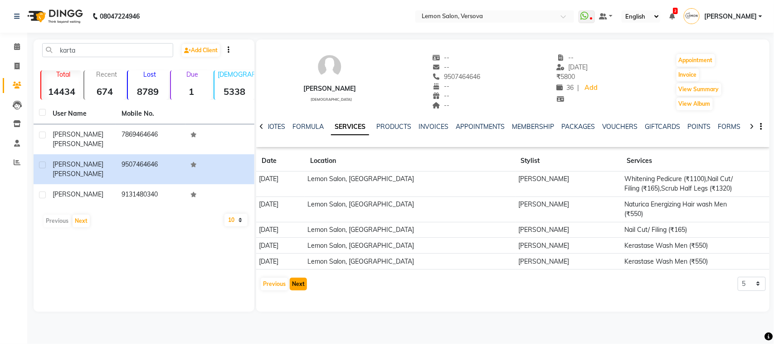
click at [302, 279] on button "Next" at bounding box center [298, 283] width 17 height 13
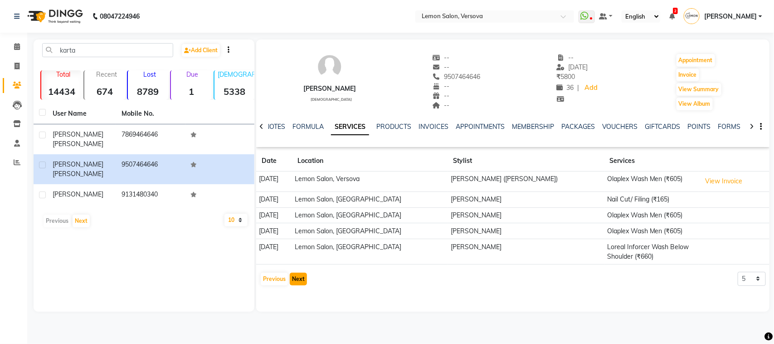
click at [305, 280] on button "Next" at bounding box center [298, 278] width 17 height 13
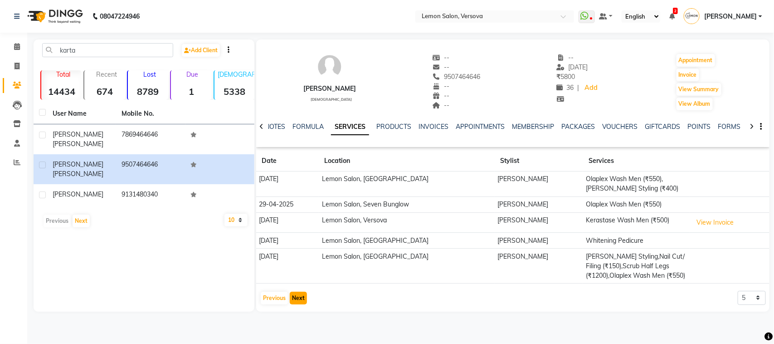
click at [300, 301] on button "Next" at bounding box center [298, 298] width 17 height 13
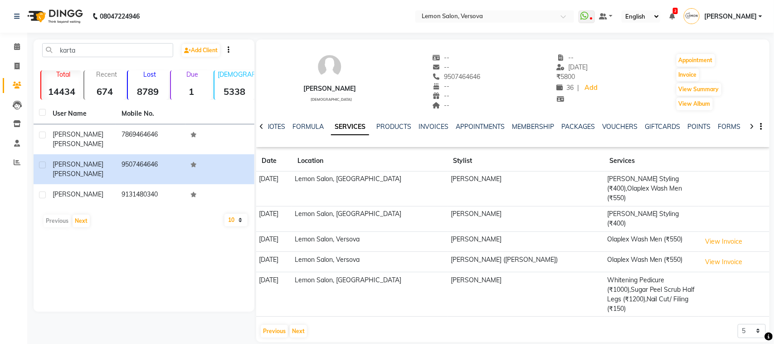
click at [307, 324] on div "Previous Next 5 10 50 100 500" at bounding box center [513, 331] width 506 height 15
click at [298, 325] on button "Next" at bounding box center [298, 331] width 17 height 13
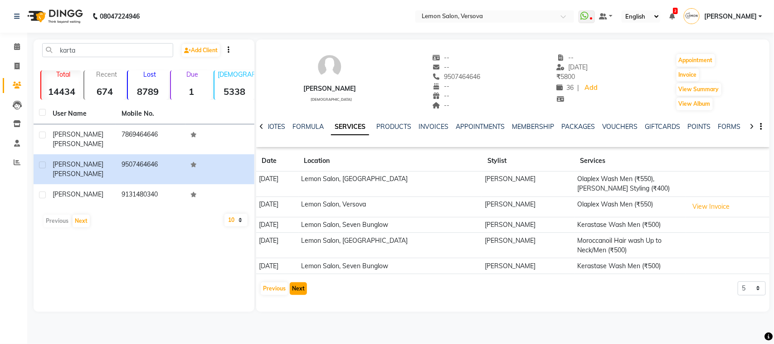
click at [291, 290] on button "Next" at bounding box center [298, 288] width 17 height 13
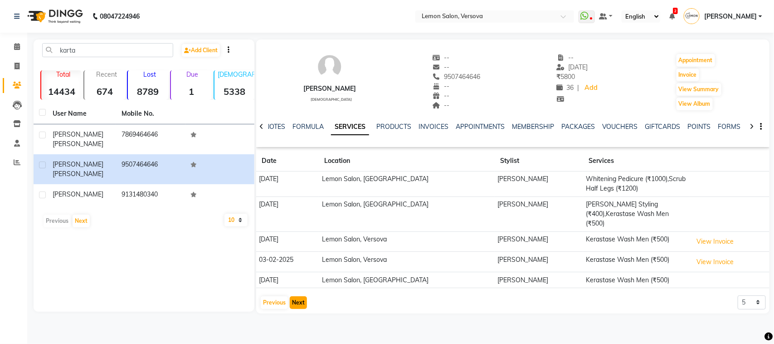
click at [293, 296] on button "Next" at bounding box center [298, 302] width 17 height 13
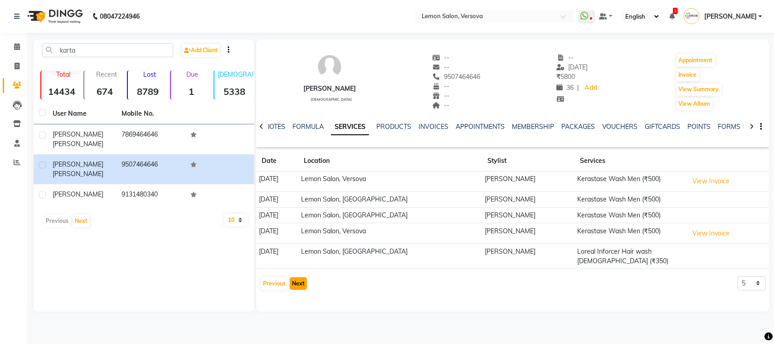
click at [300, 277] on button "Next" at bounding box center [298, 283] width 17 height 13
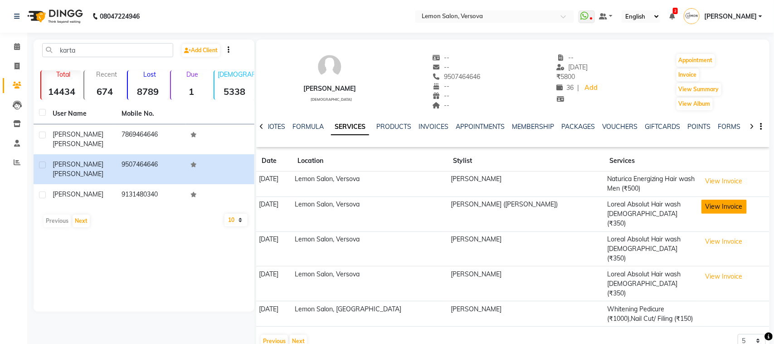
click at [709, 204] on button "View Invoice" at bounding box center [723, 206] width 45 height 14
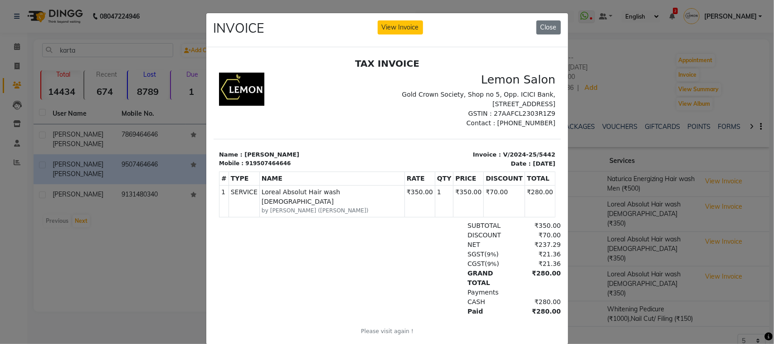
drag, startPoint x: 619, startPoint y: 198, endPoint x: 608, endPoint y: 181, distance: 19.4
click at [622, 195] on ngb-modal-window "INVOICE View Invoice Close" at bounding box center [387, 172] width 774 height 344
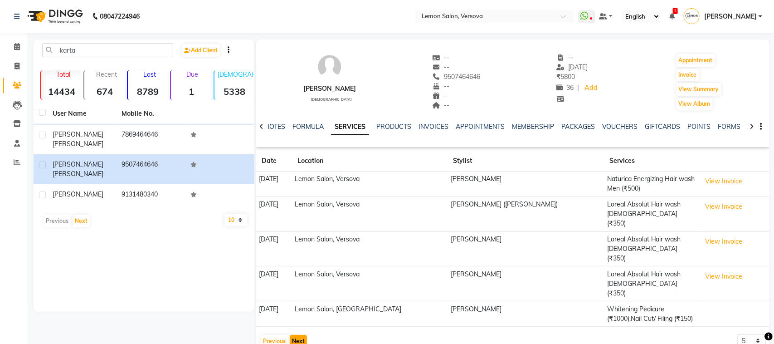
click at [300, 335] on button "Next" at bounding box center [298, 341] width 17 height 13
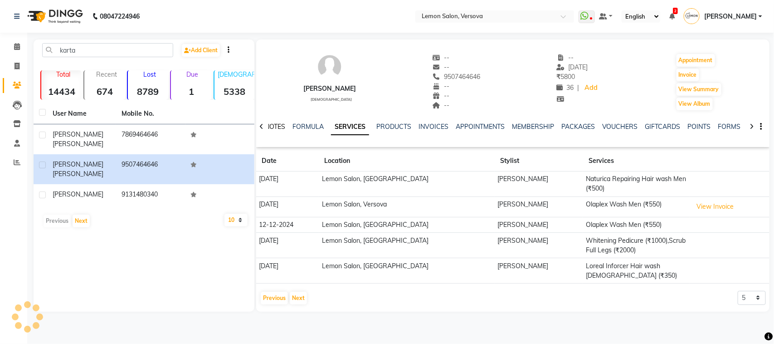
click at [279, 128] on link "NOTES" at bounding box center [275, 126] width 20 height 8
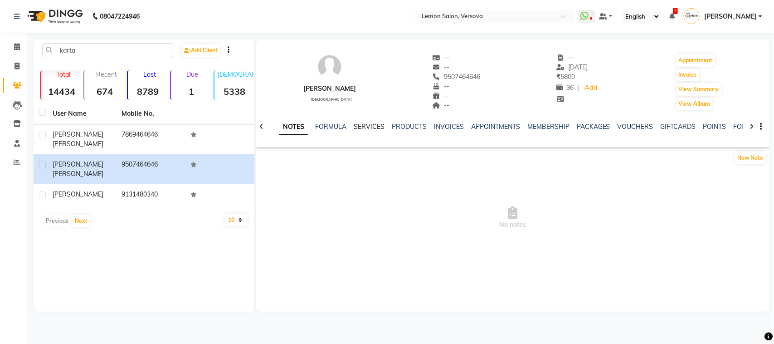
click at [373, 128] on link "SERVICES" at bounding box center [369, 126] width 31 height 8
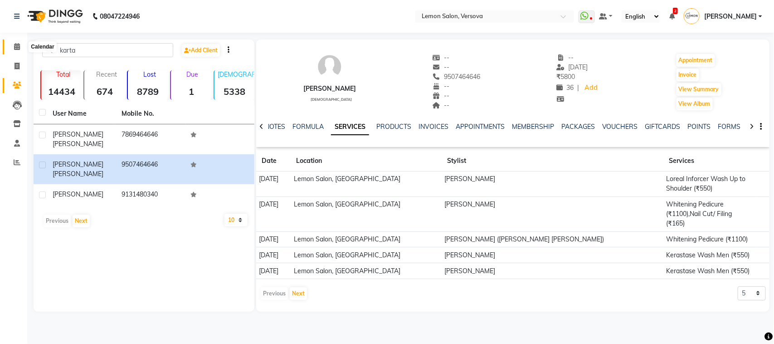
click at [21, 44] on span at bounding box center [17, 47] width 16 height 10
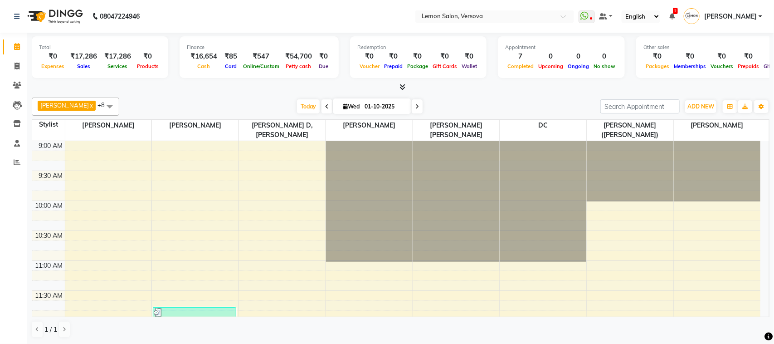
click at [731, 16] on span "Radhika Solanki" at bounding box center [730, 17] width 53 height 10
click at [728, 62] on link "Sign out" at bounding box center [715, 65] width 83 height 14
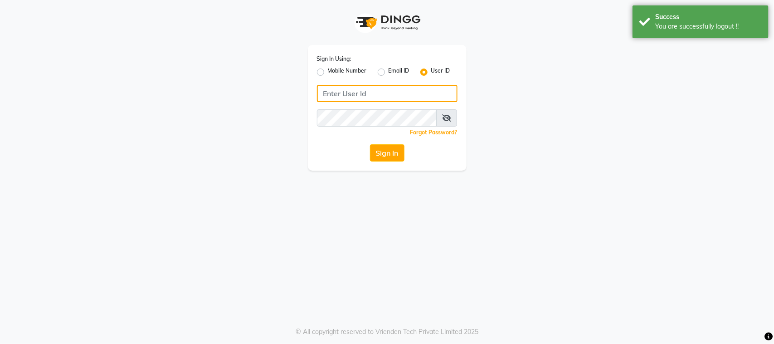
type input "9167849534"
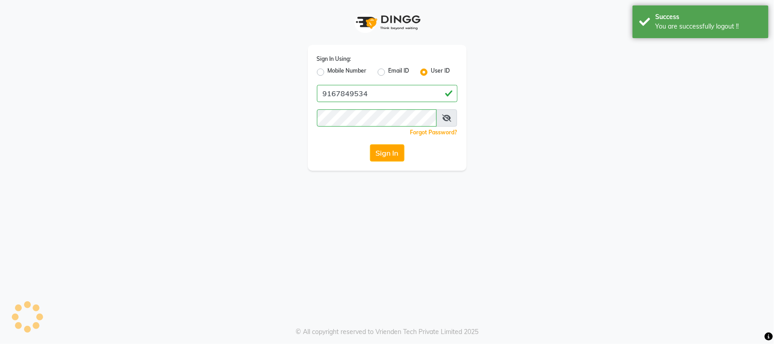
click at [348, 71] on label "Mobile Number" at bounding box center [347, 72] width 39 height 11
click at [334, 71] on input "Mobile Number" at bounding box center [331, 70] width 6 height 6
radio input "true"
radio input "false"
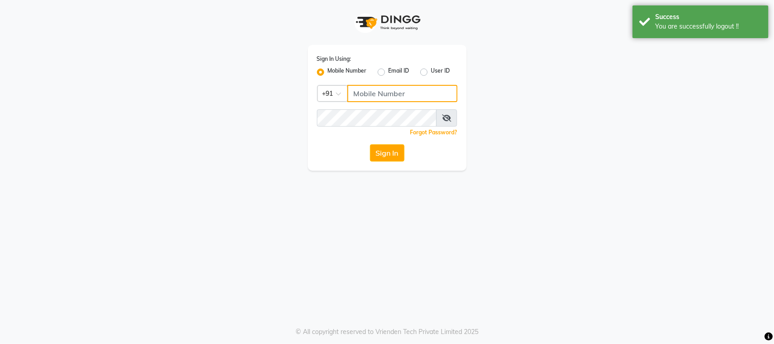
click at [375, 96] on input "Username" at bounding box center [402, 93] width 110 height 17
type input "9"
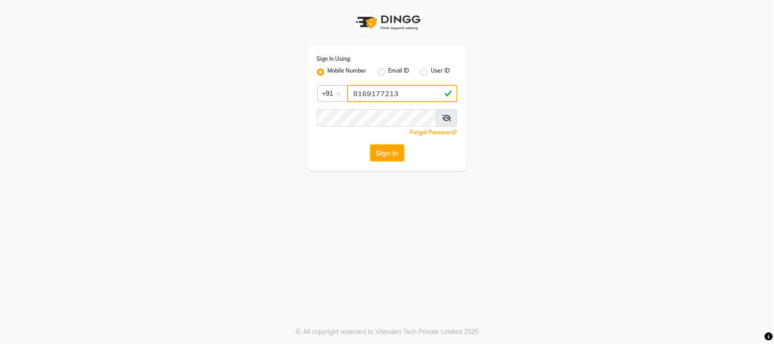
type input "8169177213"
drag, startPoint x: 605, startPoint y: 146, endPoint x: 505, endPoint y: 122, distance: 103.5
click at [597, 145] on div "Sign In Using: Mobile Number Email ID User ID Country Code × +91 8169177213 Rem…" at bounding box center [387, 85] width 517 height 170
click at [398, 147] on button "Sign In" at bounding box center [387, 152] width 34 height 17
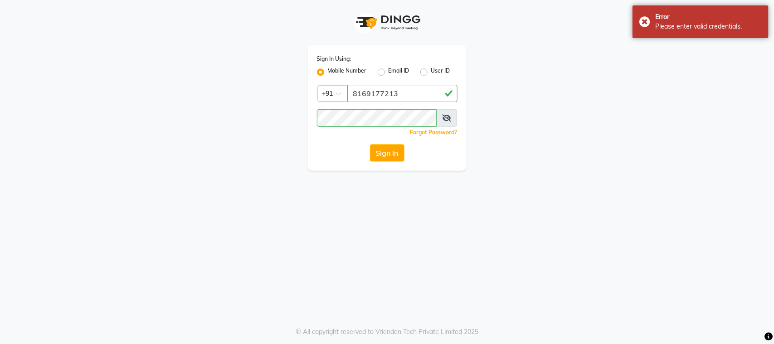
click at [450, 119] on icon at bounding box center [446, 117] width 9 height 7
click at [394, 145] on button "Sign In" at bounding box center [387, 152] width 34 height 17
